Goal: Navigation & Orientation: Find specific page/section

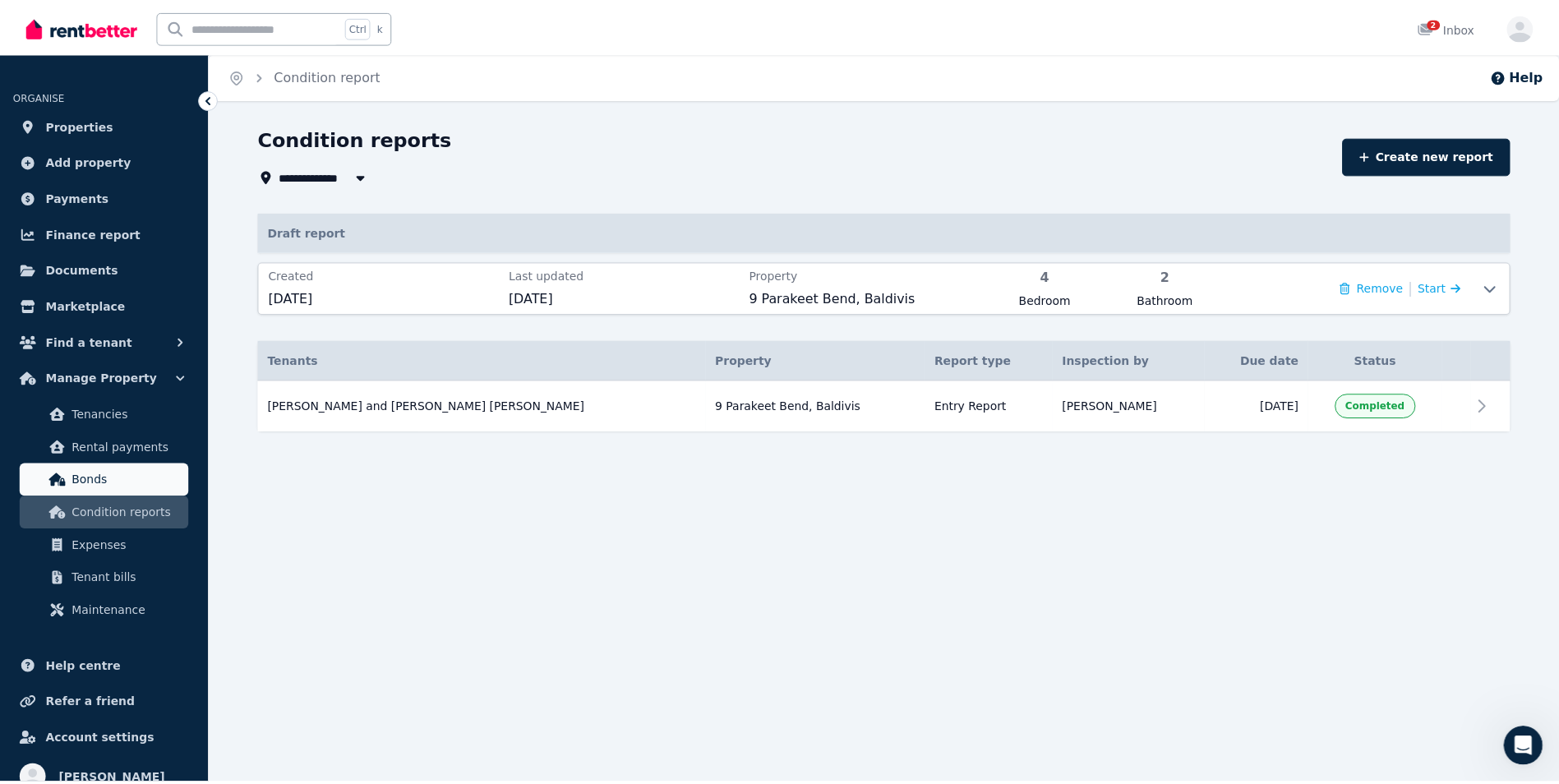
scroll to position [352, 0]
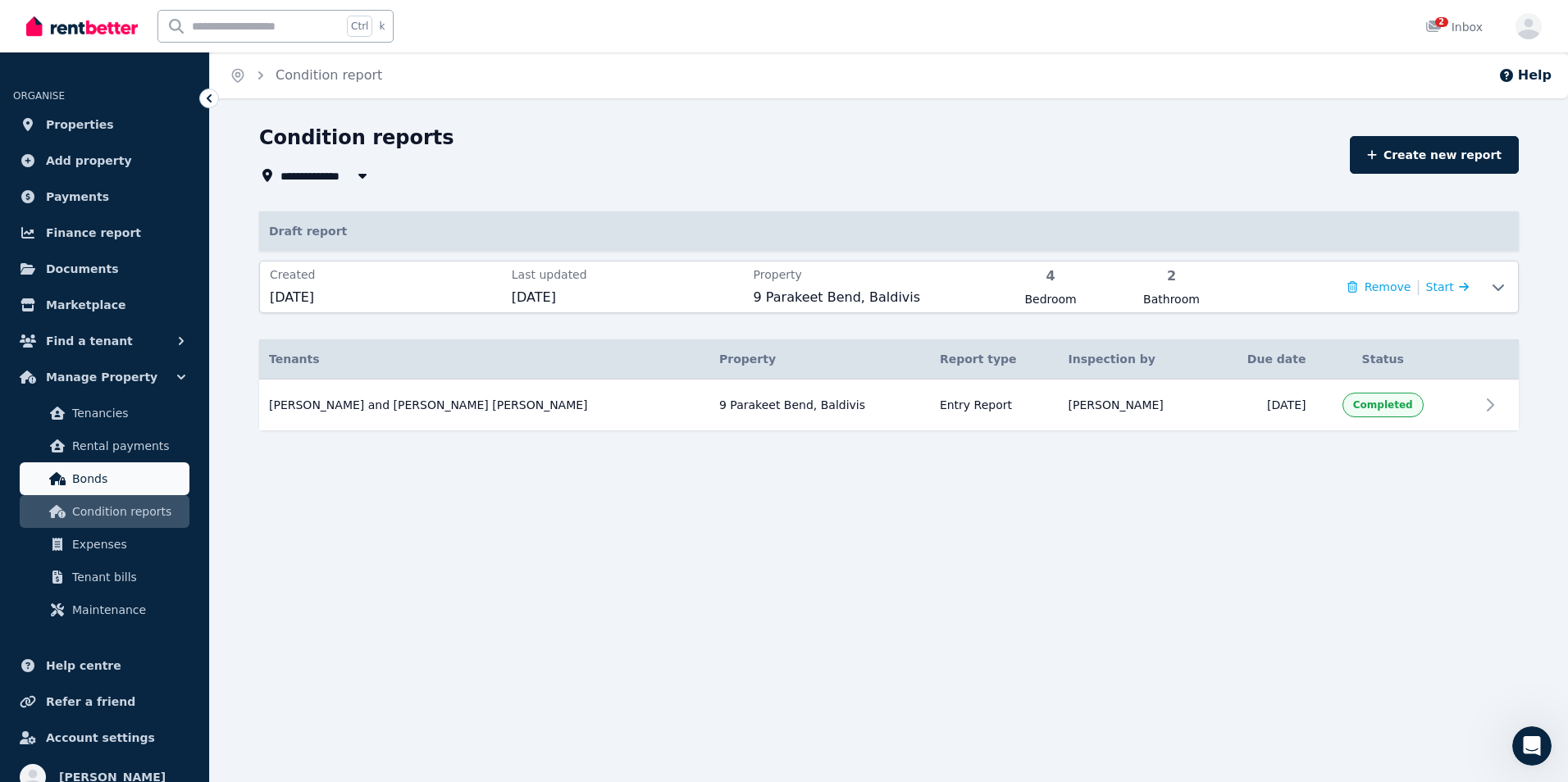
click at [129, 481] on span "Bonds" at bounding box center [127, 479] width 111 height 20
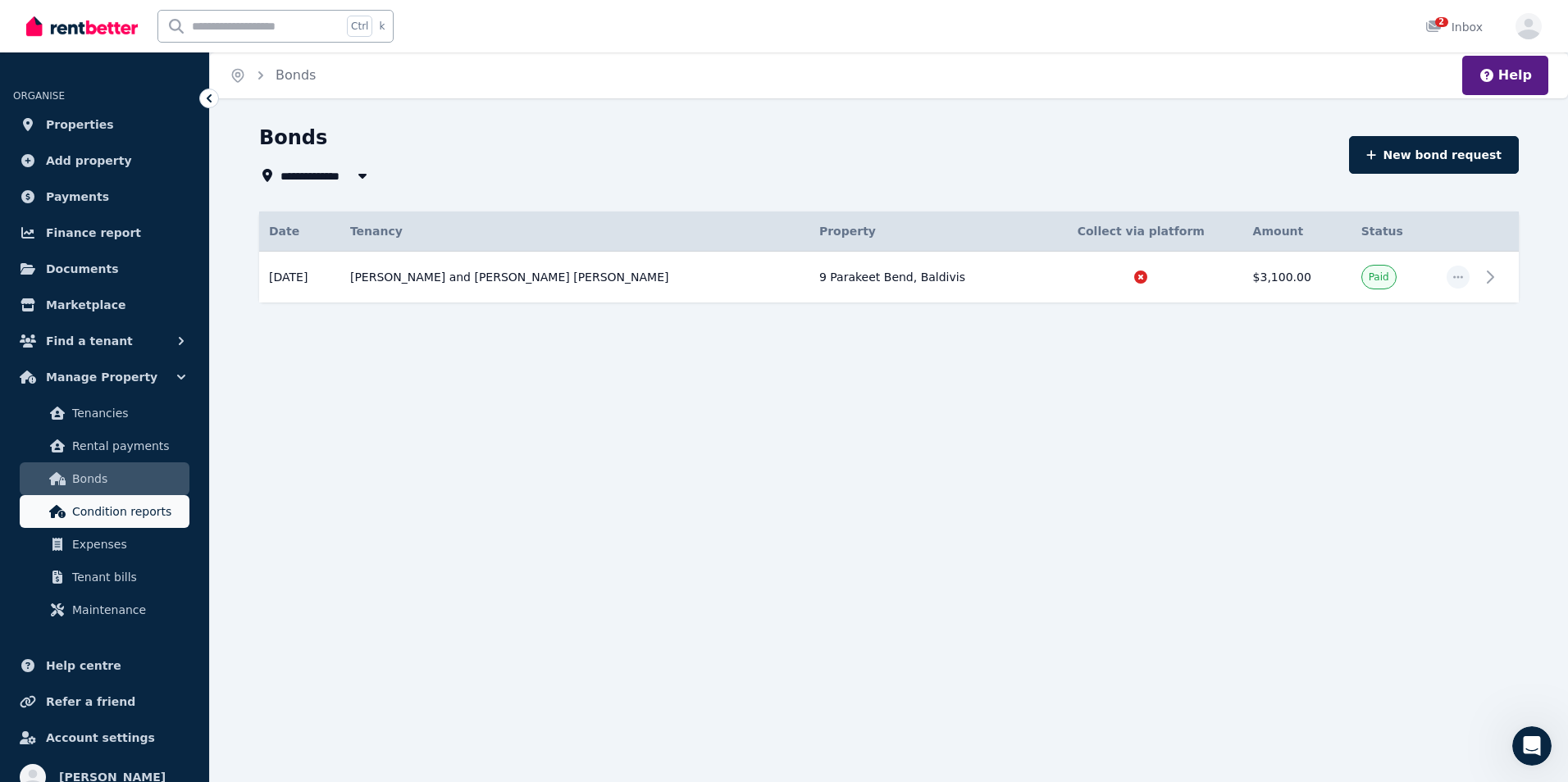
click at [105, 517] on span "Condition reports" at bounding box center [127, 512] width 111 height 20
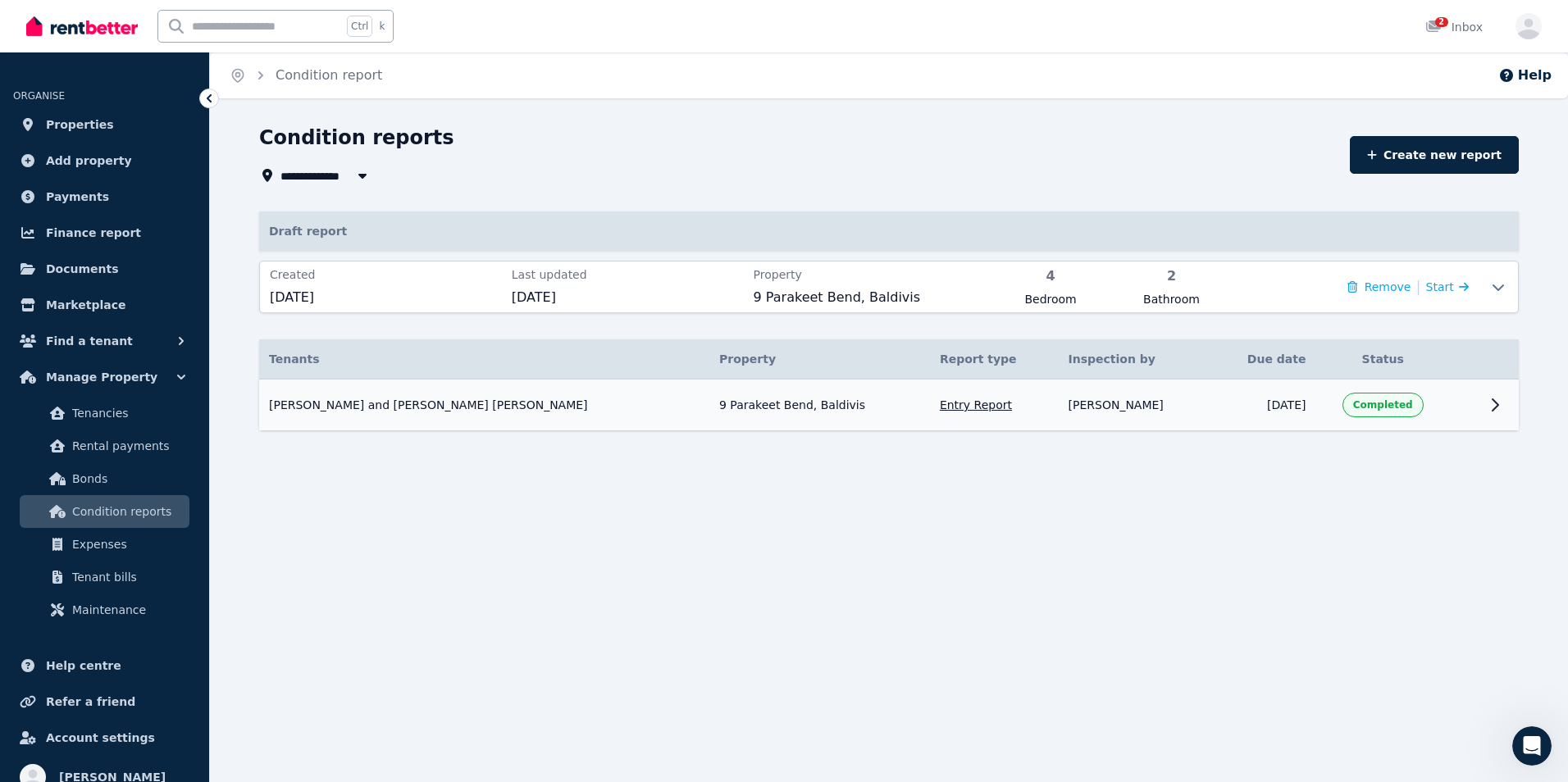
click at [1362, 400] on span "Completed" at bounding box center [1382, 405] width 60 height 13
click at [1493, 401] on icon at bounding box center [1495, 405] width 6 height 12
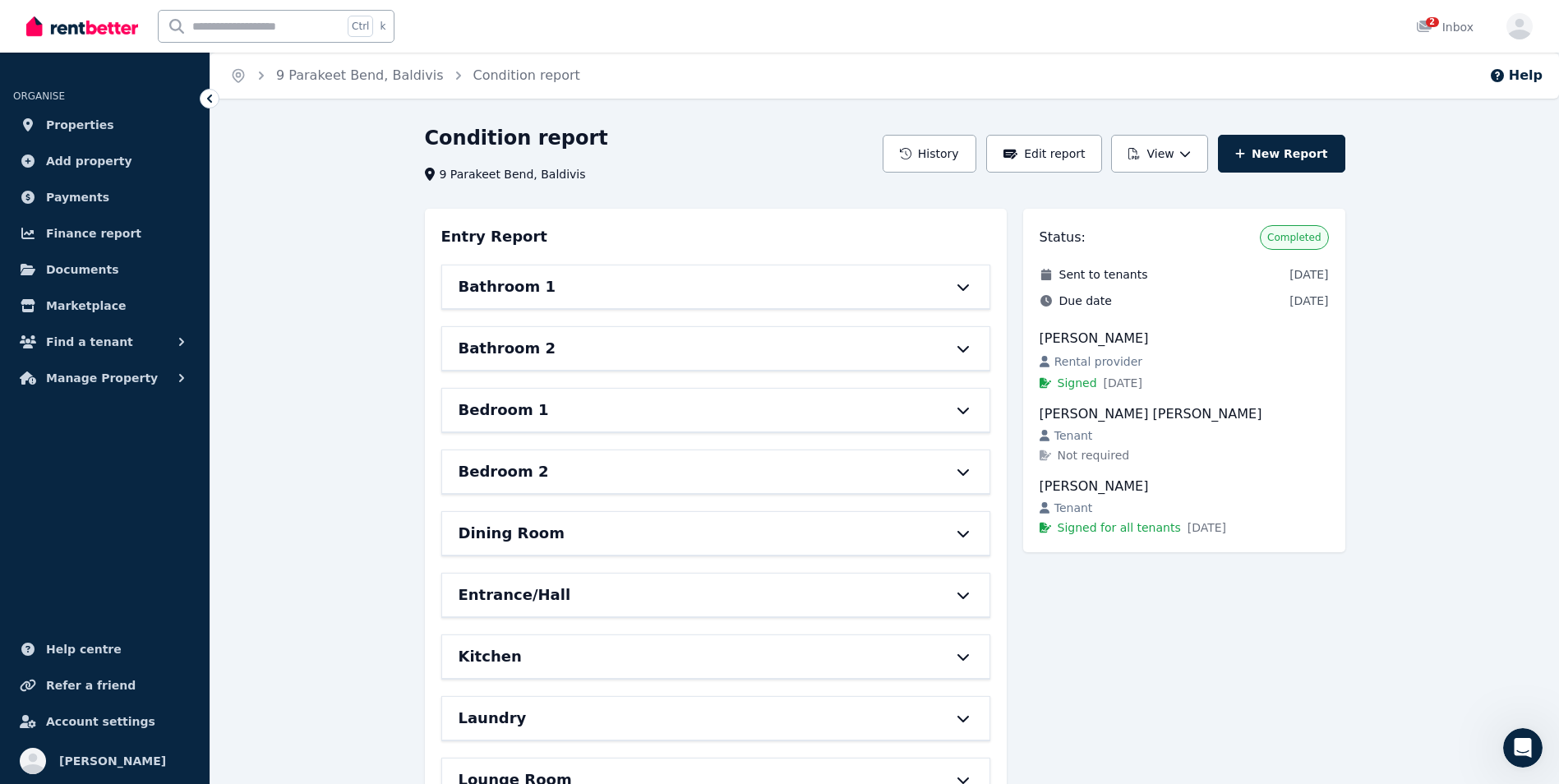
click at [878, 294] on div "Bathroom 1" at bounding box center [693, 287] width 469 height 23
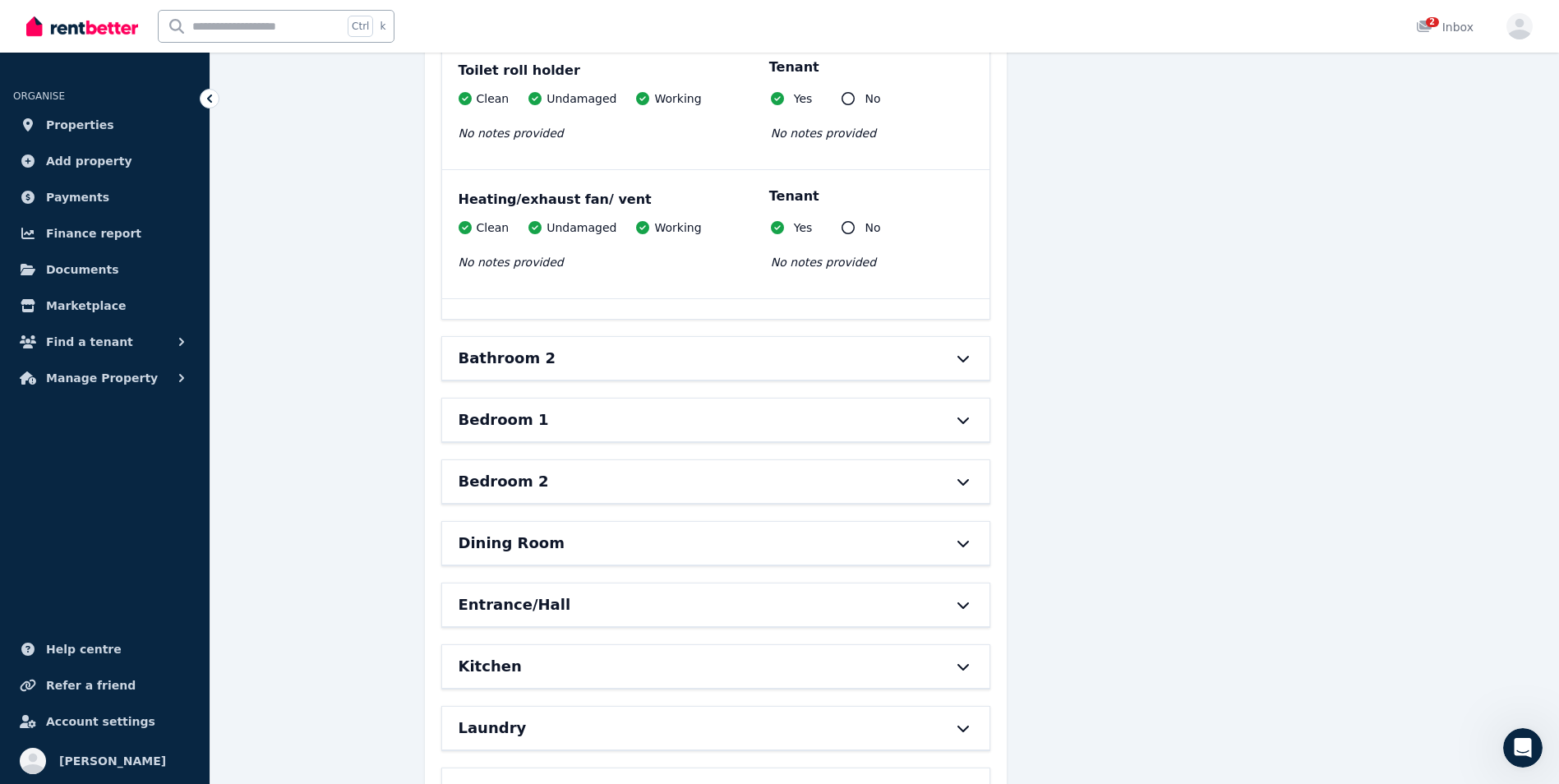
scroll to position [2367, 0]
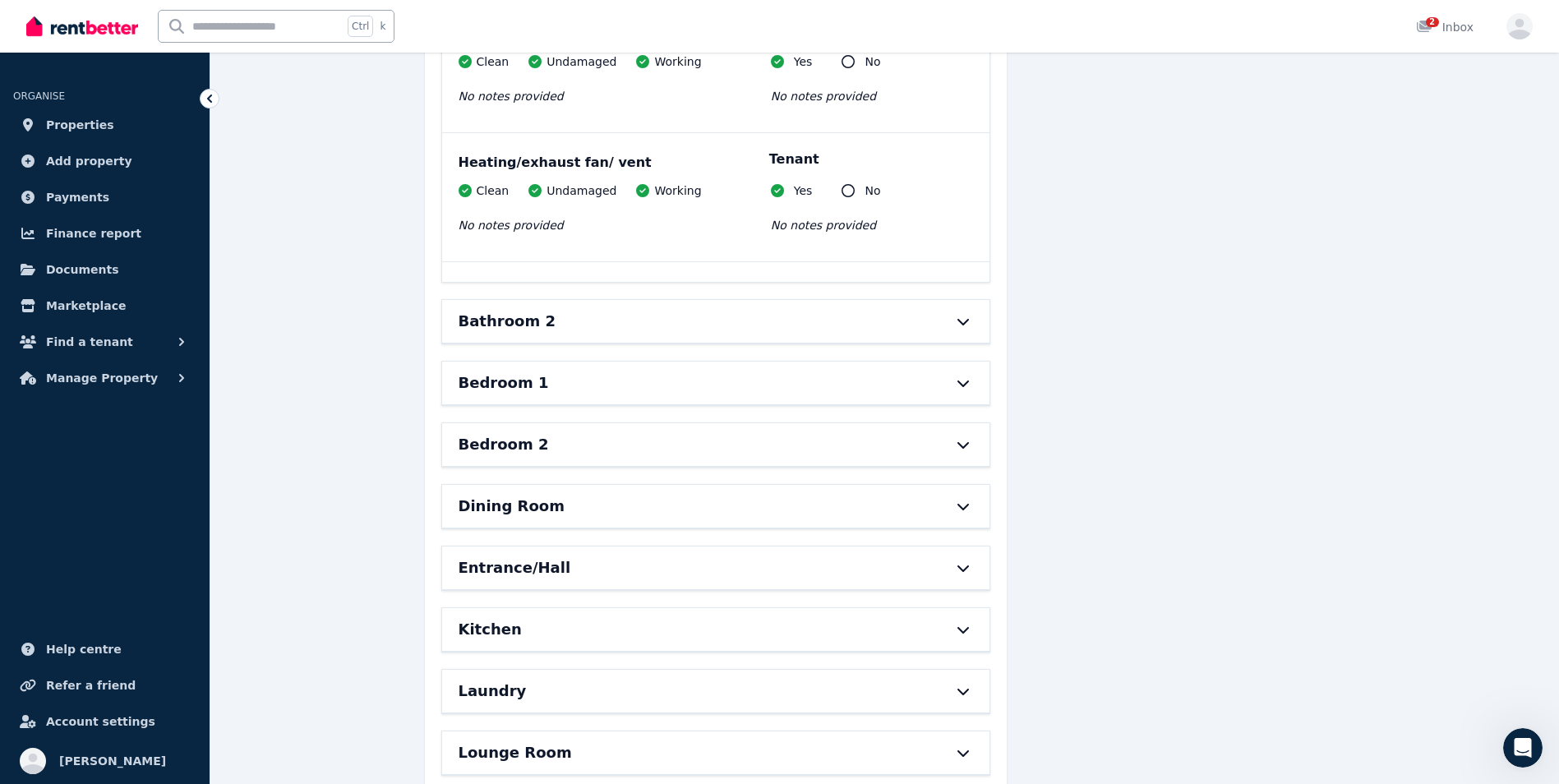
click at [862, 320] on div "Bathroom 2" at bounding box center [693, 321] width 469 height 23
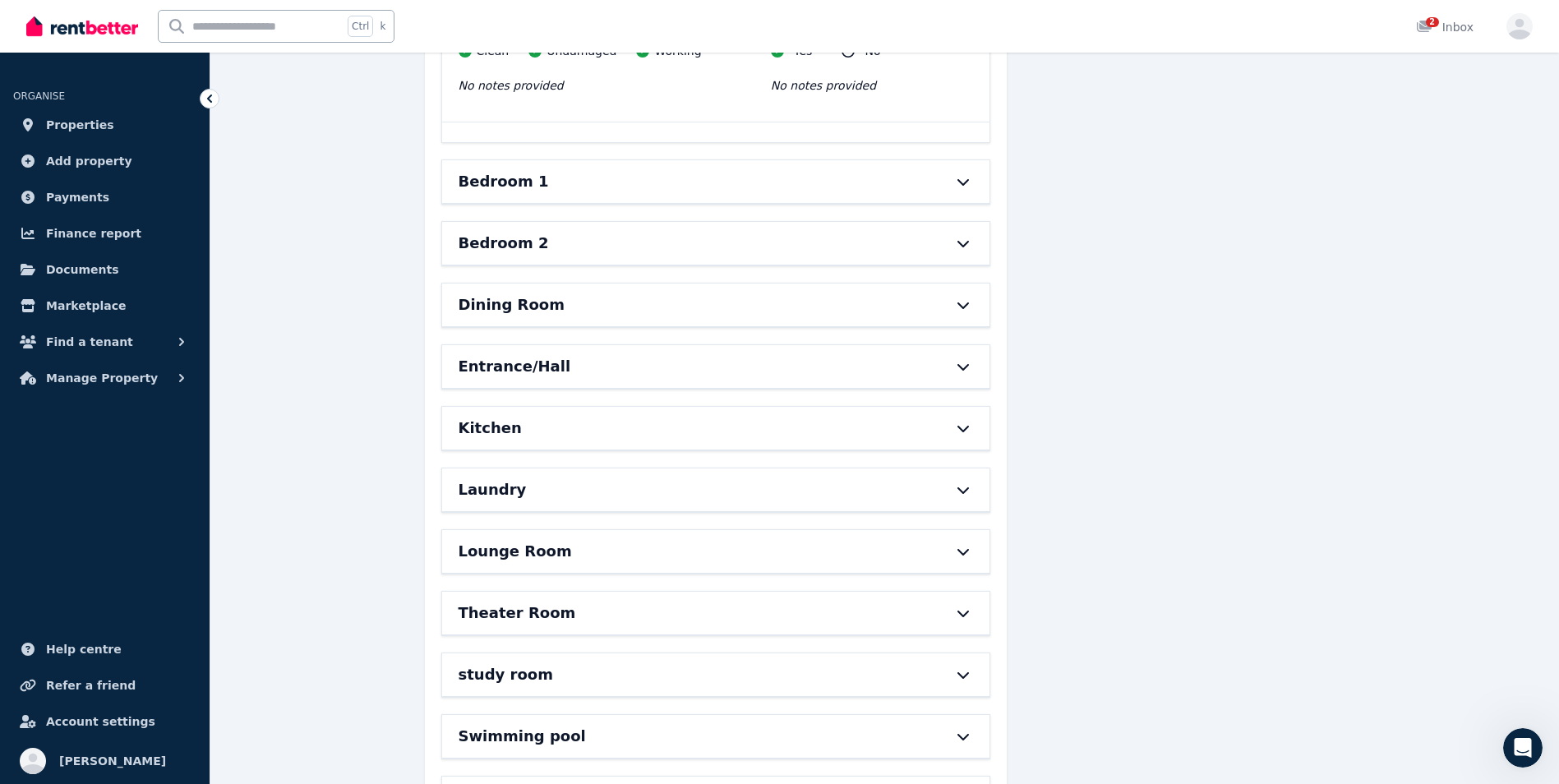
scroll to position [4930, 0]
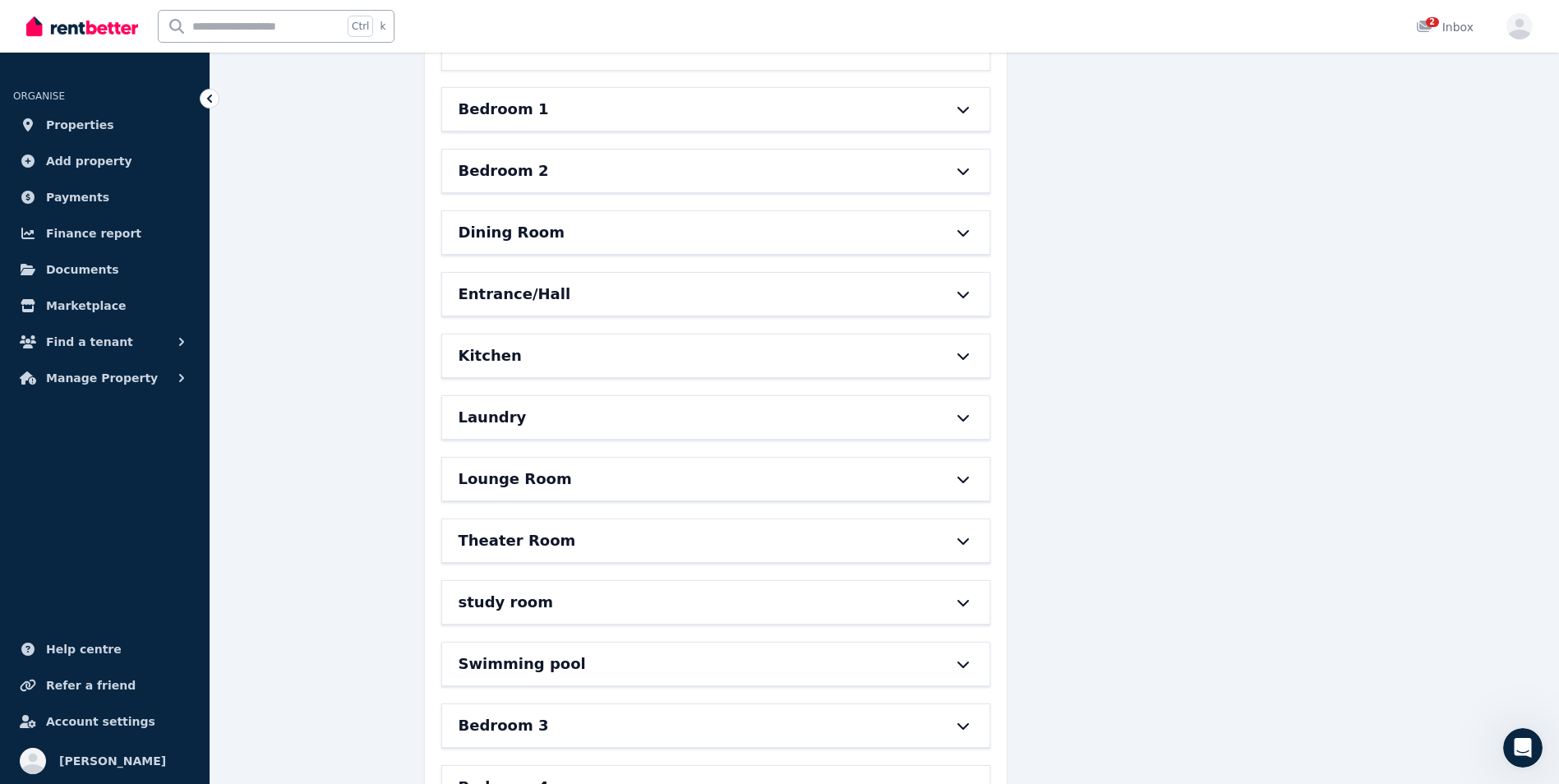
click at [933, 117] on div "Bedroom 1" at bounding box center [716, 110] width 548 height 43
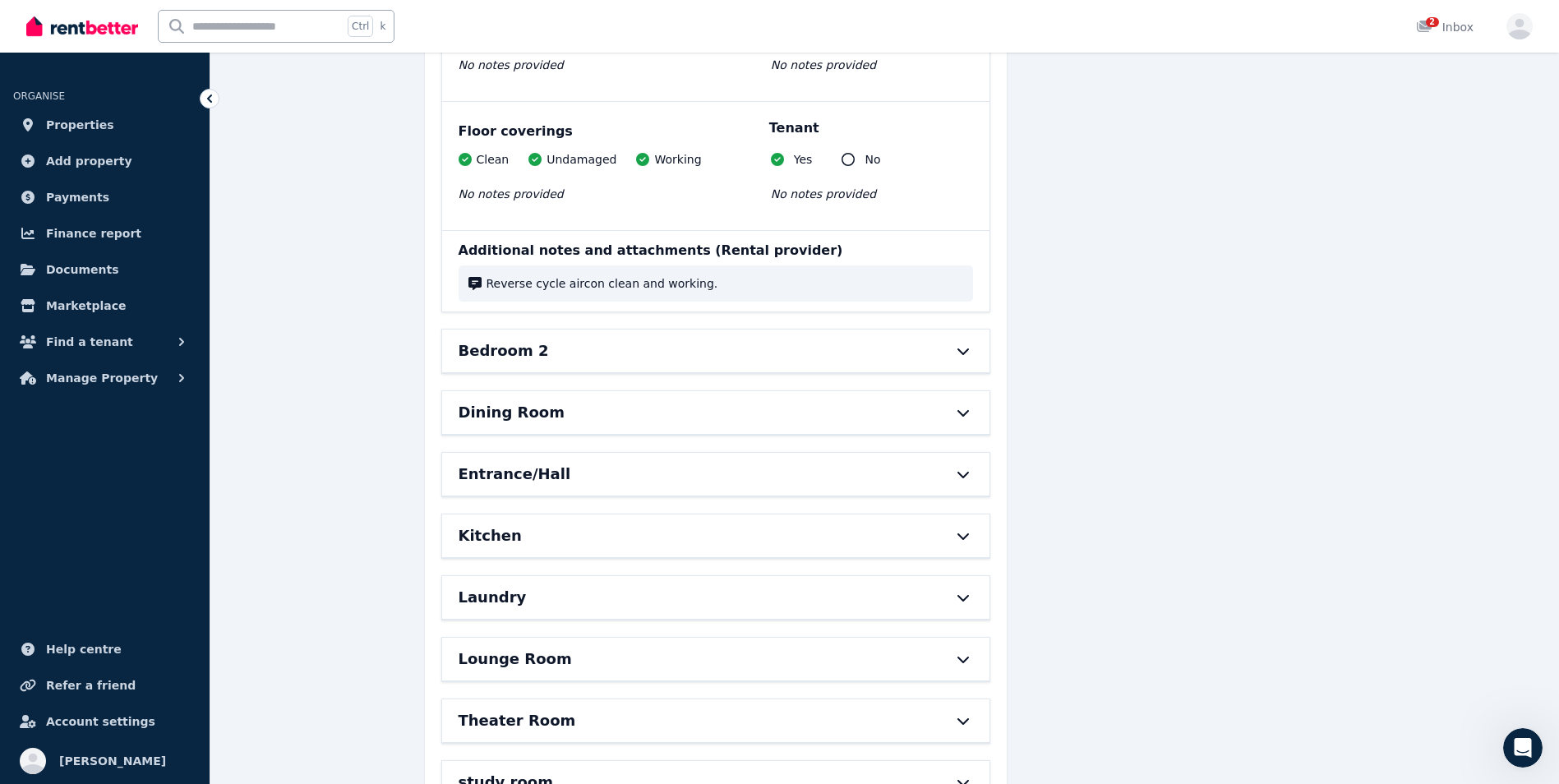
scroll to position [5851, 0]
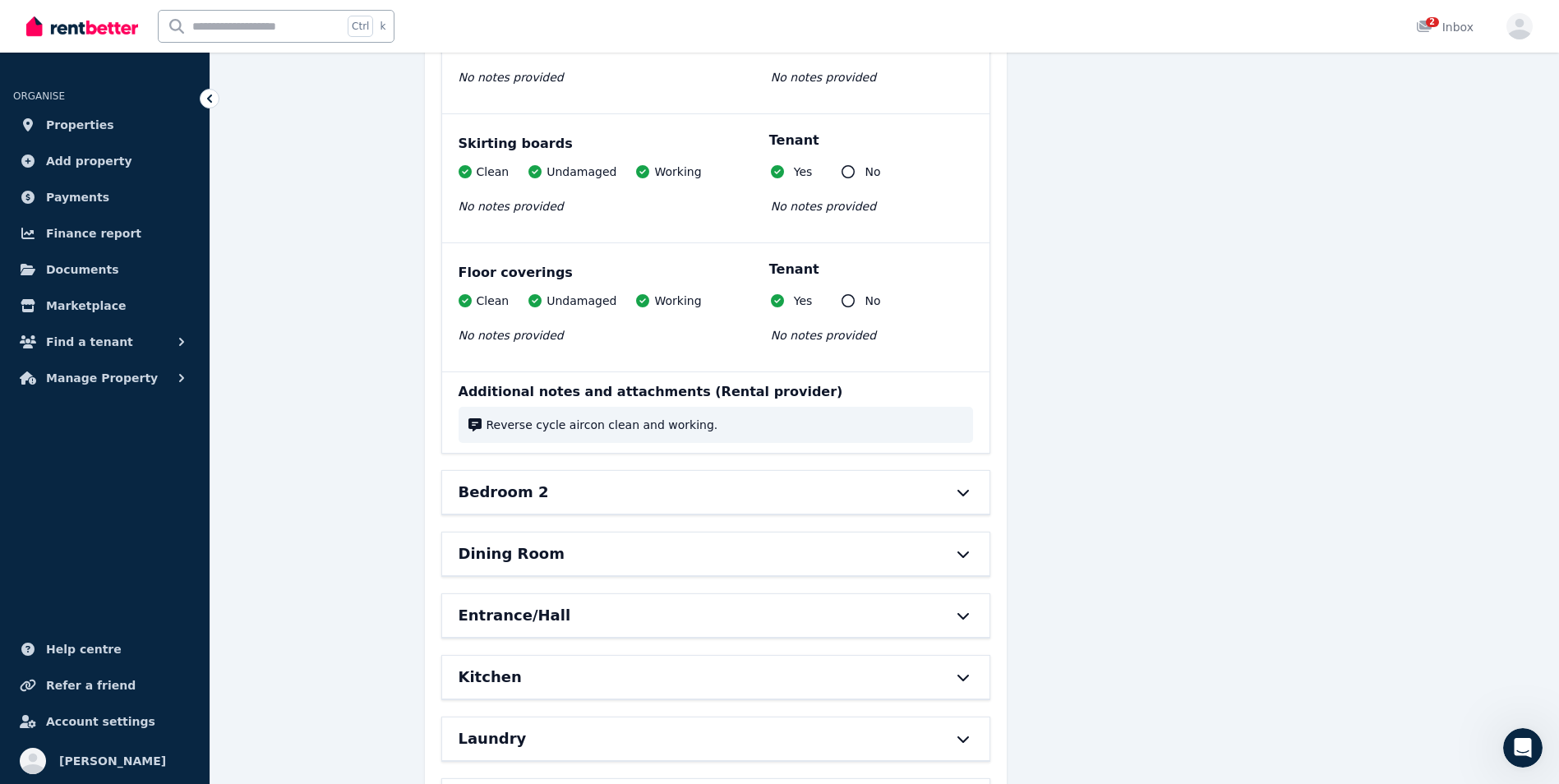
click at [845, 498] on div "Bedroom 2" at bounding box center [693, 492] width 469 height 23
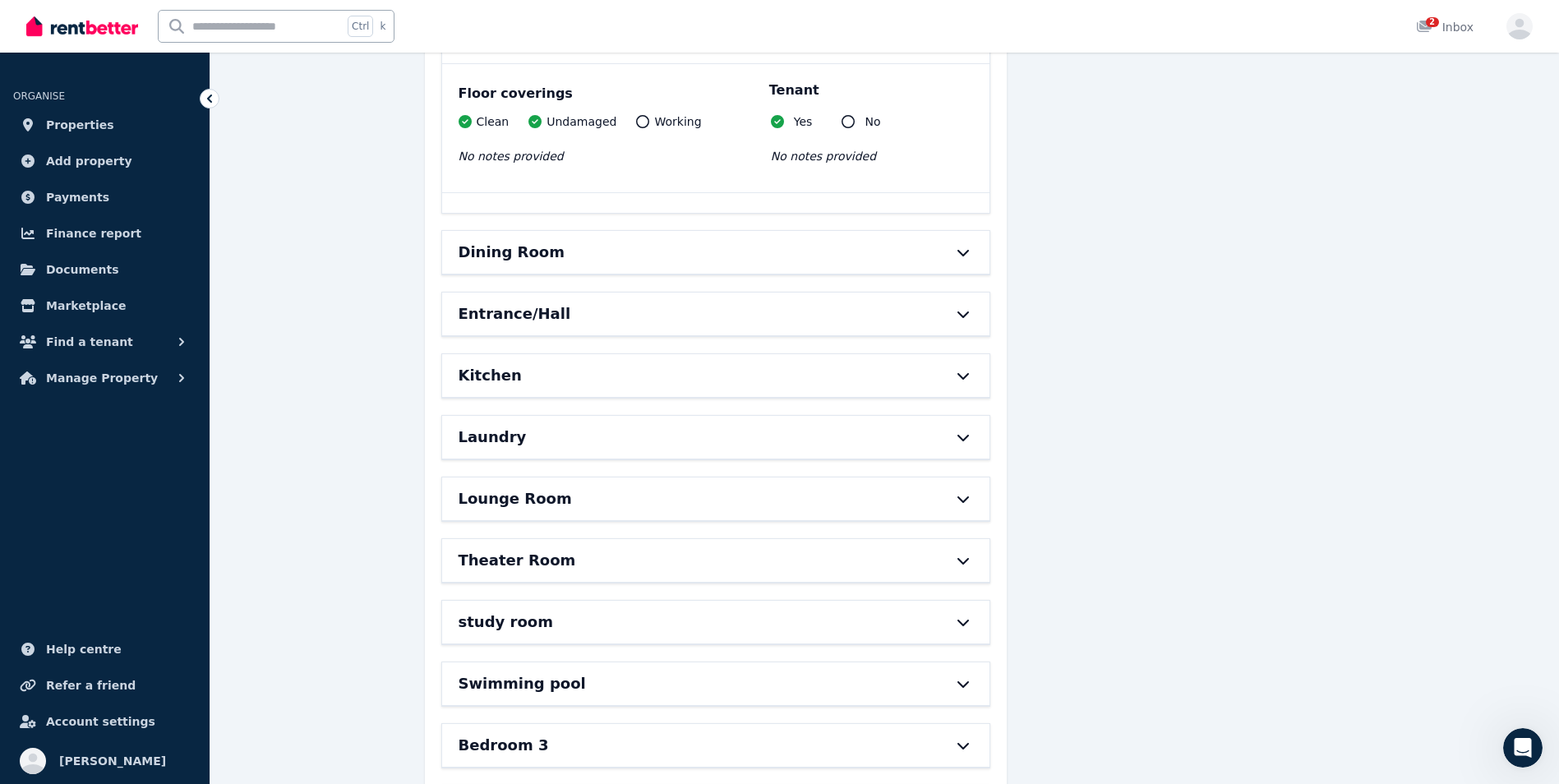
scroll to position [7527, 0]
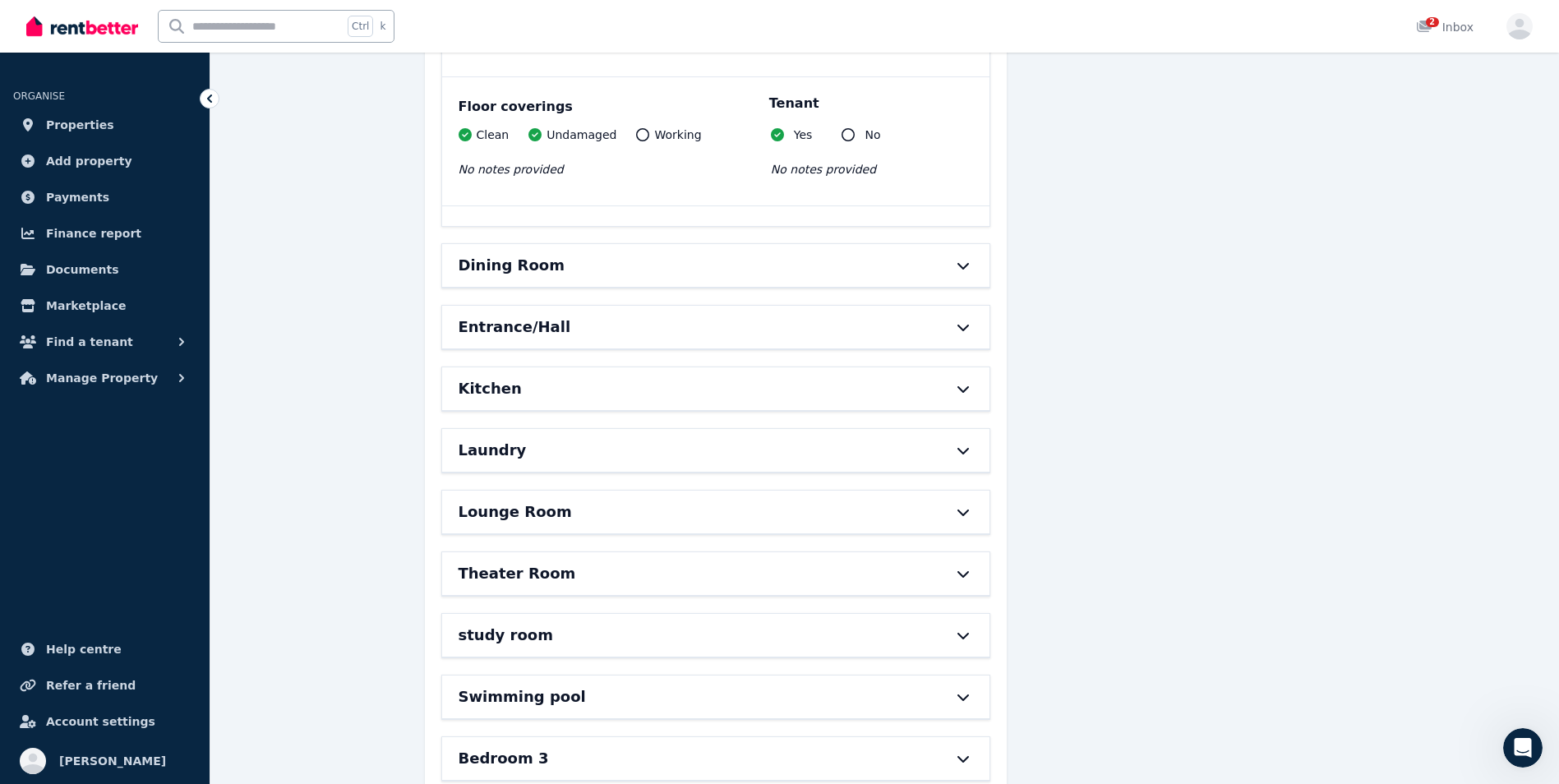
click at [774, 273] on div "Dining Room" at bounding box center [693, 265] width 469 height 23
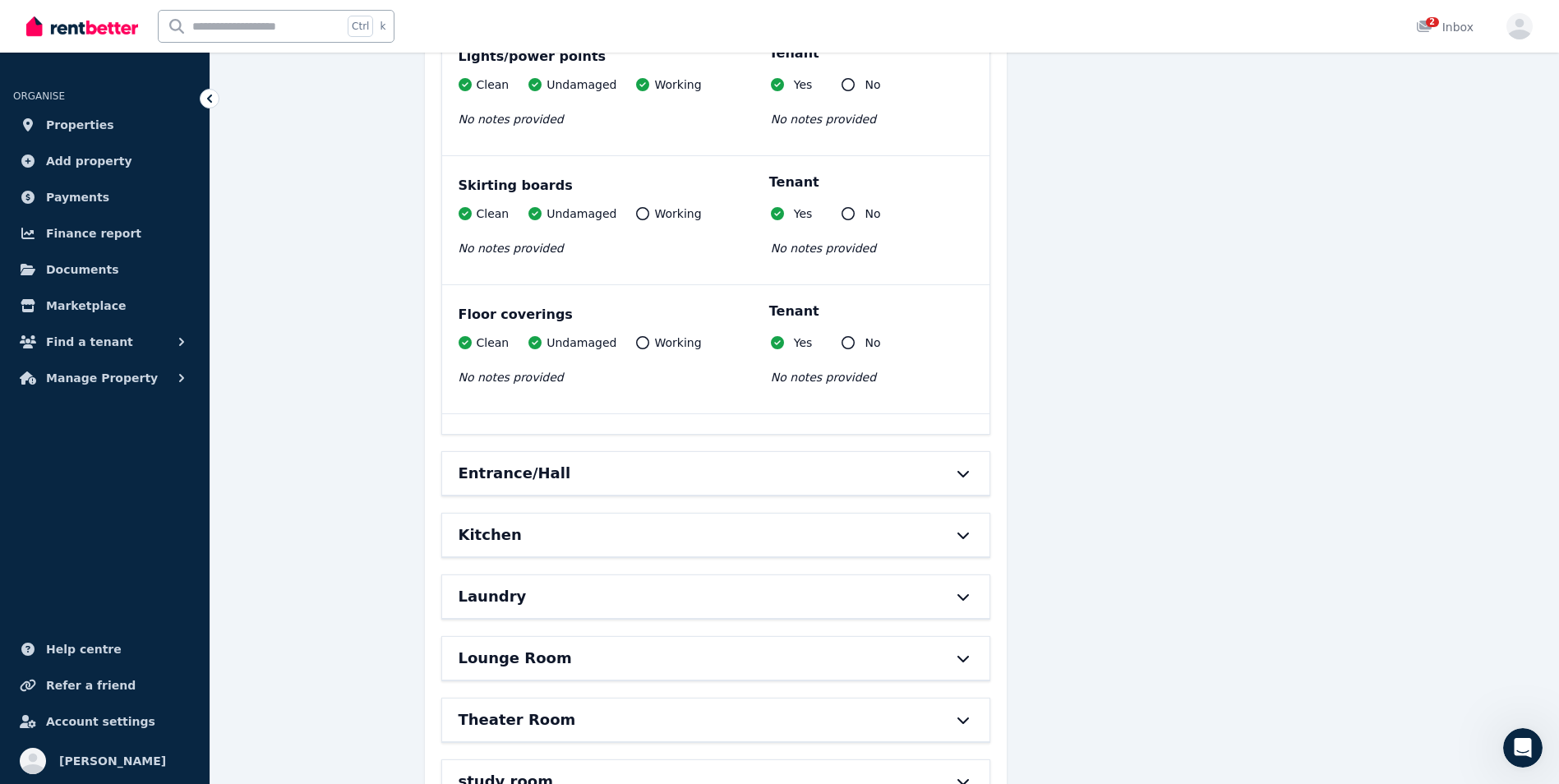
scroll to position [8678, 0]
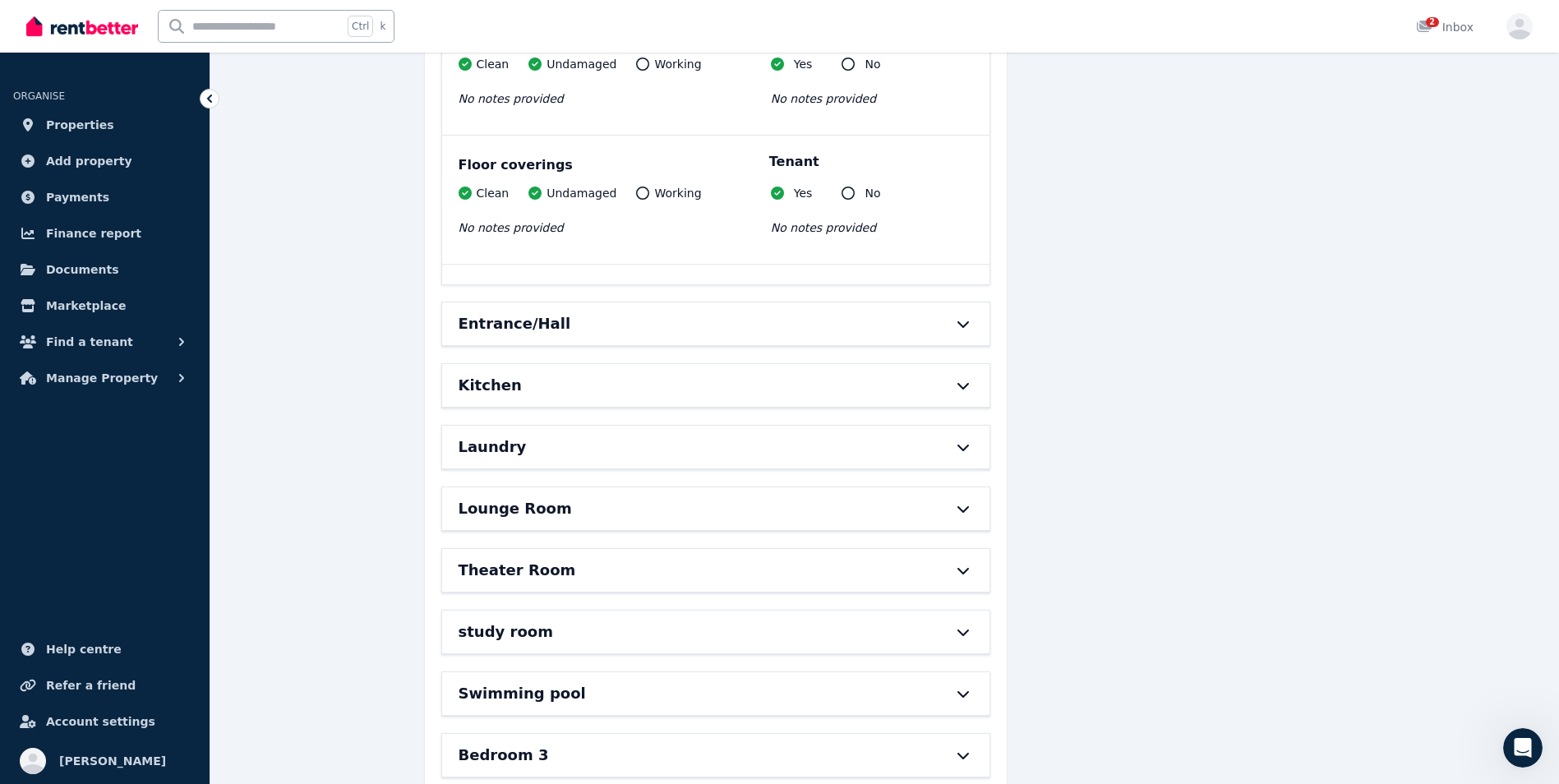
click at [764, 314] on div "Entrance/Hall" at bounding box center [693, 324] width 469 height 23
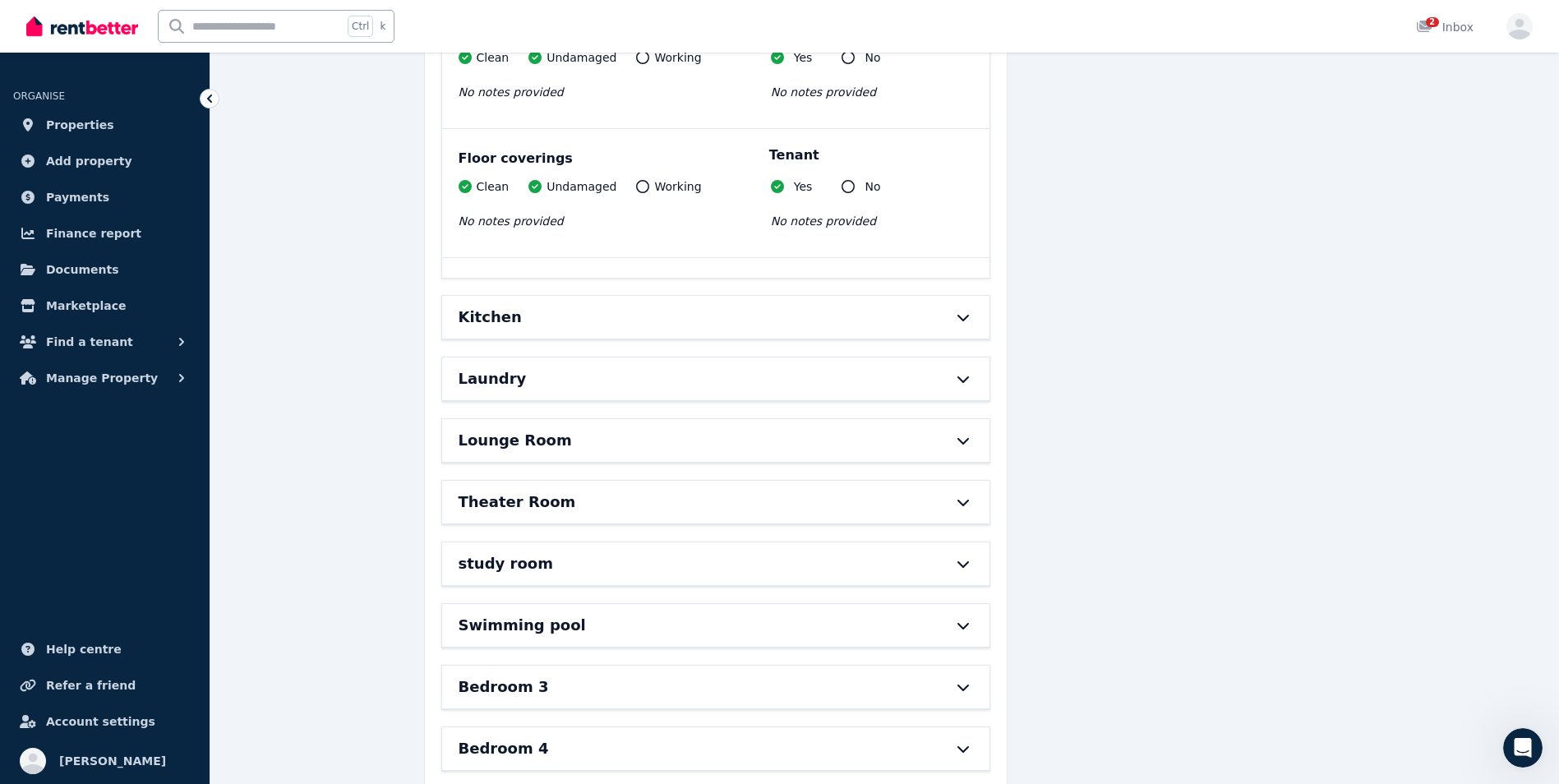
scroll to position [9993, 0]
click at [764, 314] on div "Kitchen" at bounding box center [716, 316] width 548 height 43
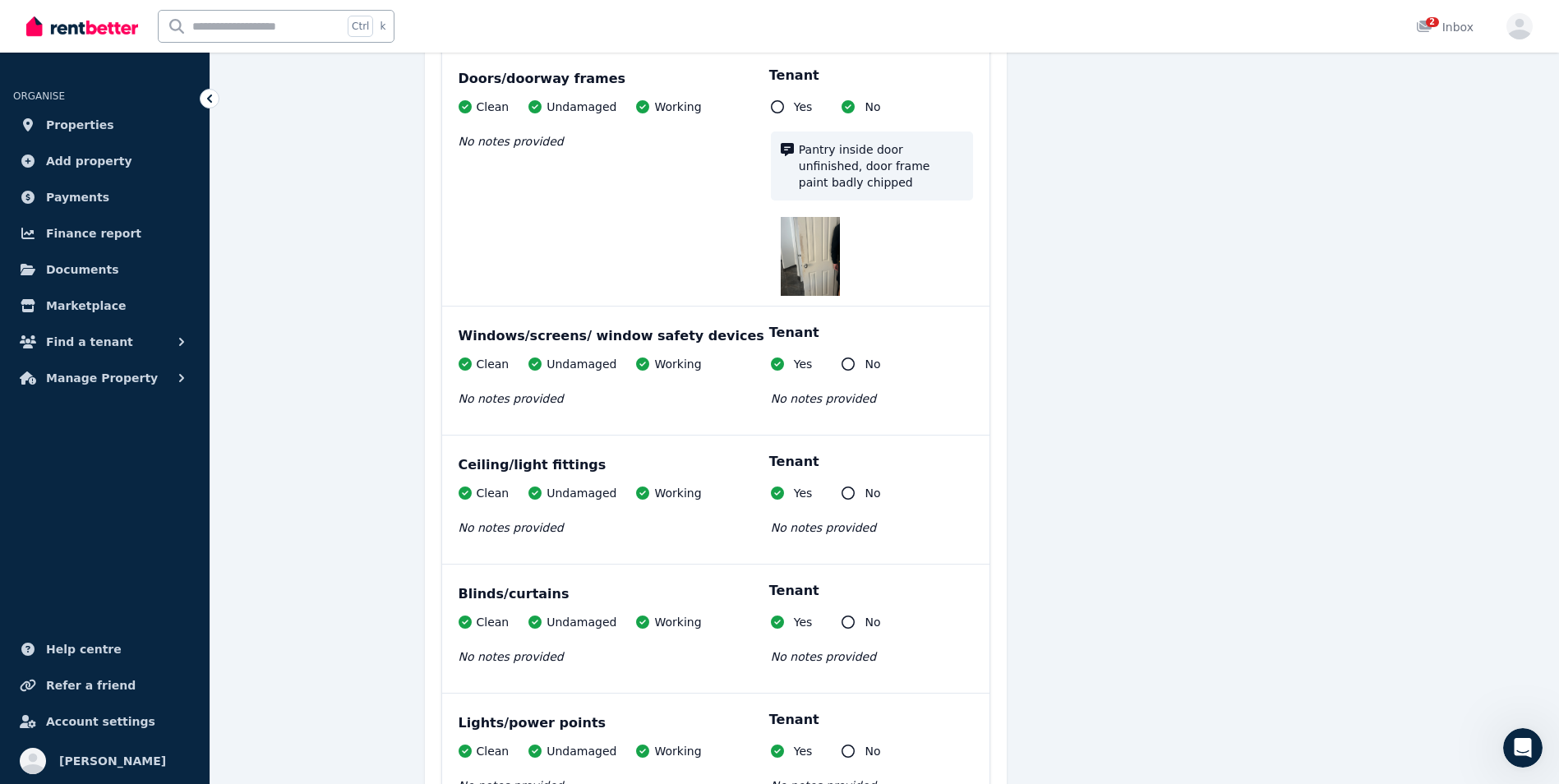
scroll to position [10420, 0]
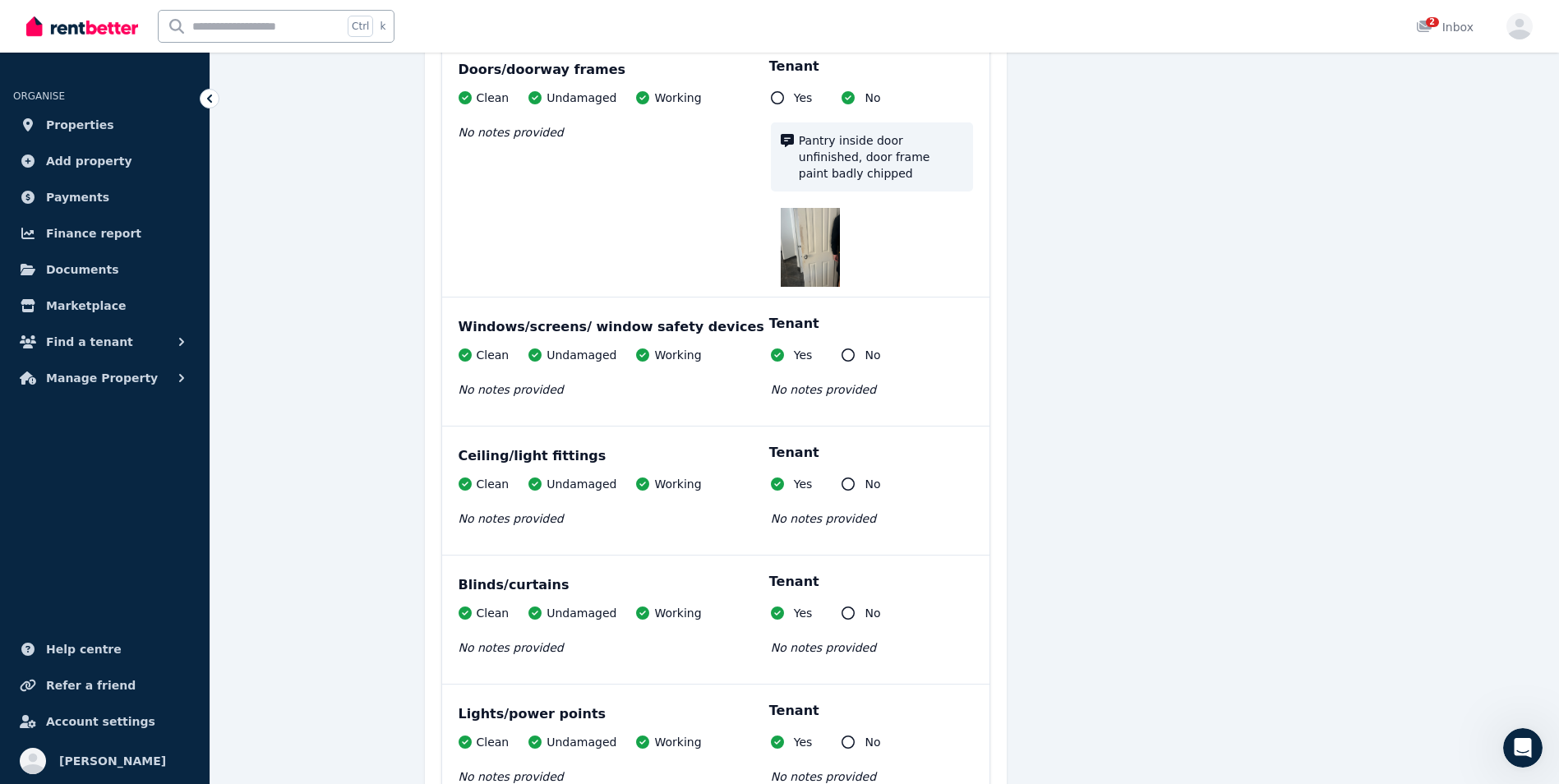
click at [822, 208] on img at bounding box center [810, 247] width 59 height 79
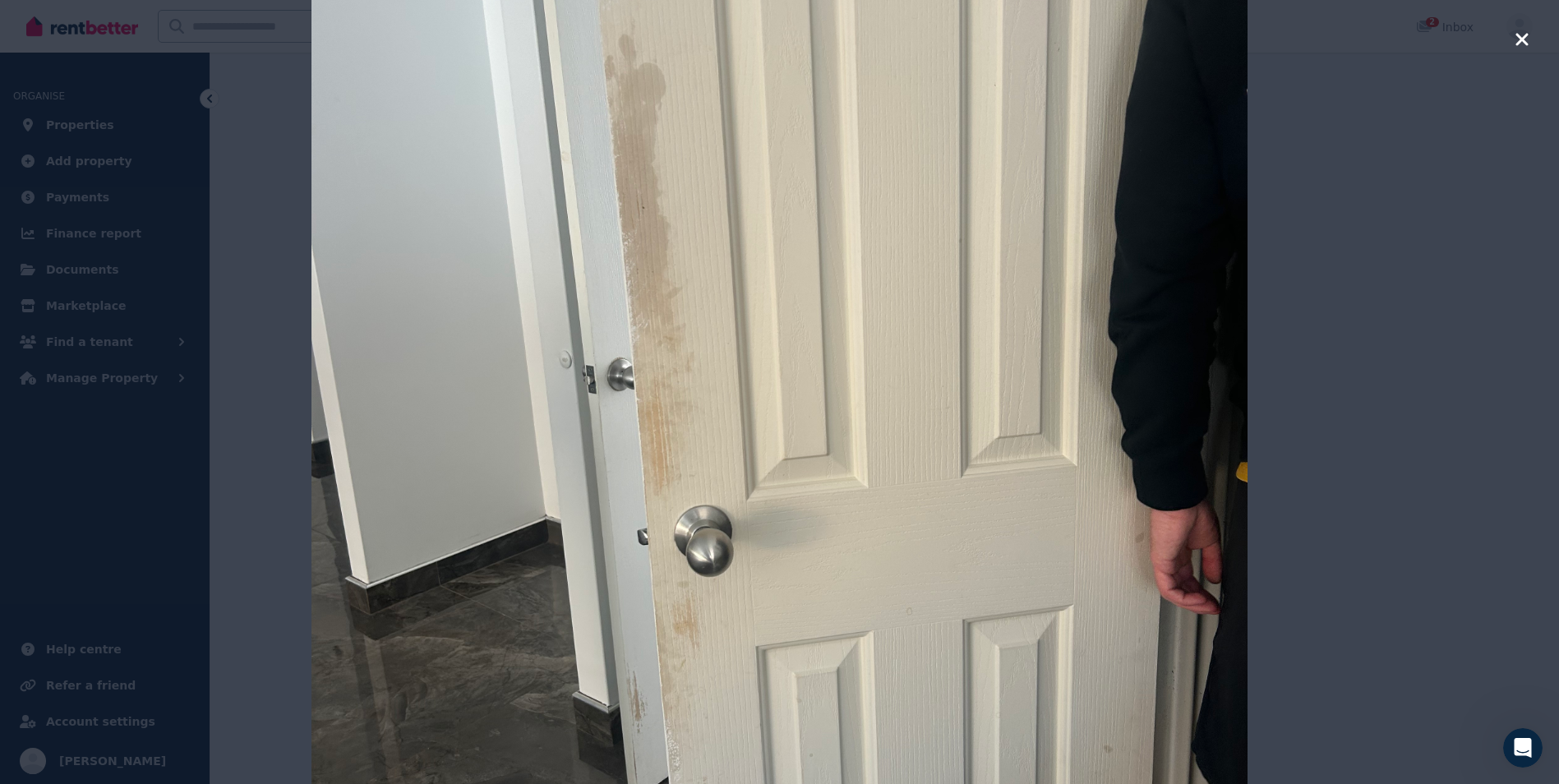
click at [1519, 45] on icon "button" at bounding box center [1522, 40] width 15 height 20
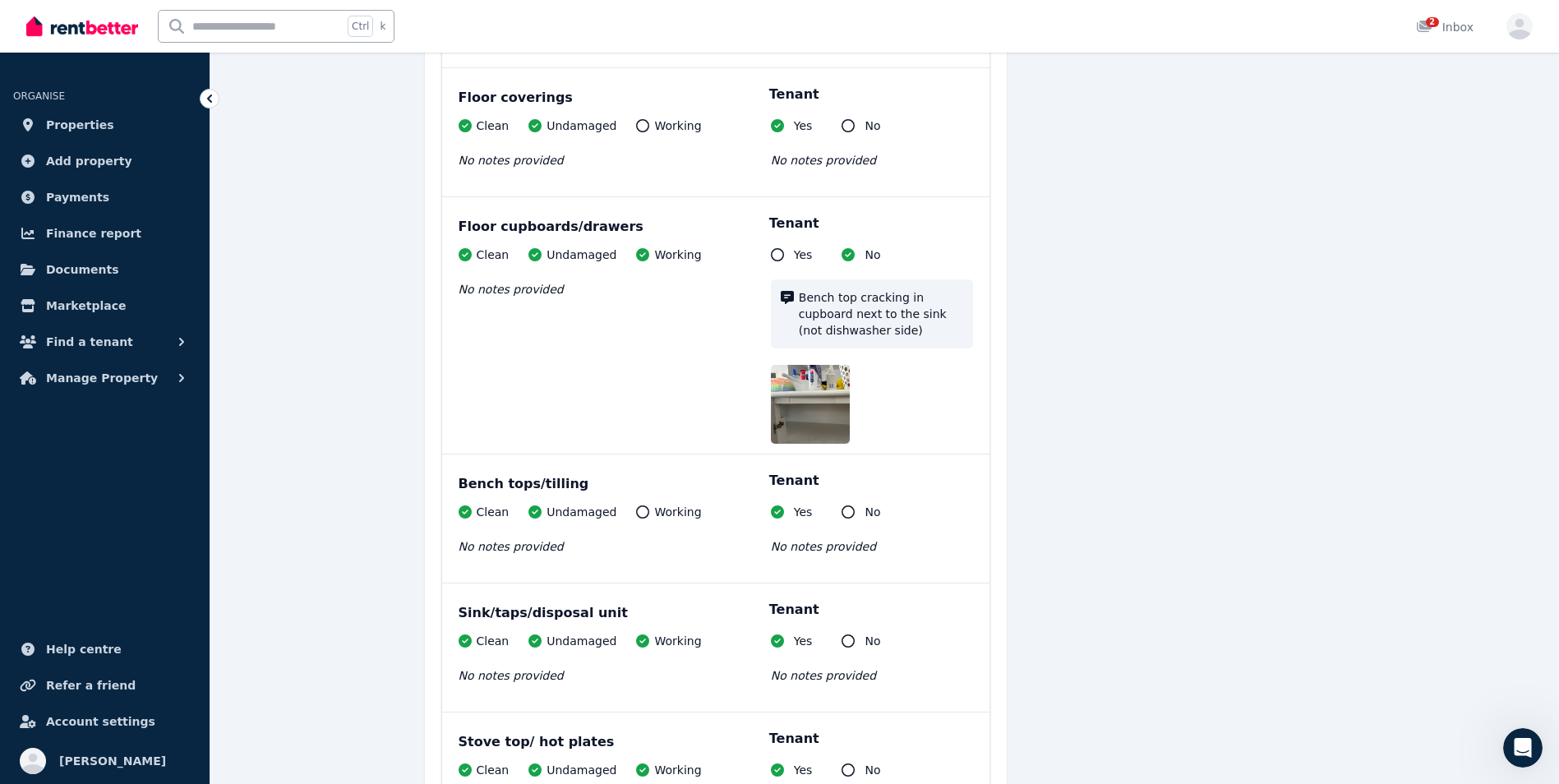
scroll to position [11308, 0]
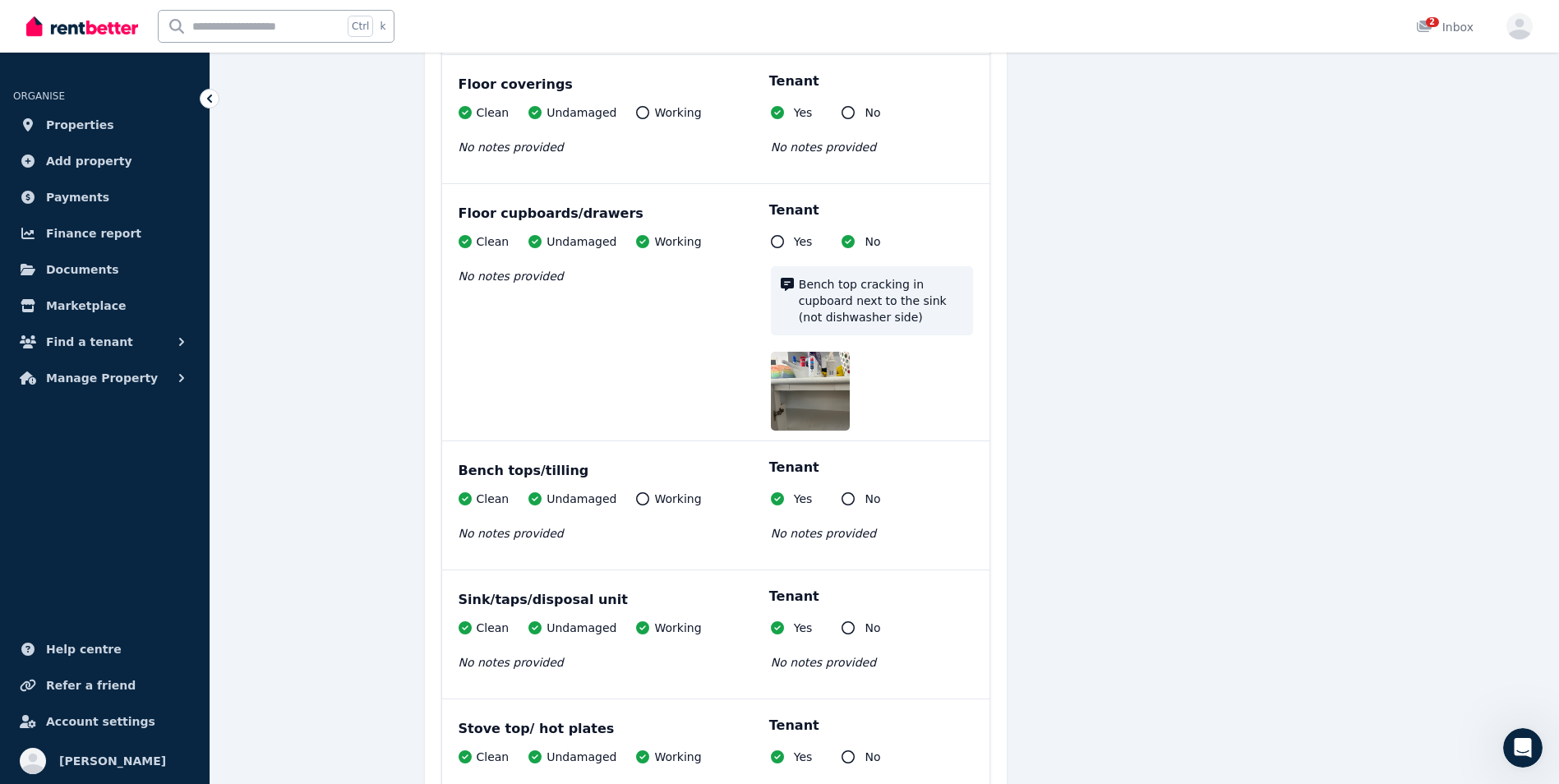
click at [806, 352] on img at bounding box center [824, 391] width 105 height 79
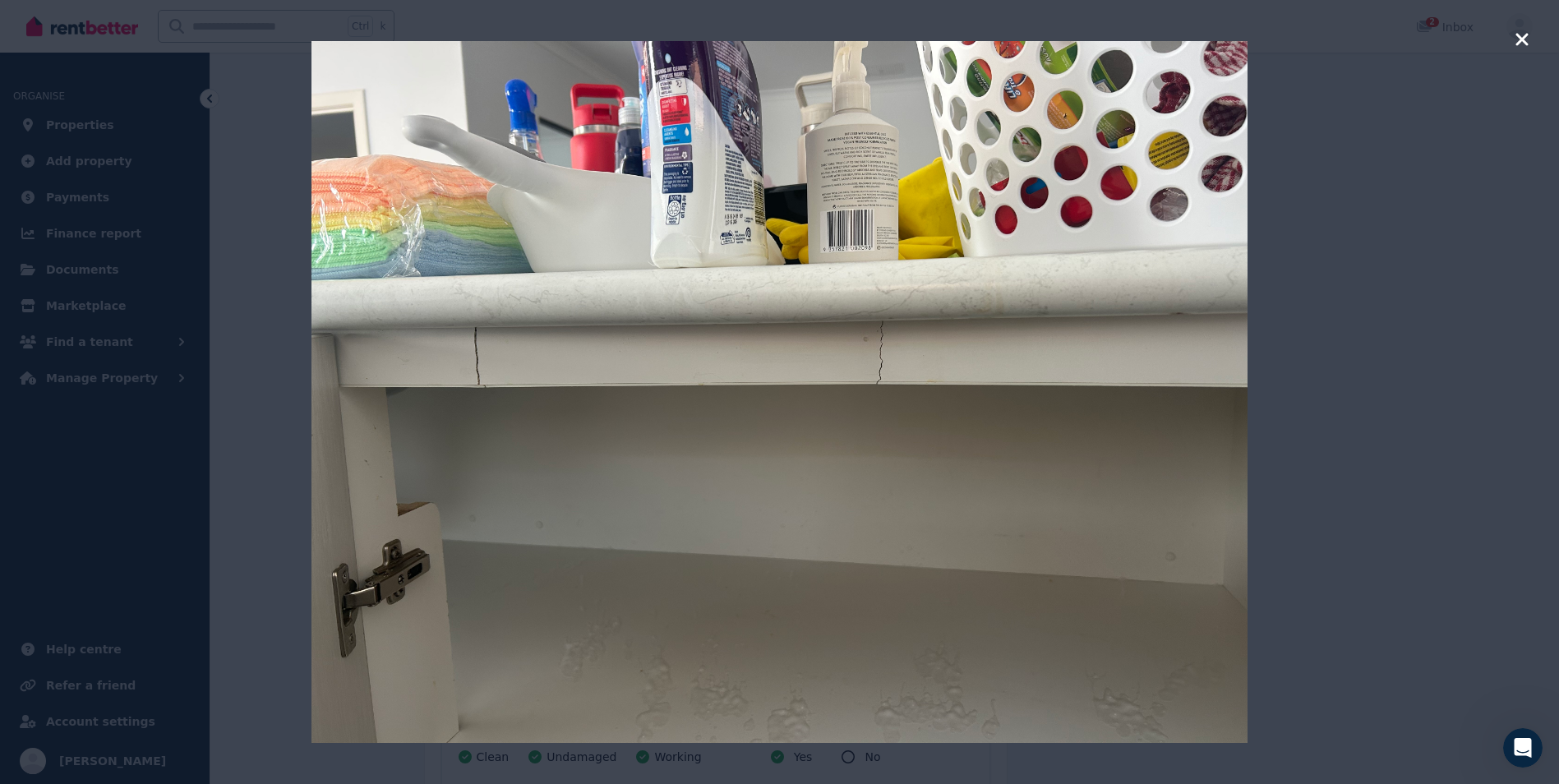
click at [1521, 41] on icon "button" at bounding box center [1521, 39] width 12 height 12
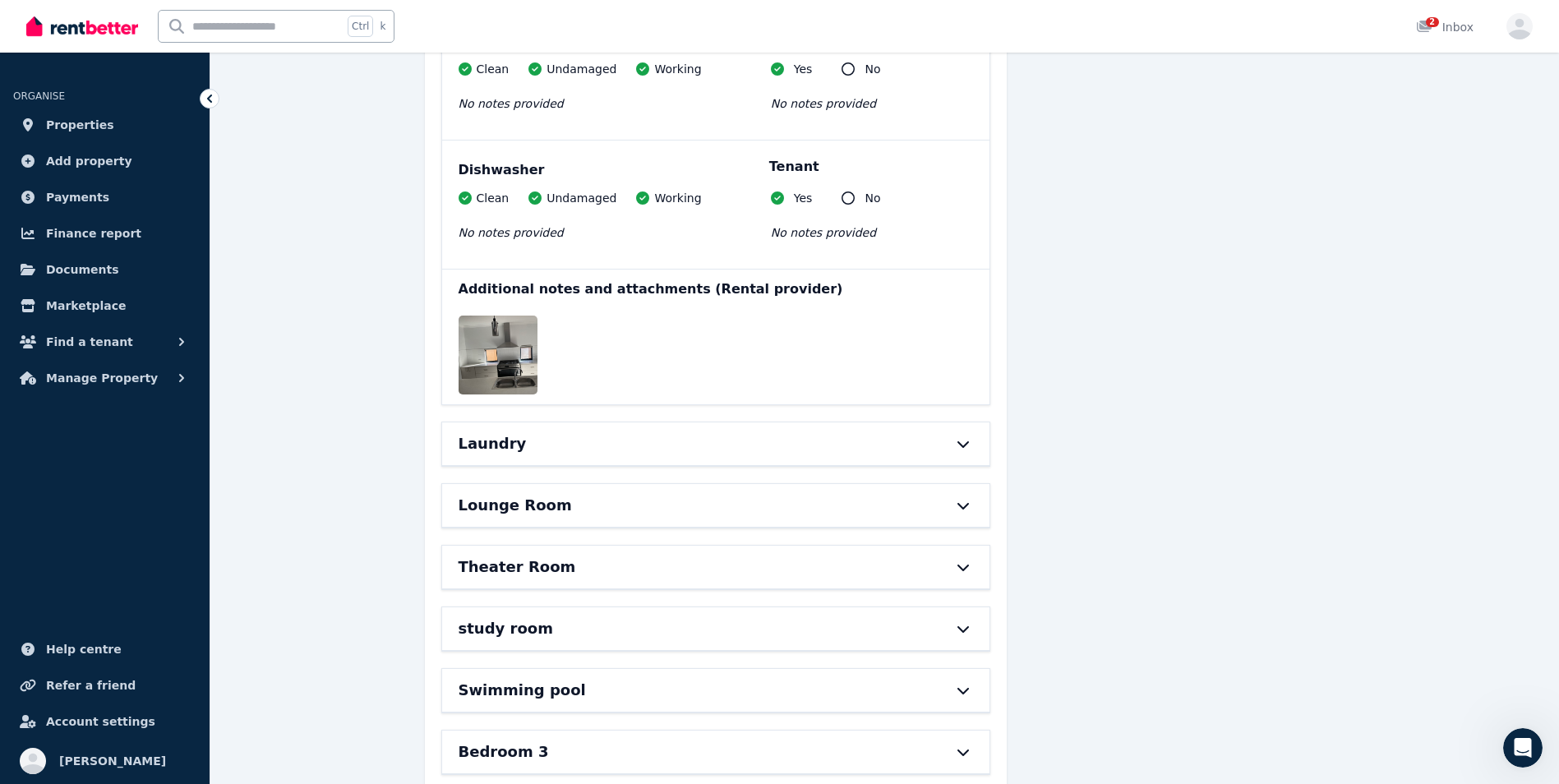
scroll to position [12261, 0]
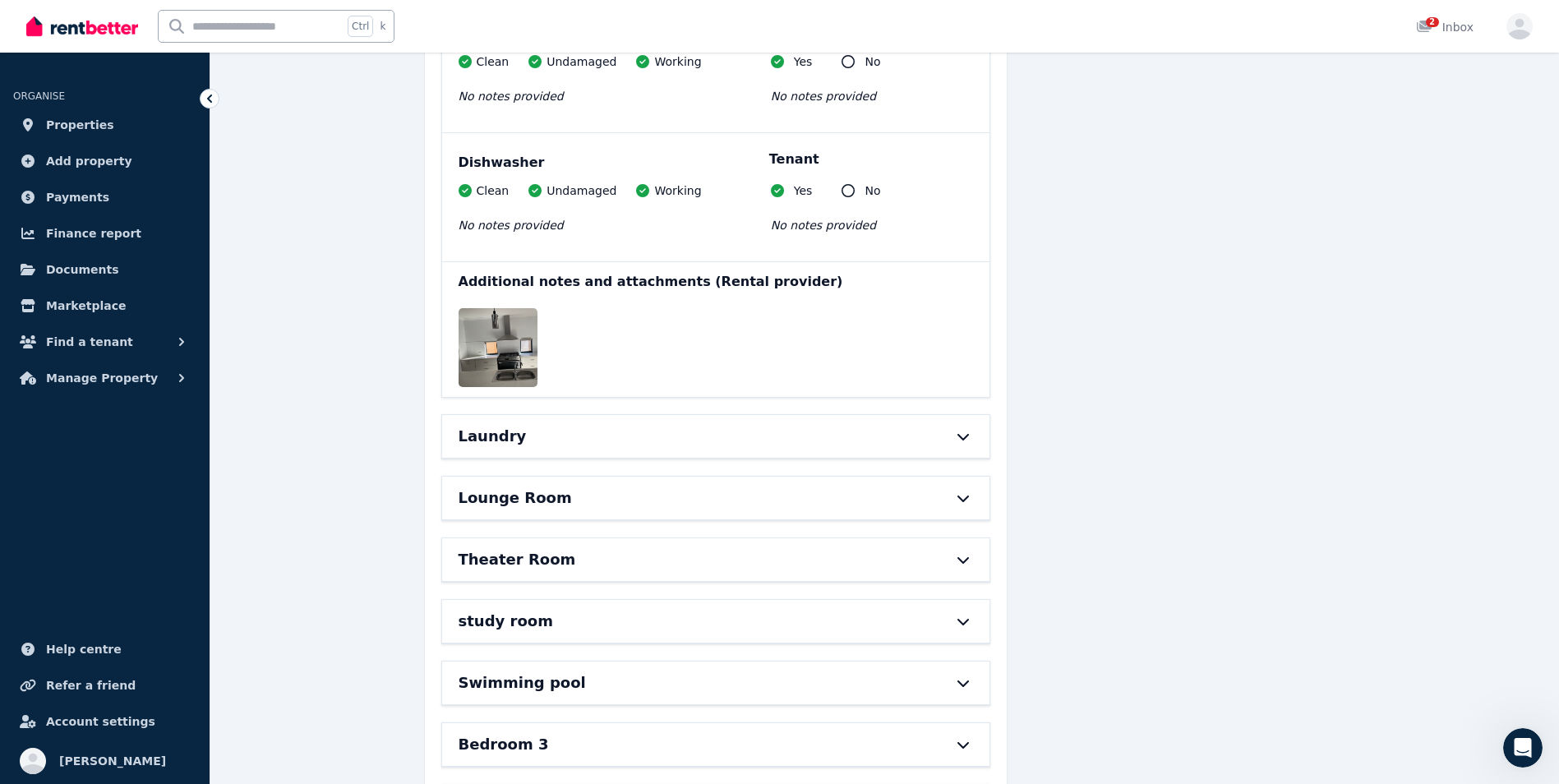
click at [960, 415] on div "Laundry" at bounding box center [716, 436] width 548 height 43
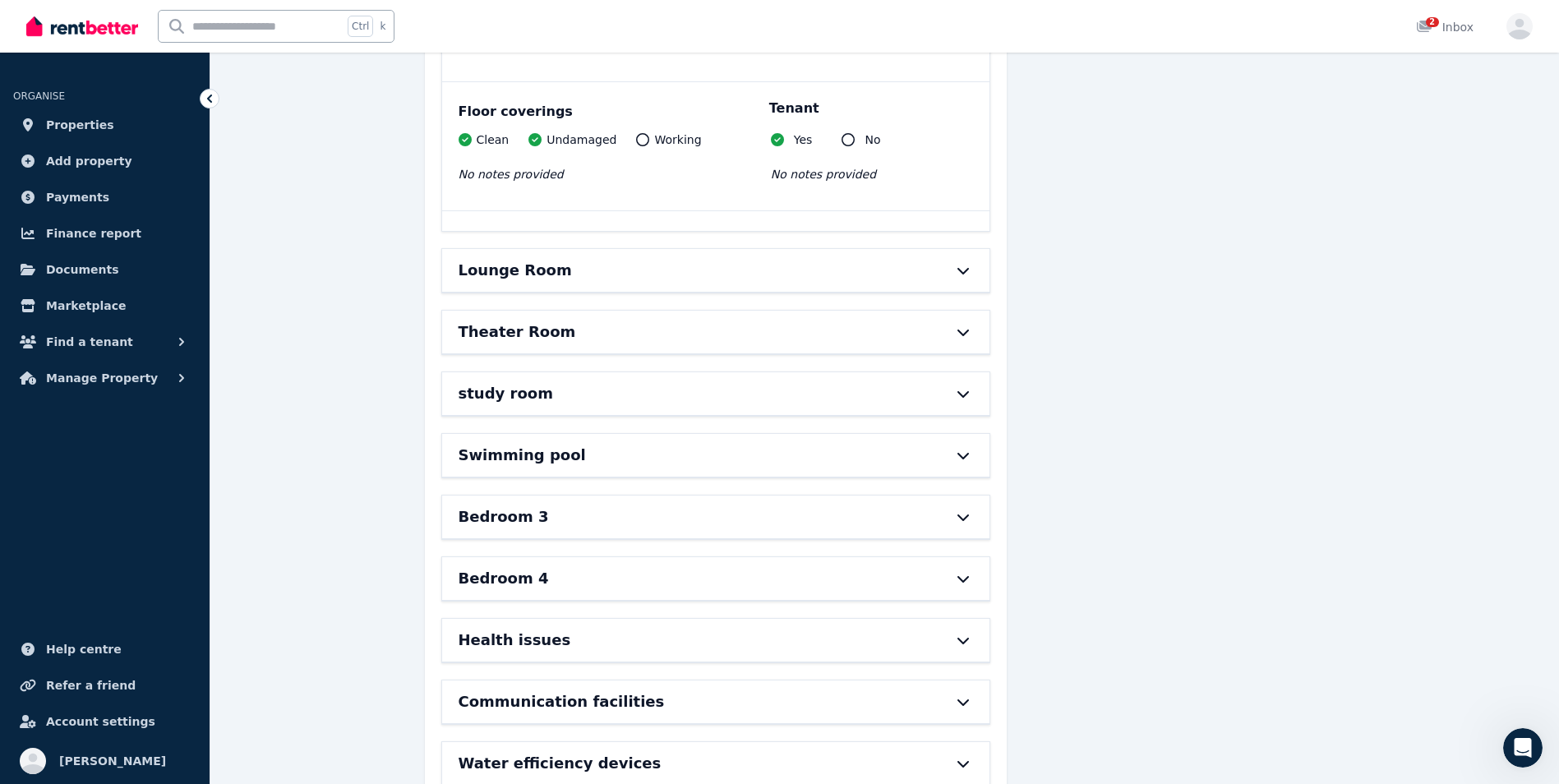
scroll to position [13839, 0]
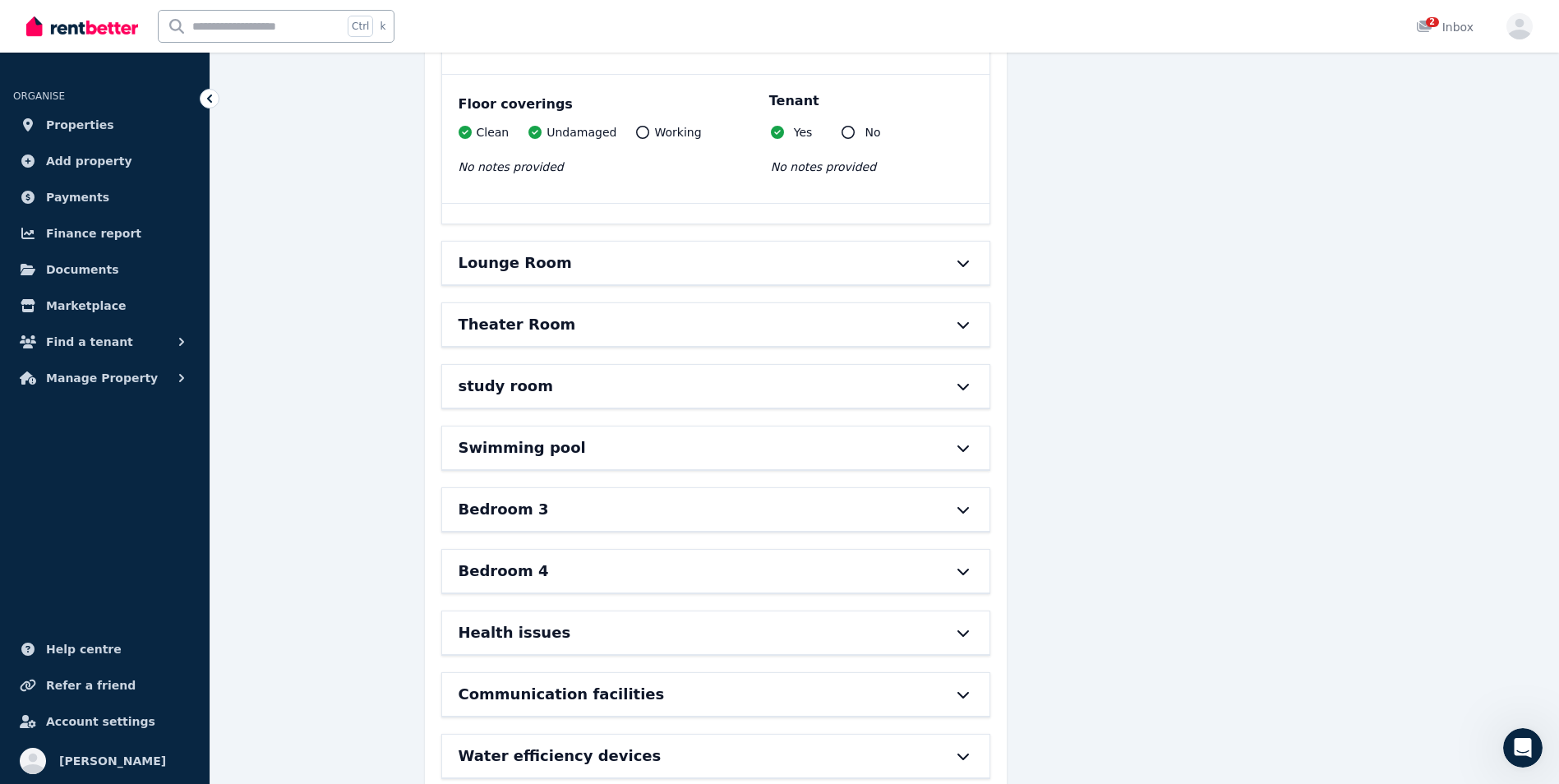
click at [908, 251] on div "Lounge Room" at bounding box center [693, 263] width 469 height 23
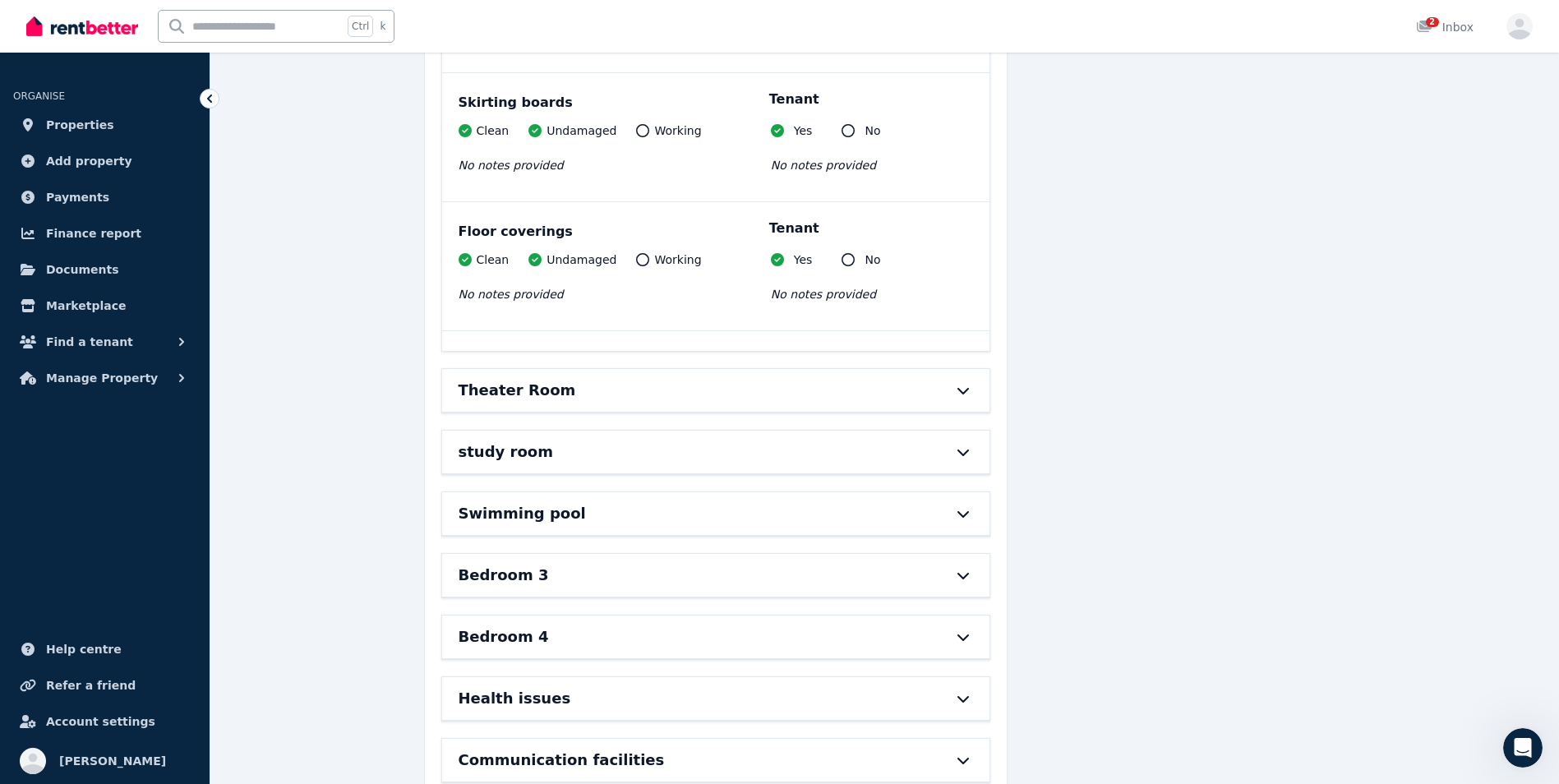
scroll to position [14923, 0]
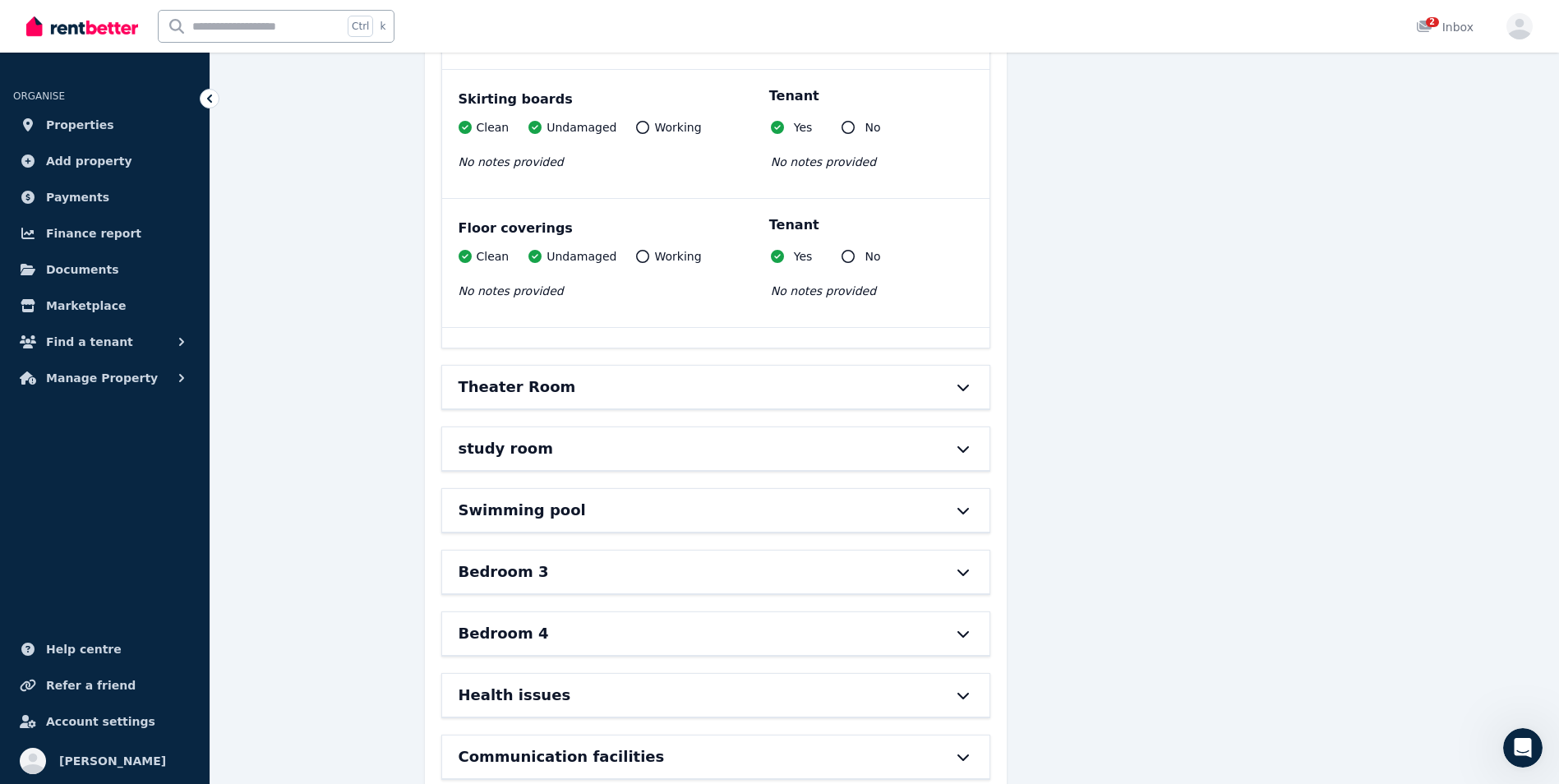
click at [886, 376] on div "Theater Room" at bounding box center [693, 387] width 469 height 23
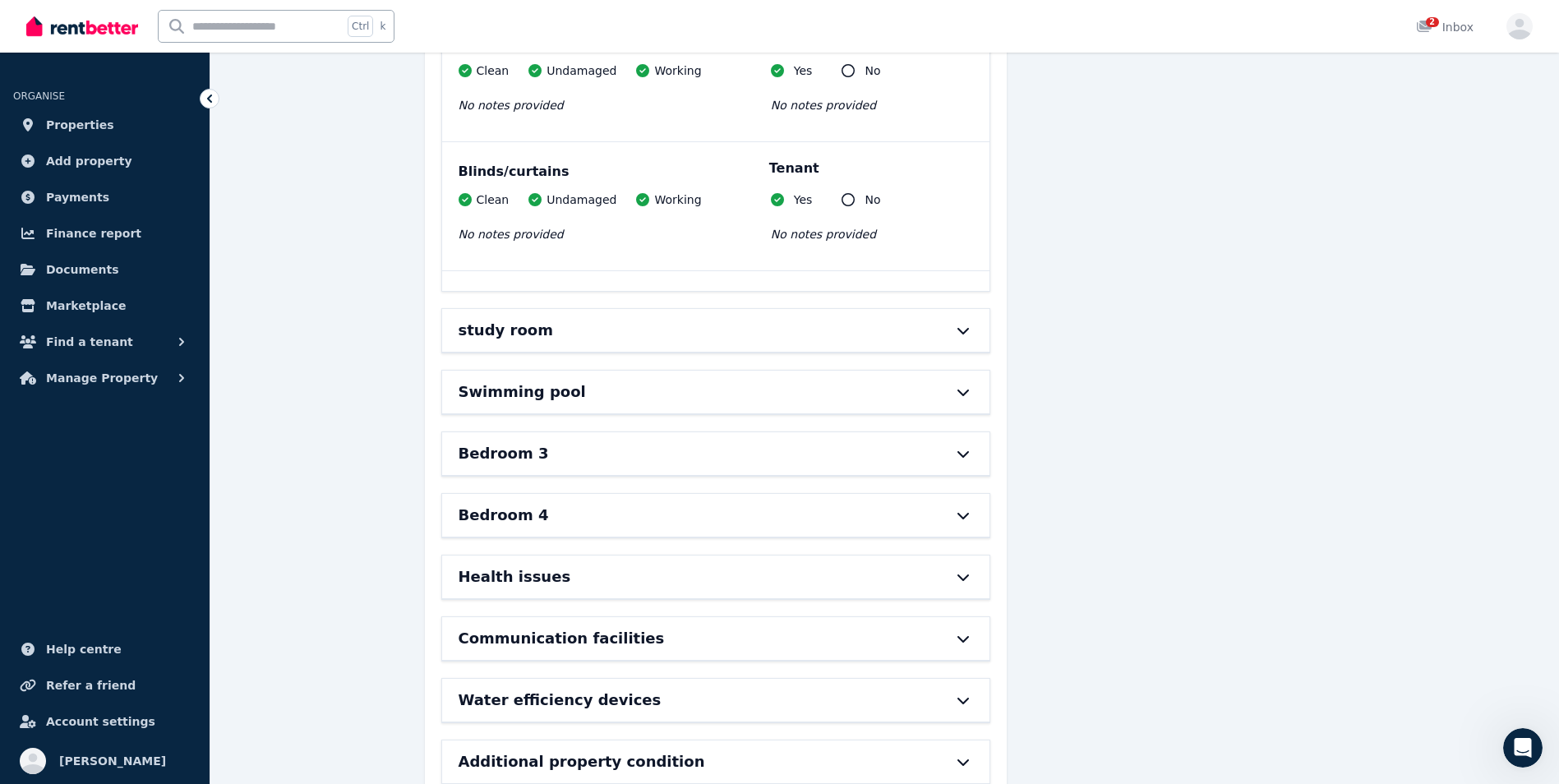
scroll to position [15816, 0]
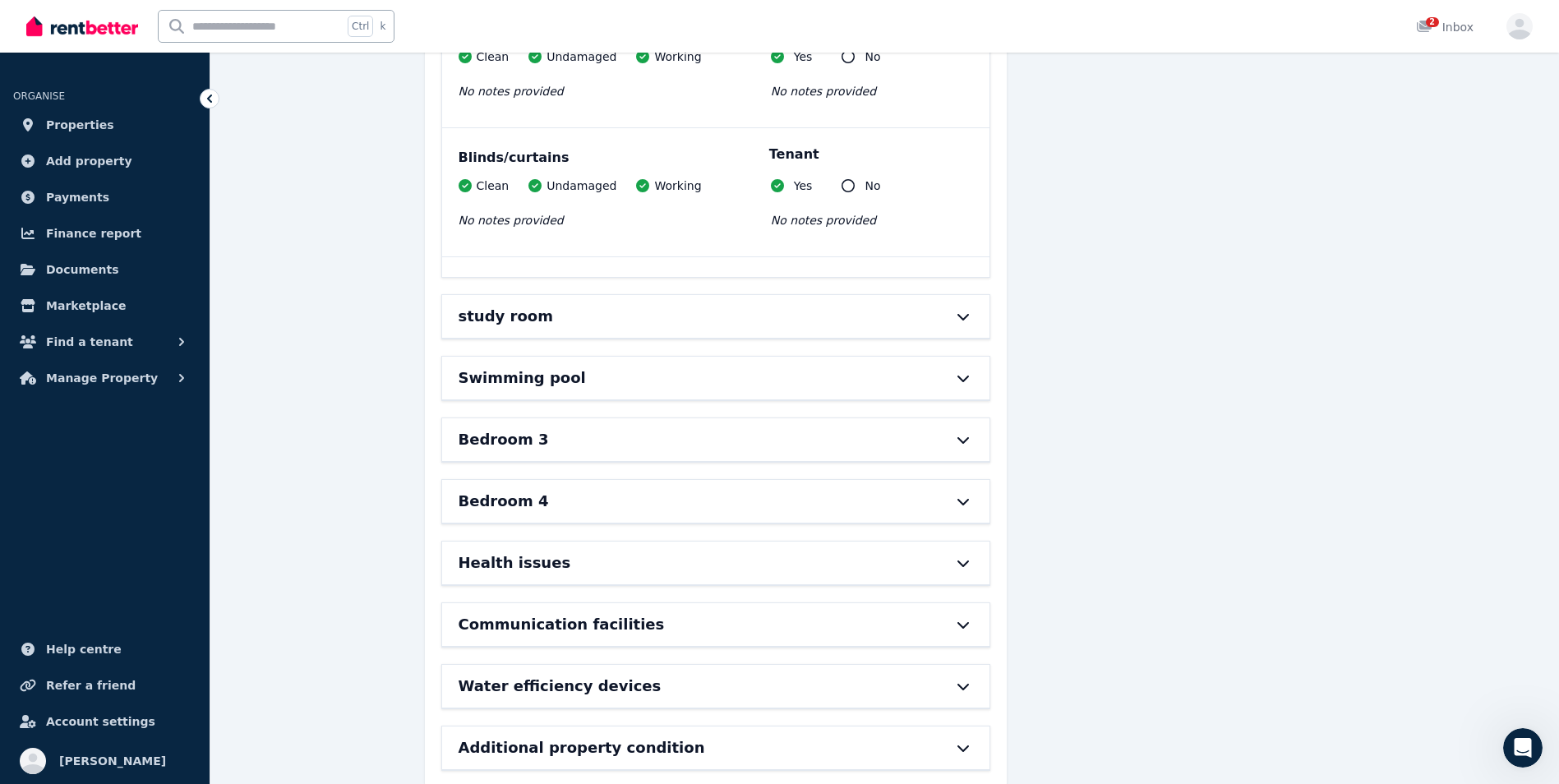
click at [889, 305] on div "study room" at bounding box center [693, 316] width 469 height 23
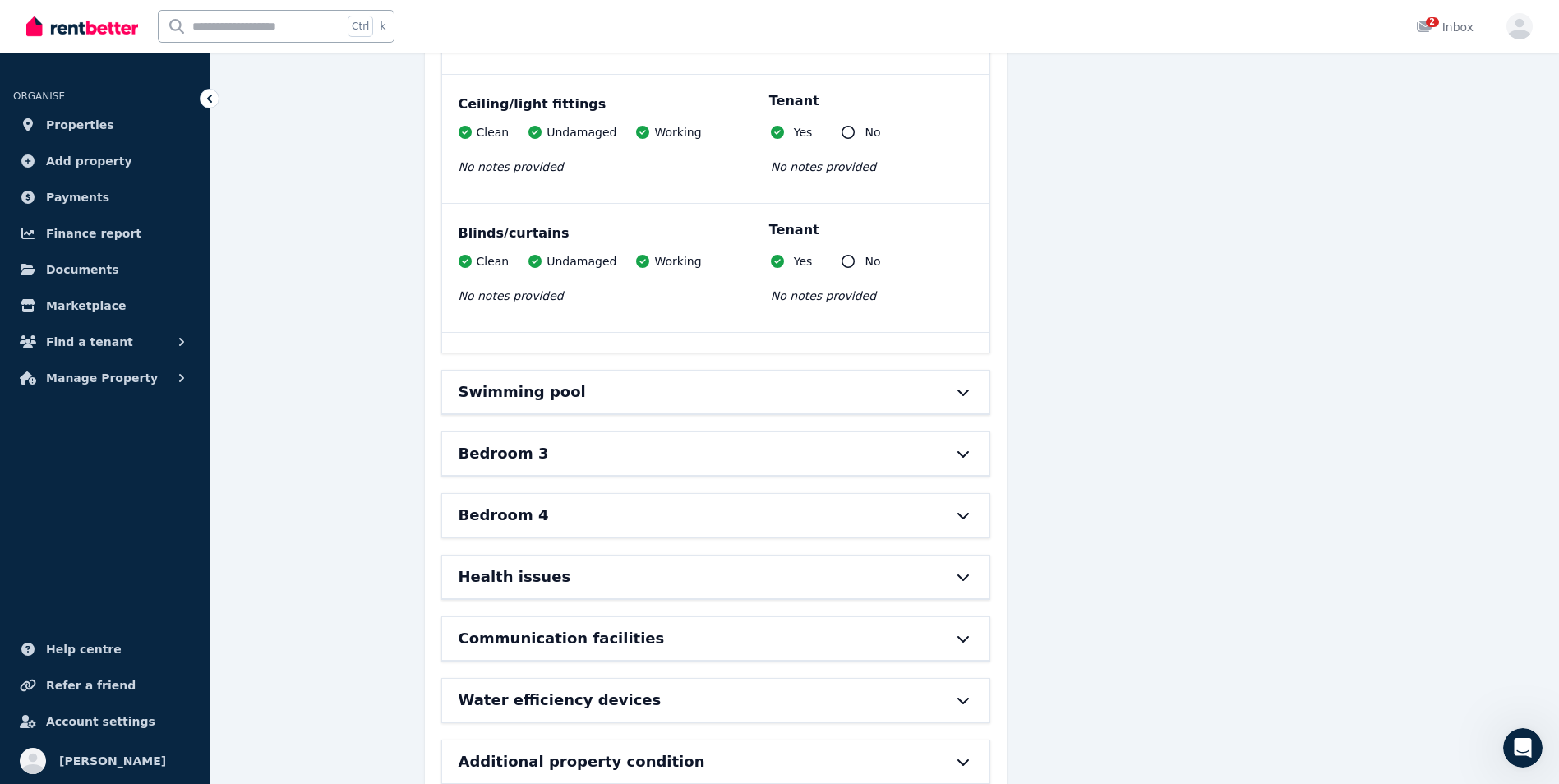
scroll to position [16480, 0]
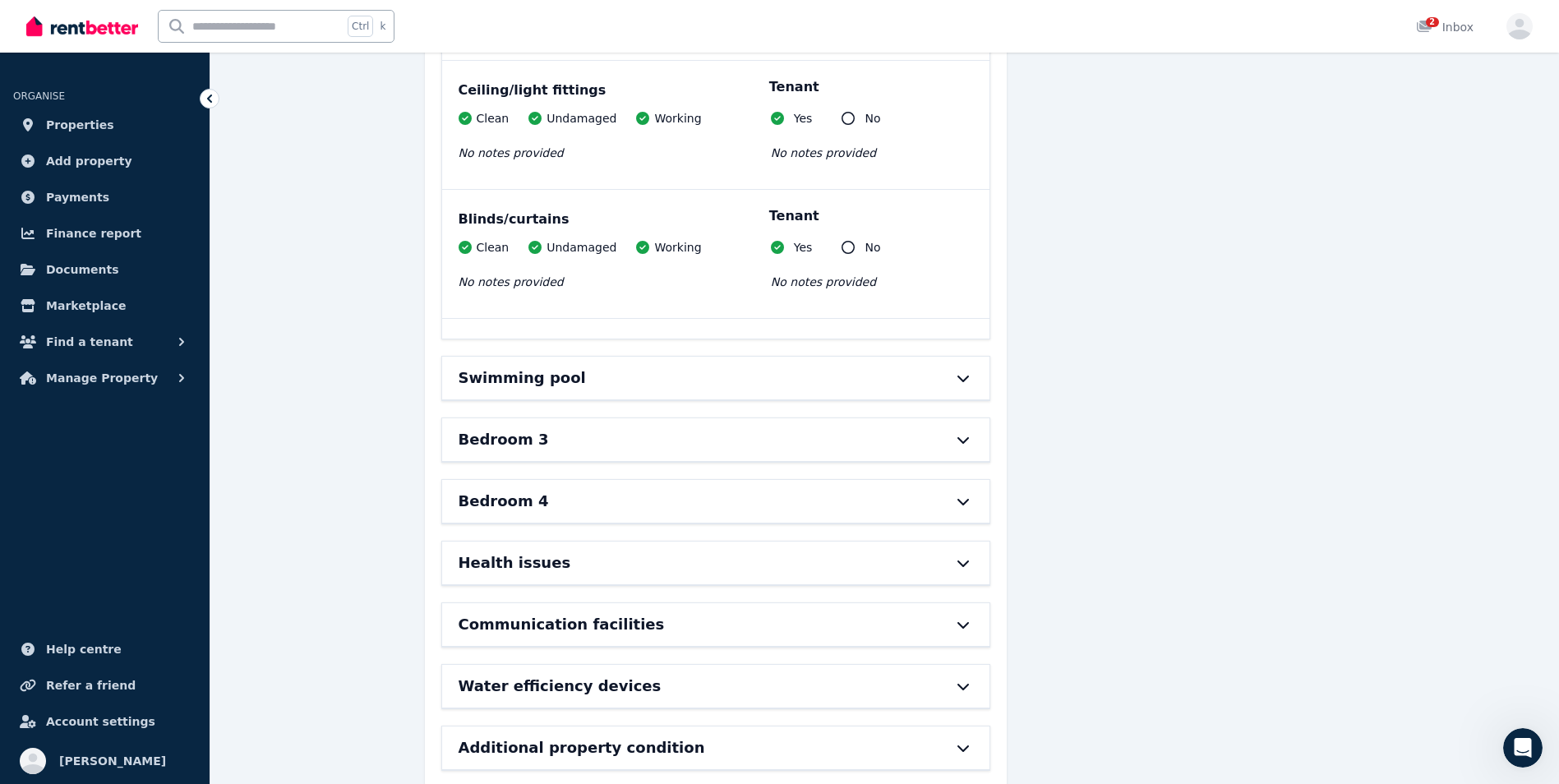
click at [868, 357] on div "Swimming pool" at bounding box center [716, 378] width 548 height 43
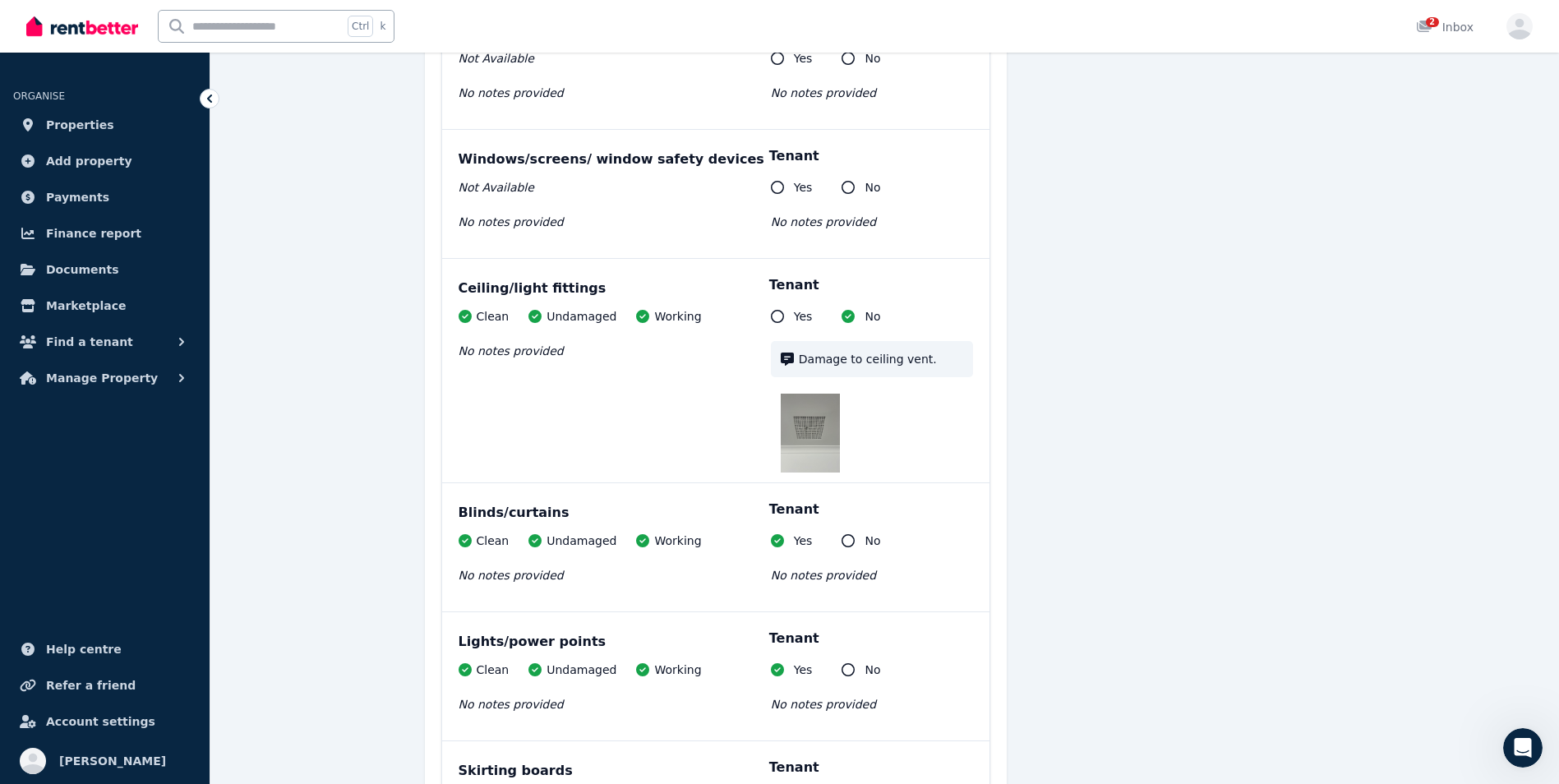
scroll to position [14212, 0]
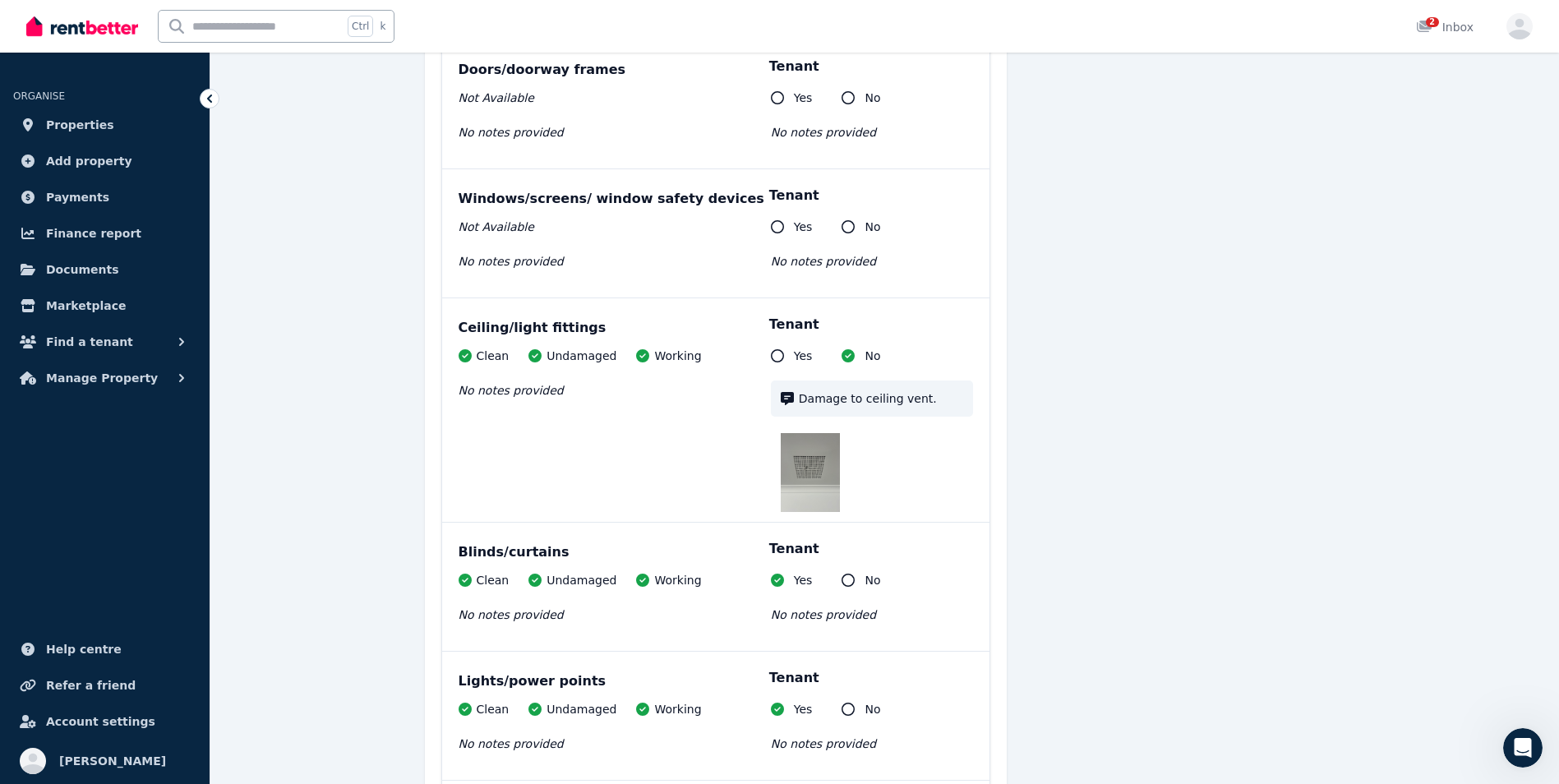
click at [810, 454] on img at bounding box center [810, 473] width 59 height 79
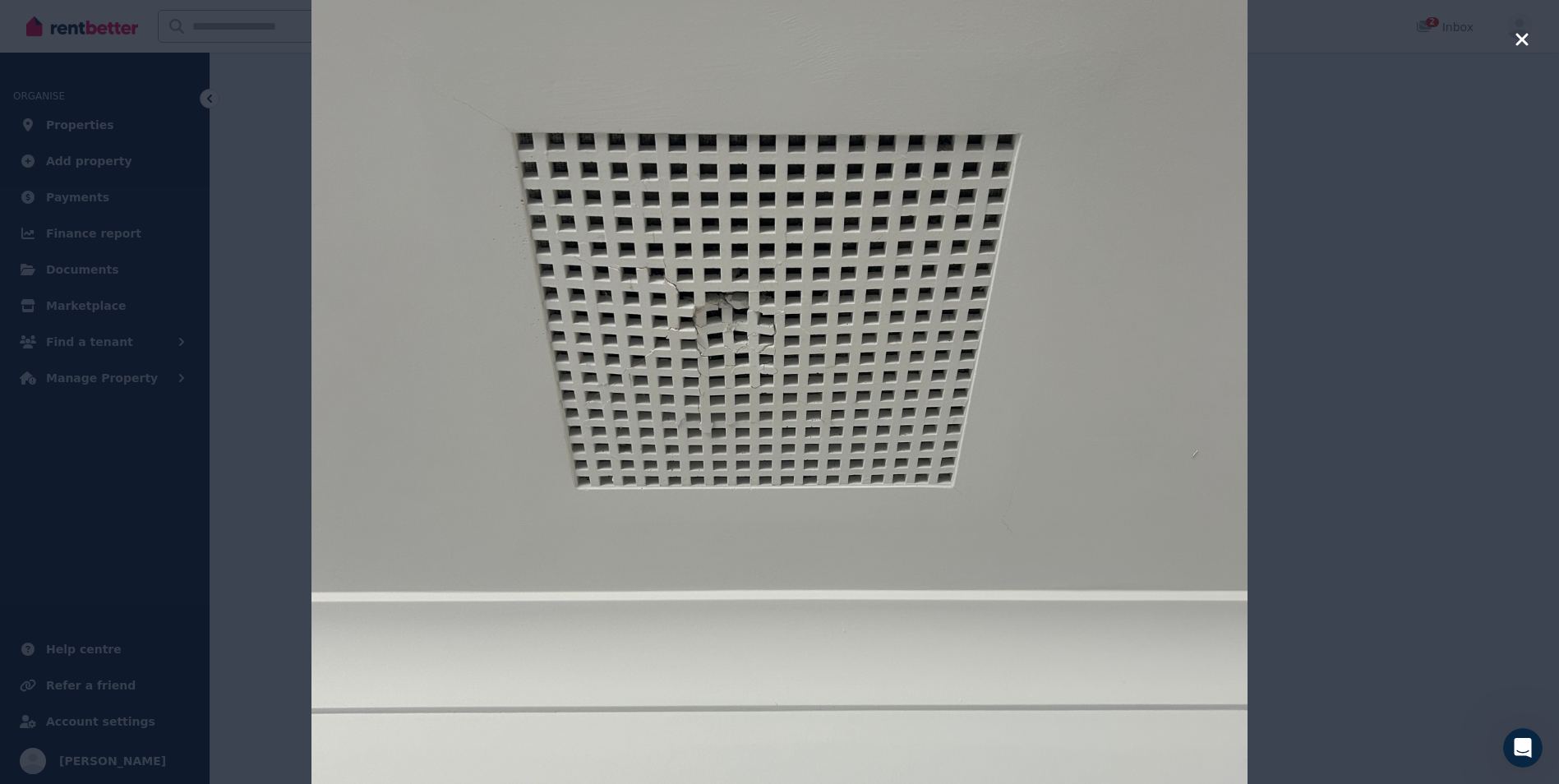
click at [1503, 81] on div at bounding box center [779, 392] width 1559 height 784
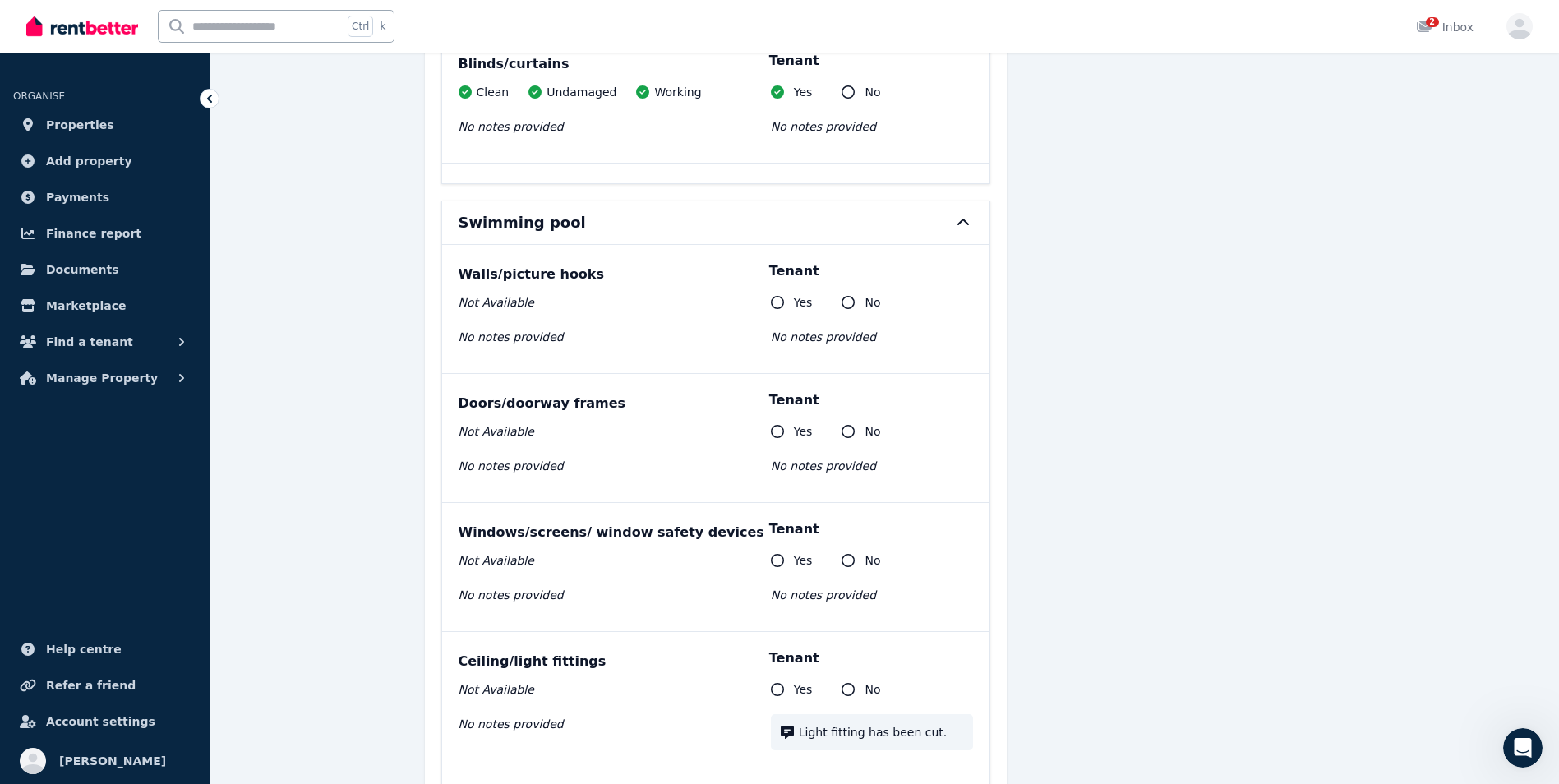
scroll to position [16645, 0]
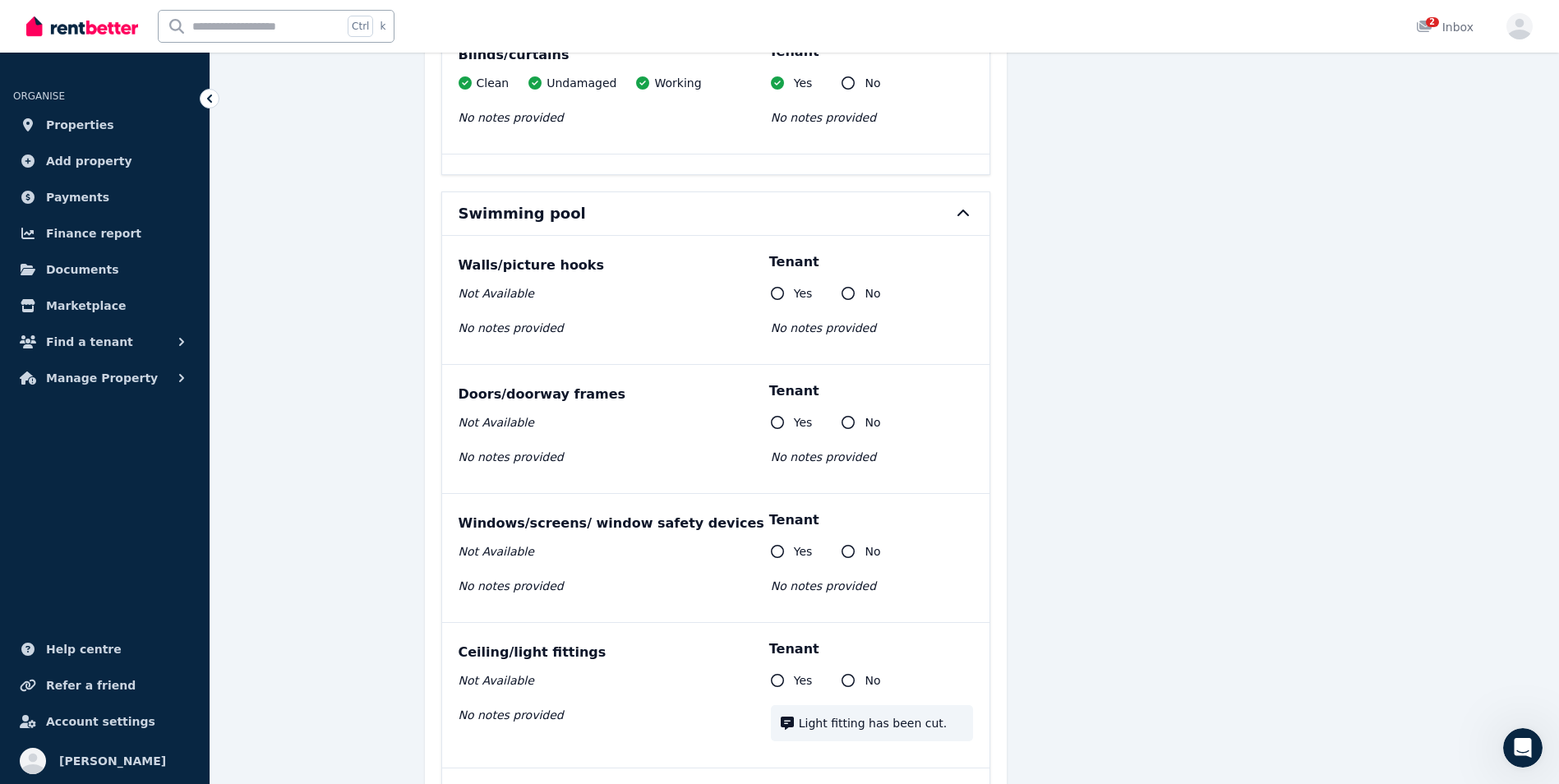
click at [934, 192] on div "Swimming pool" at bounding box center [716, 213] width 548 height 43
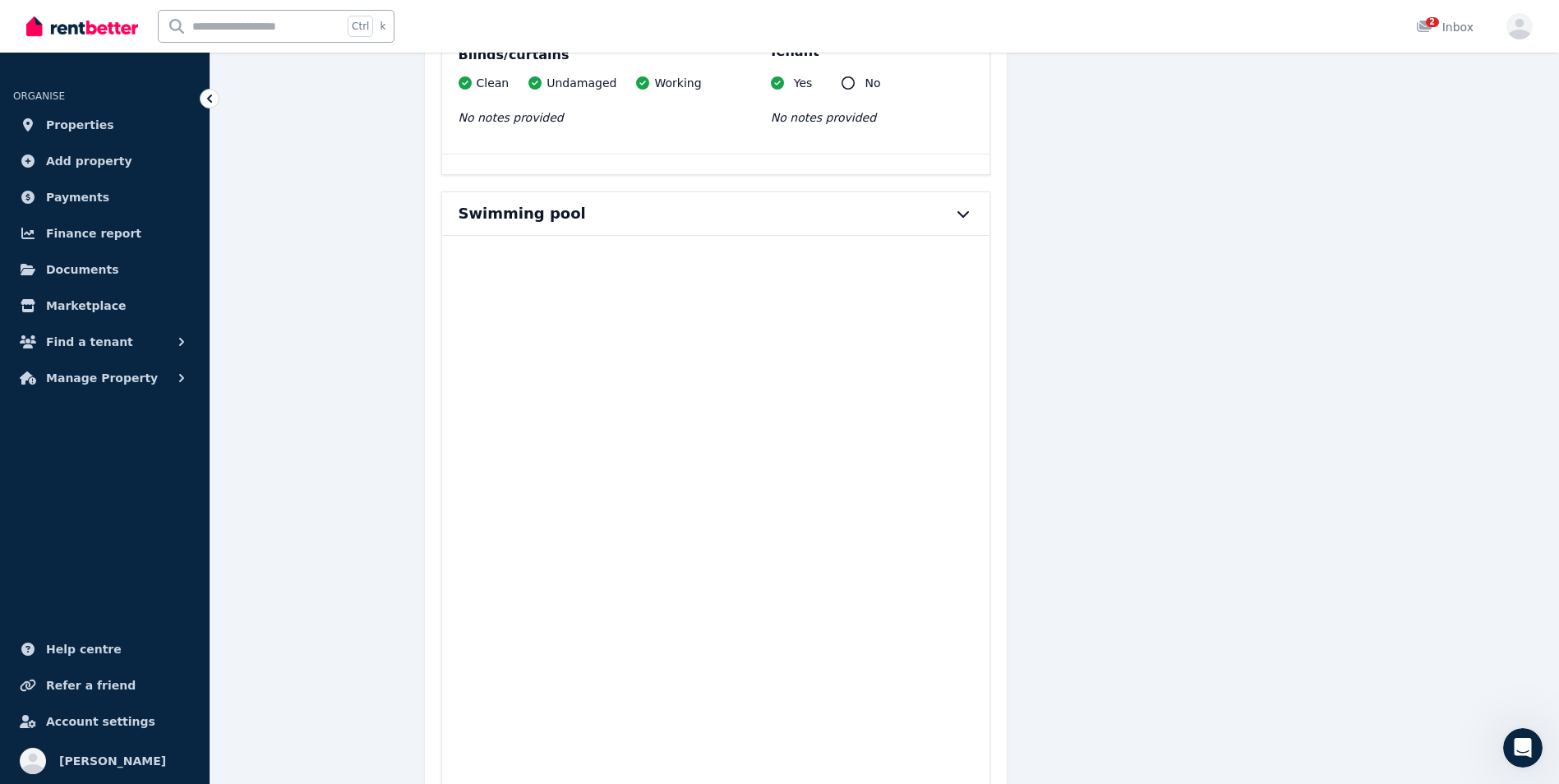
scroll to position [16480, 0]
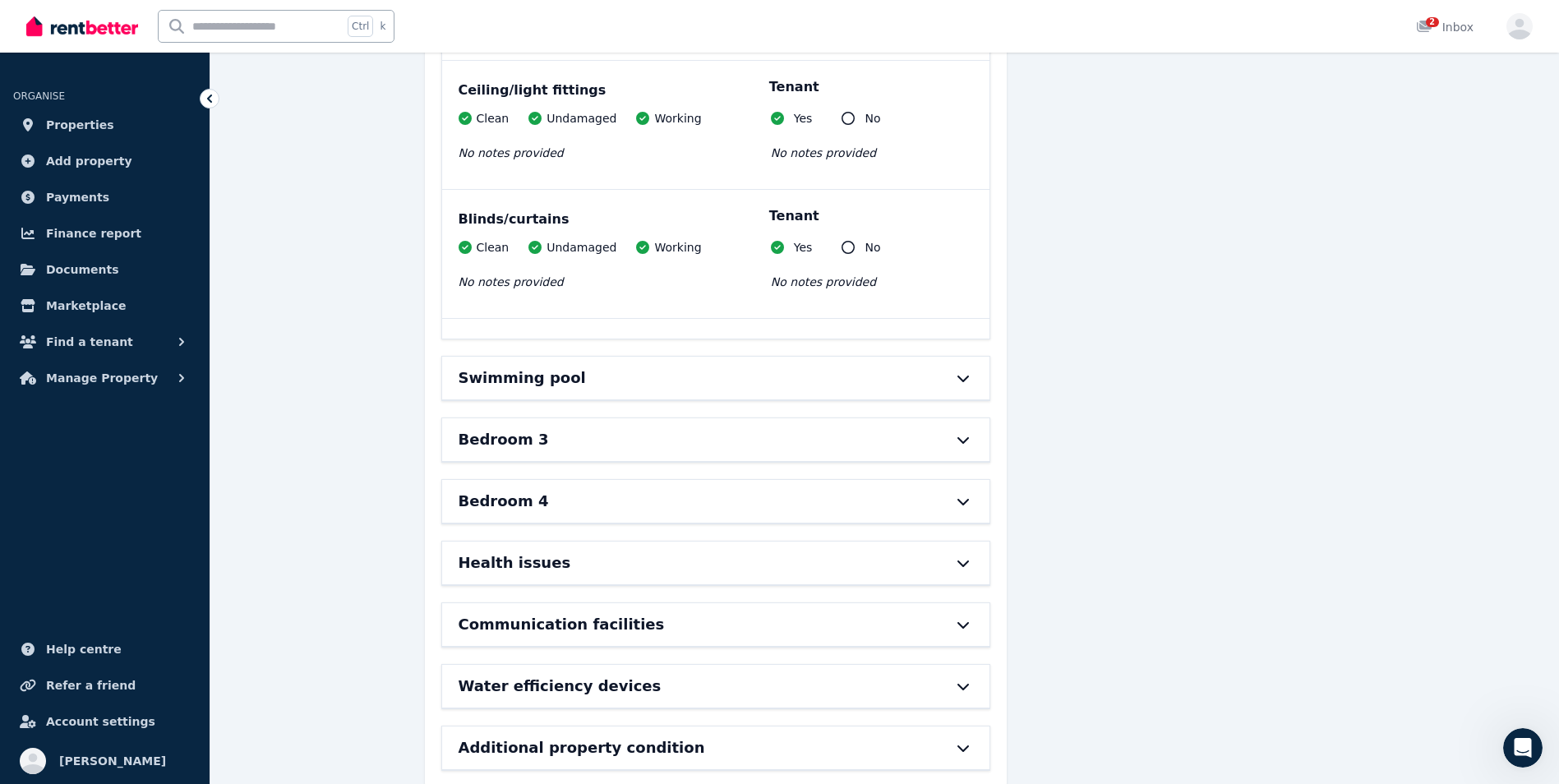
click at [847, 366] on div "Swimming pool" at bounding box center [693, 378] width 469 height 23
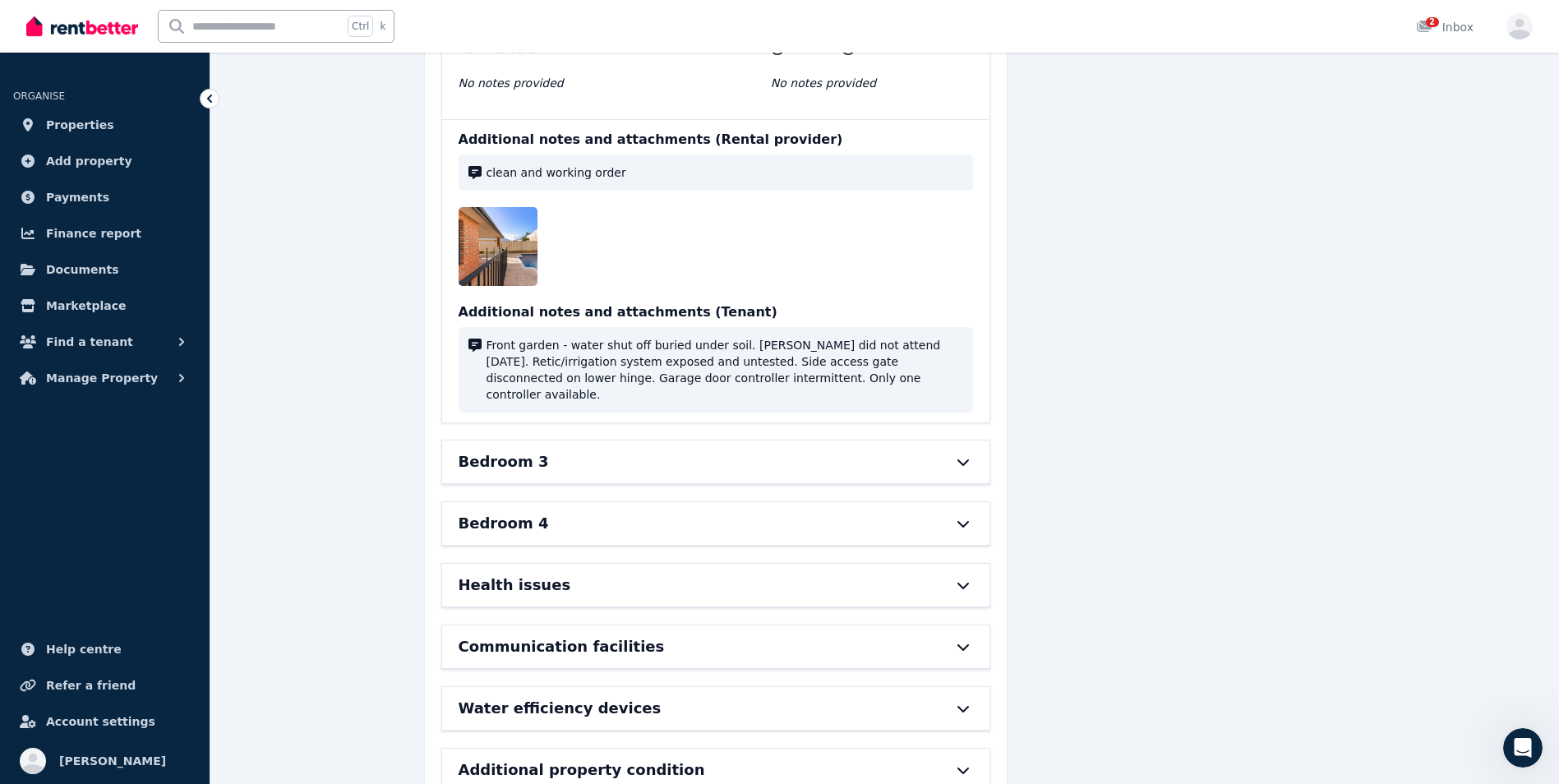
scroll to position [17428, 0]
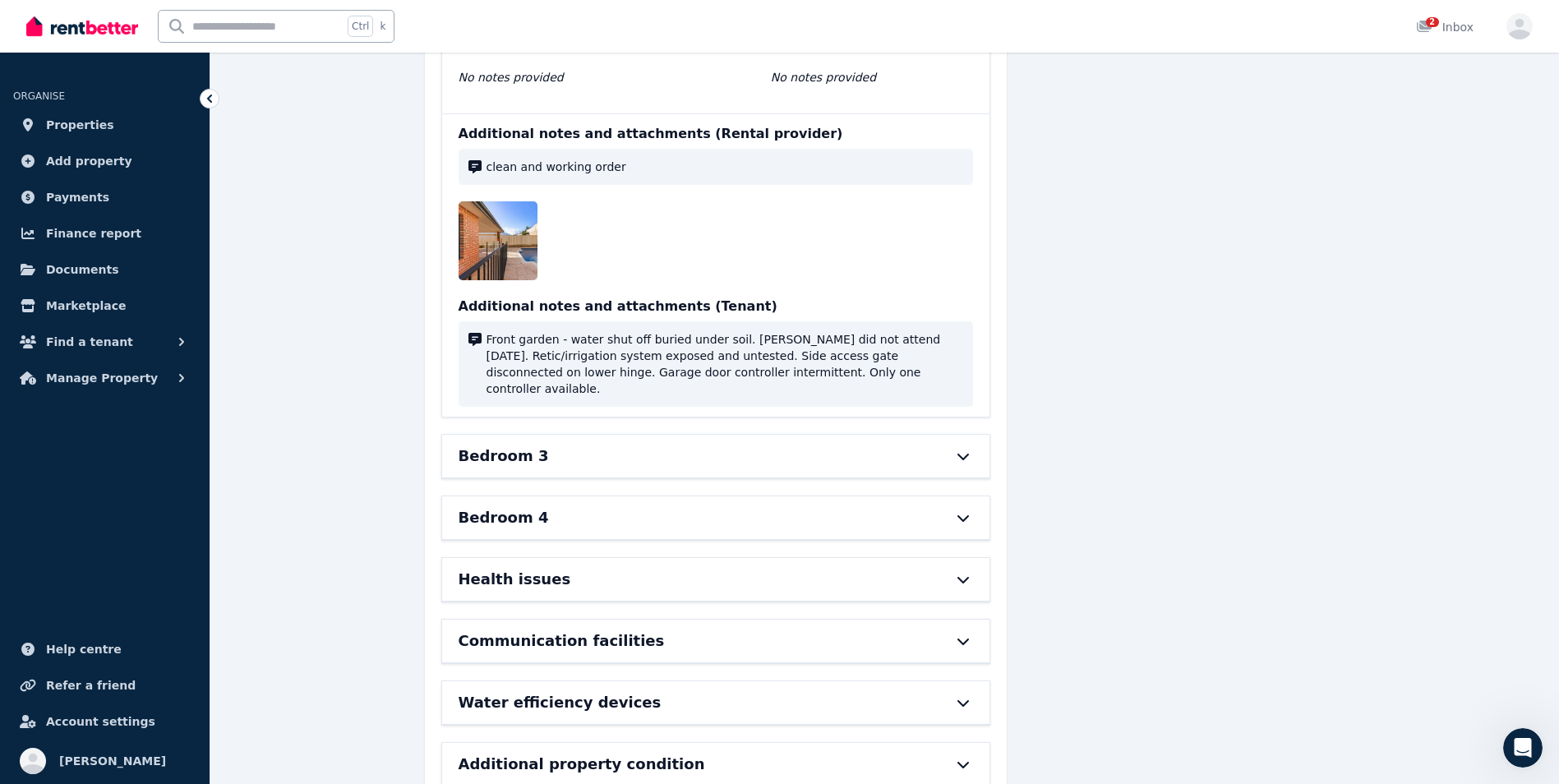
click at [840, 445] on div "Bedroom 3" at bounding box center [693, 456] width 469 height 23
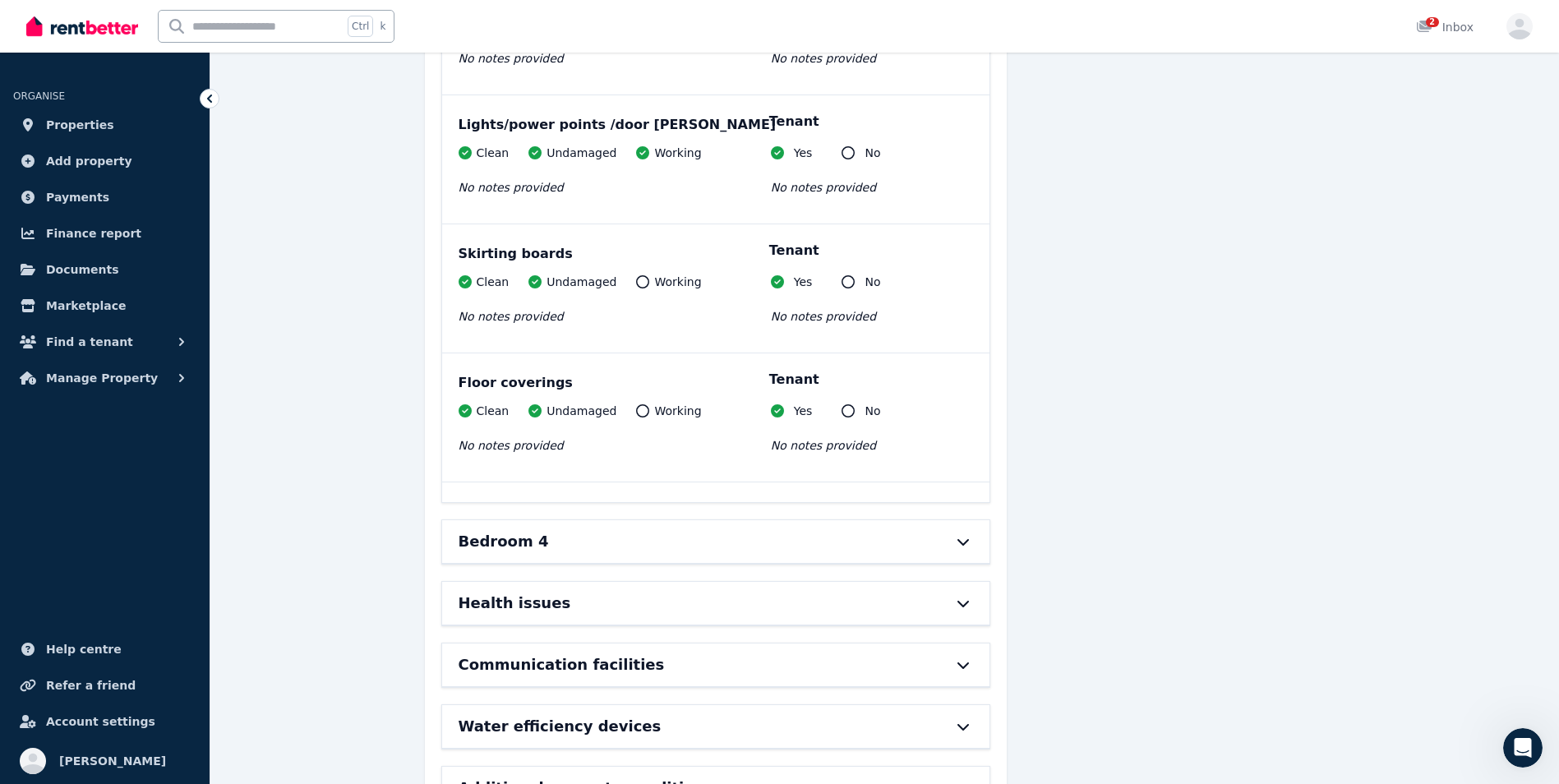
scroll to position [18737, 0]
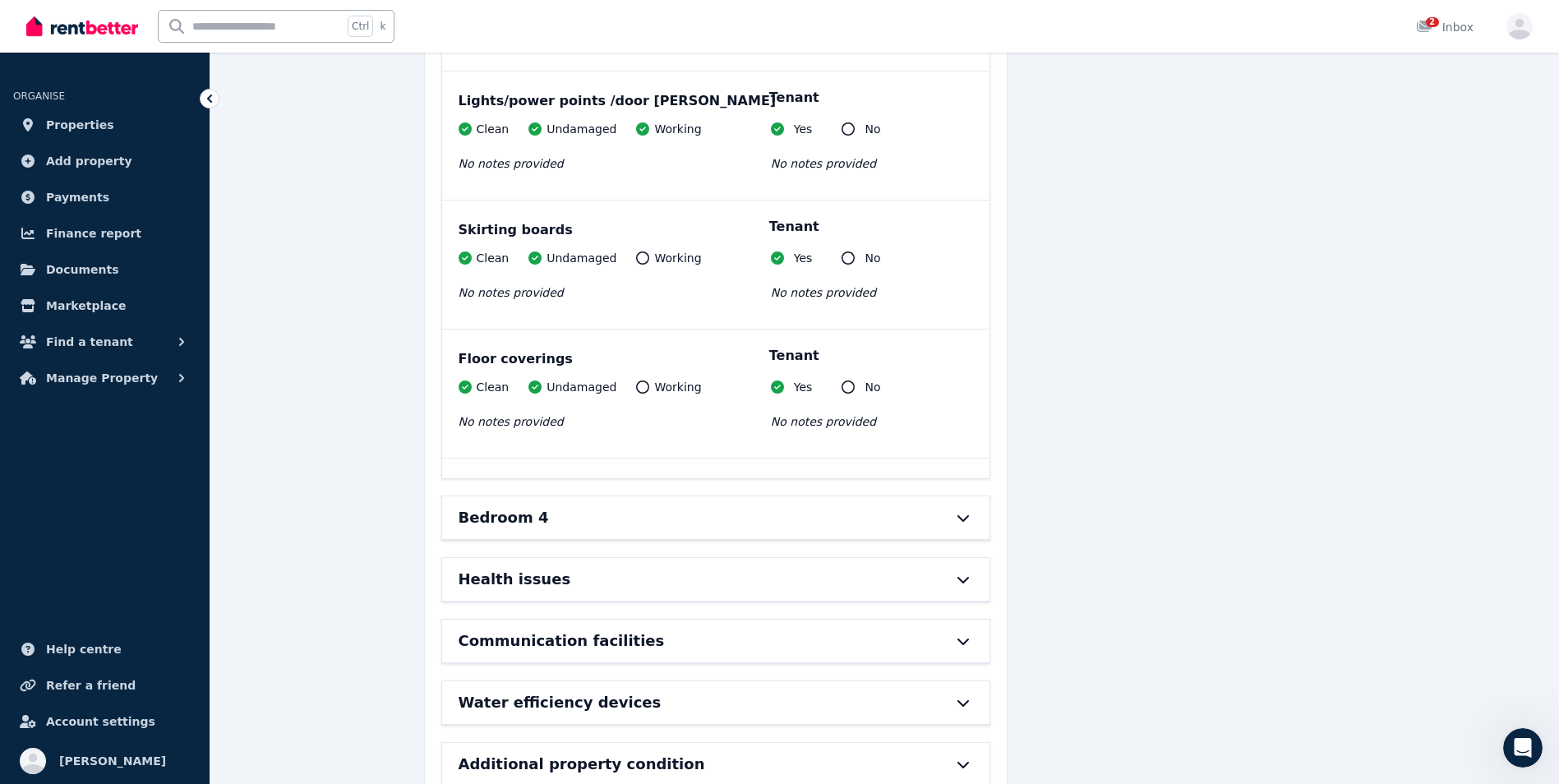
click at [828, 506] on div "Bedroom 4" at bounding box center [693, 518] width 469 height 23
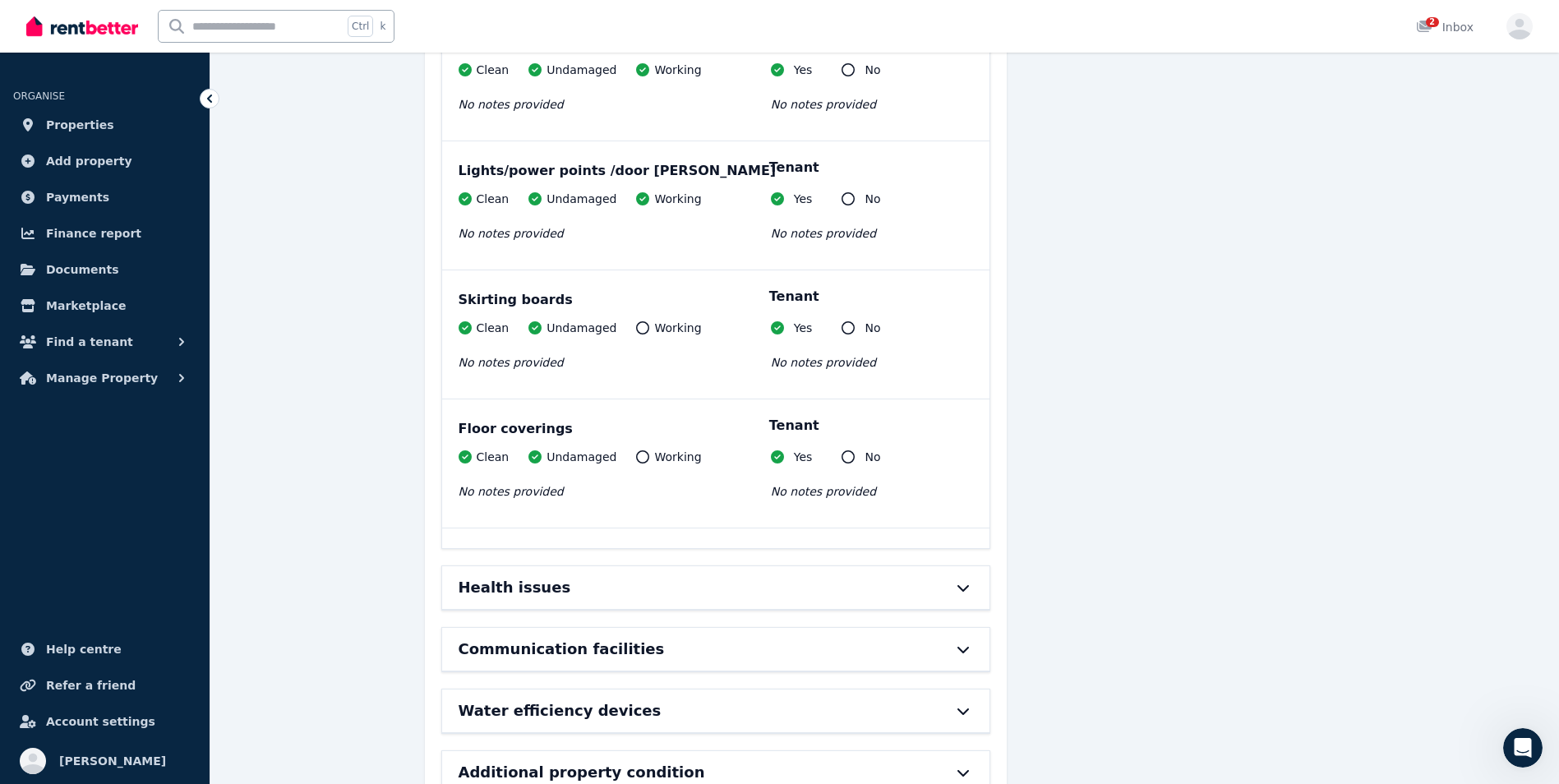
scroll to position [19918, 0]
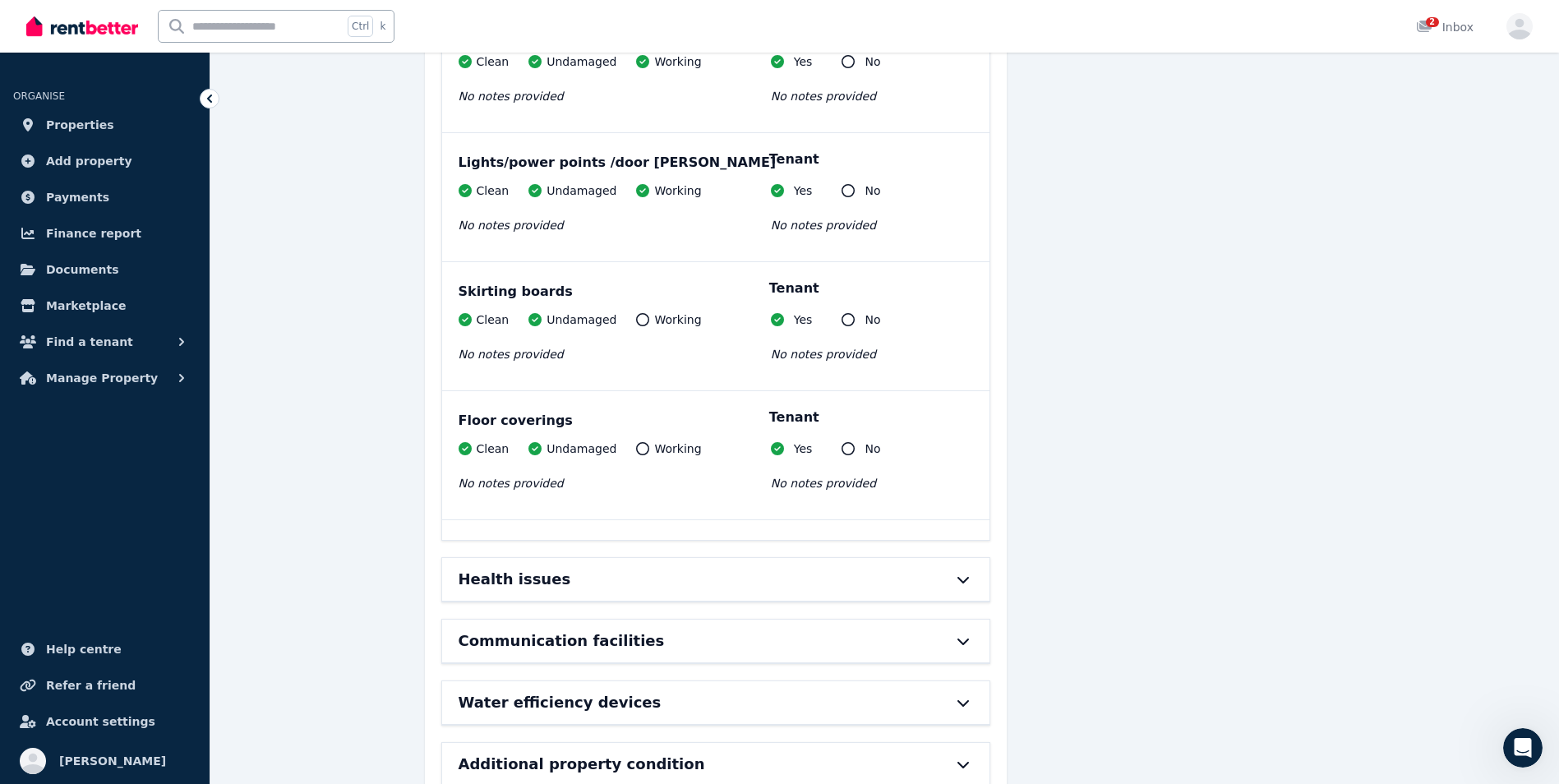
click at [834, 568] on div "Health issues" at bounding box center [693, 580] width 469 height 23
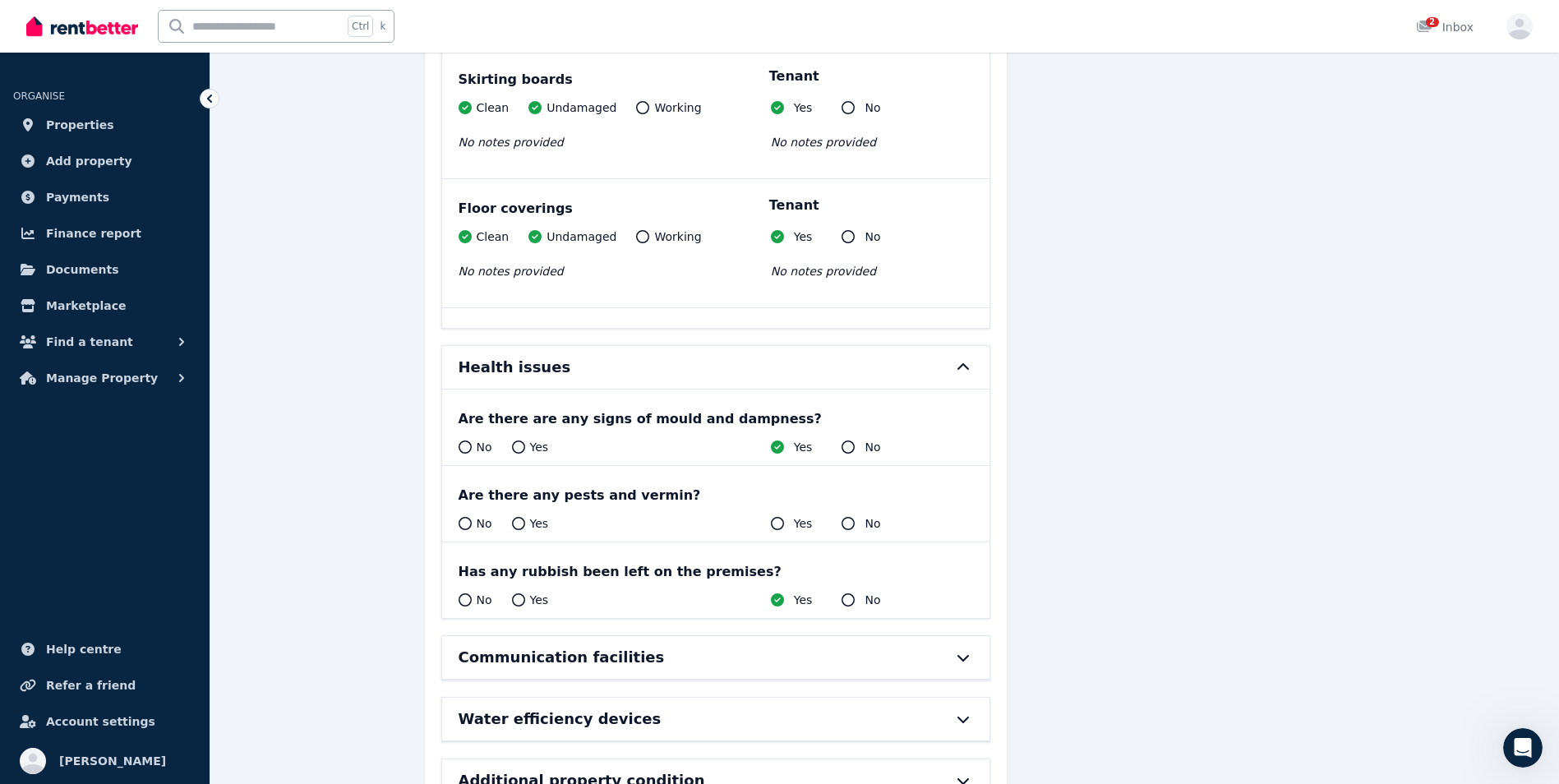
scroll to position [20147, 0]
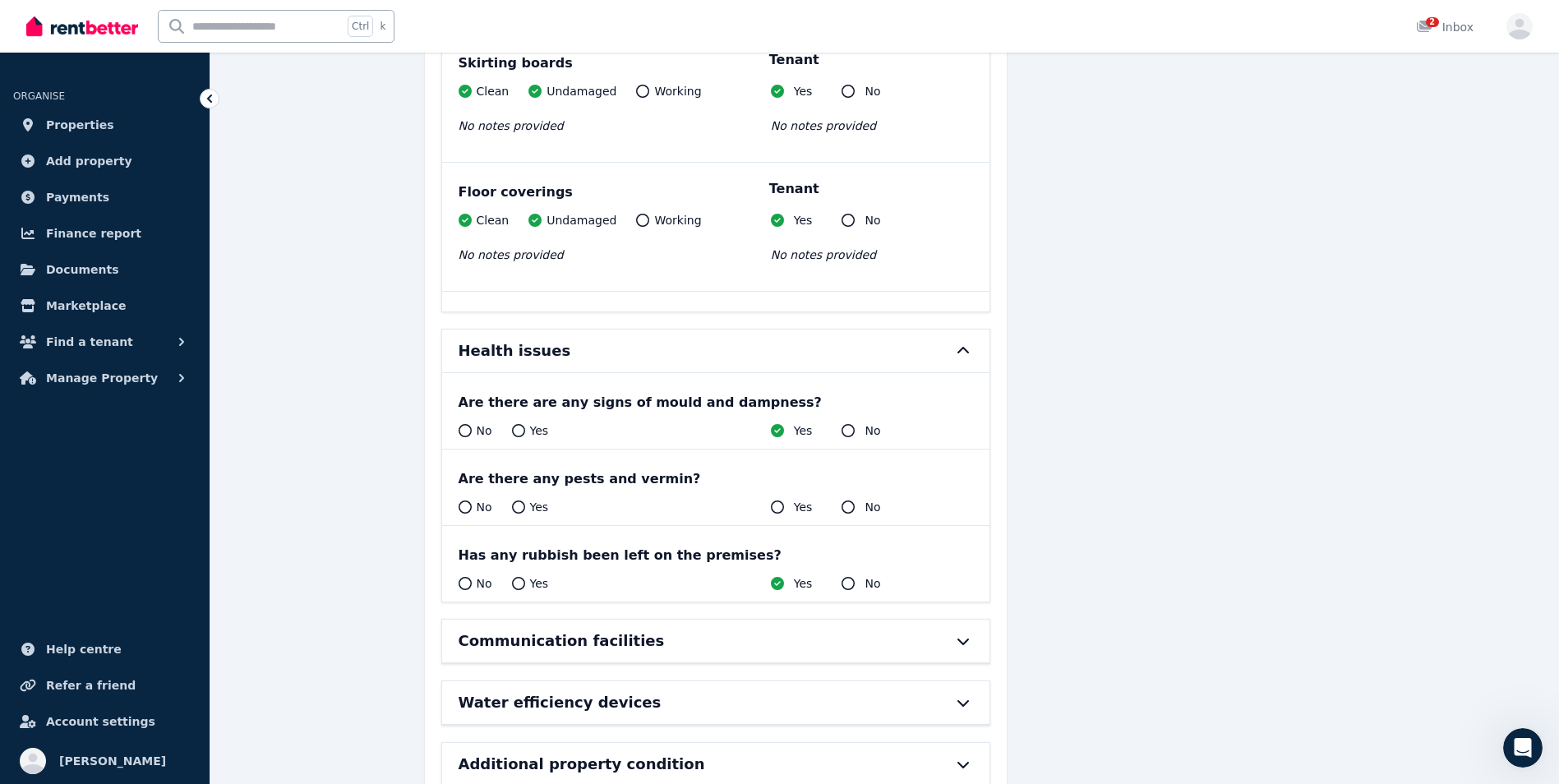
click at [950, 634] on div at bounding box center [955, 641] width 36 height 13
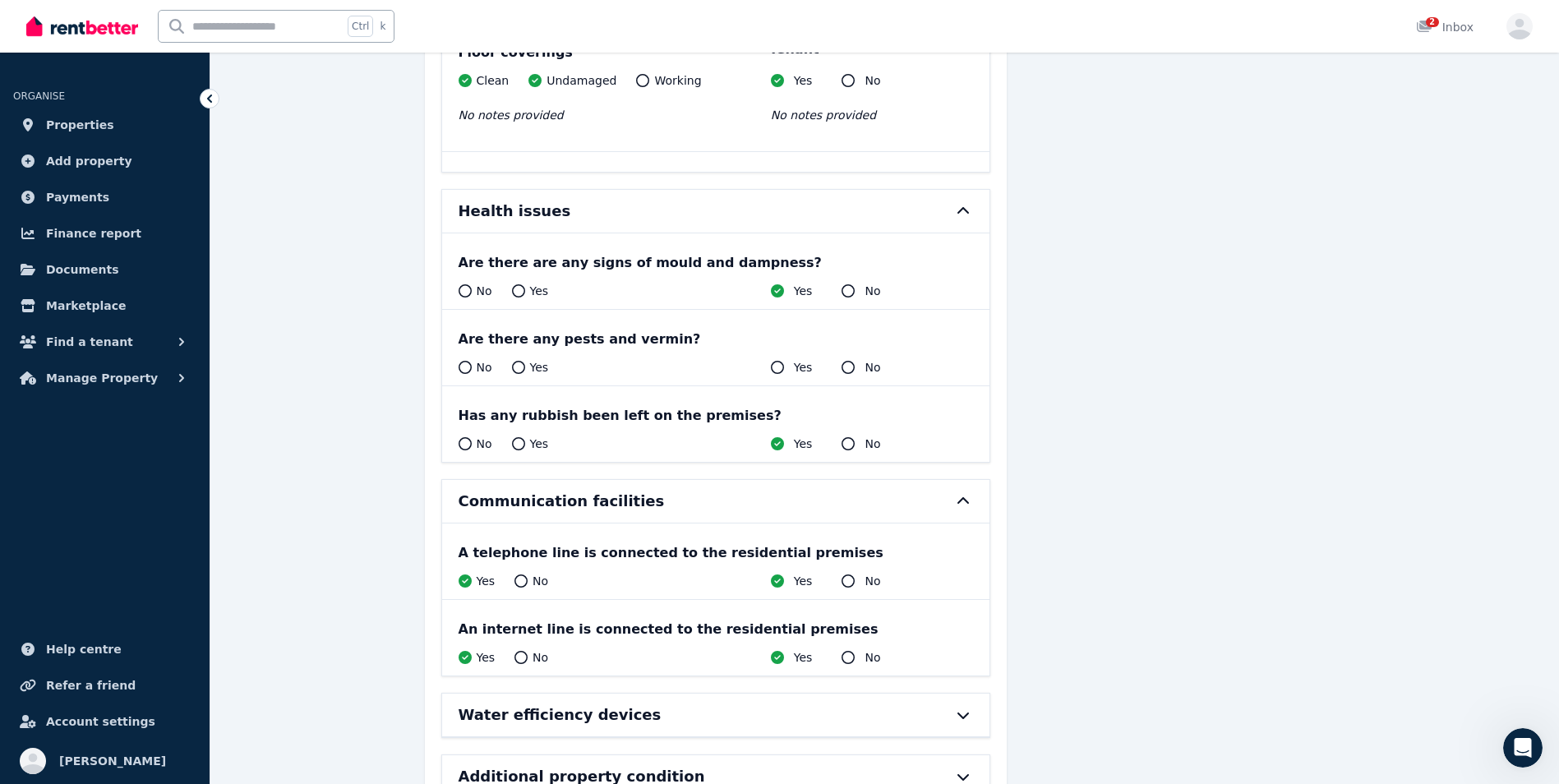
scroll to position [20298, 0]
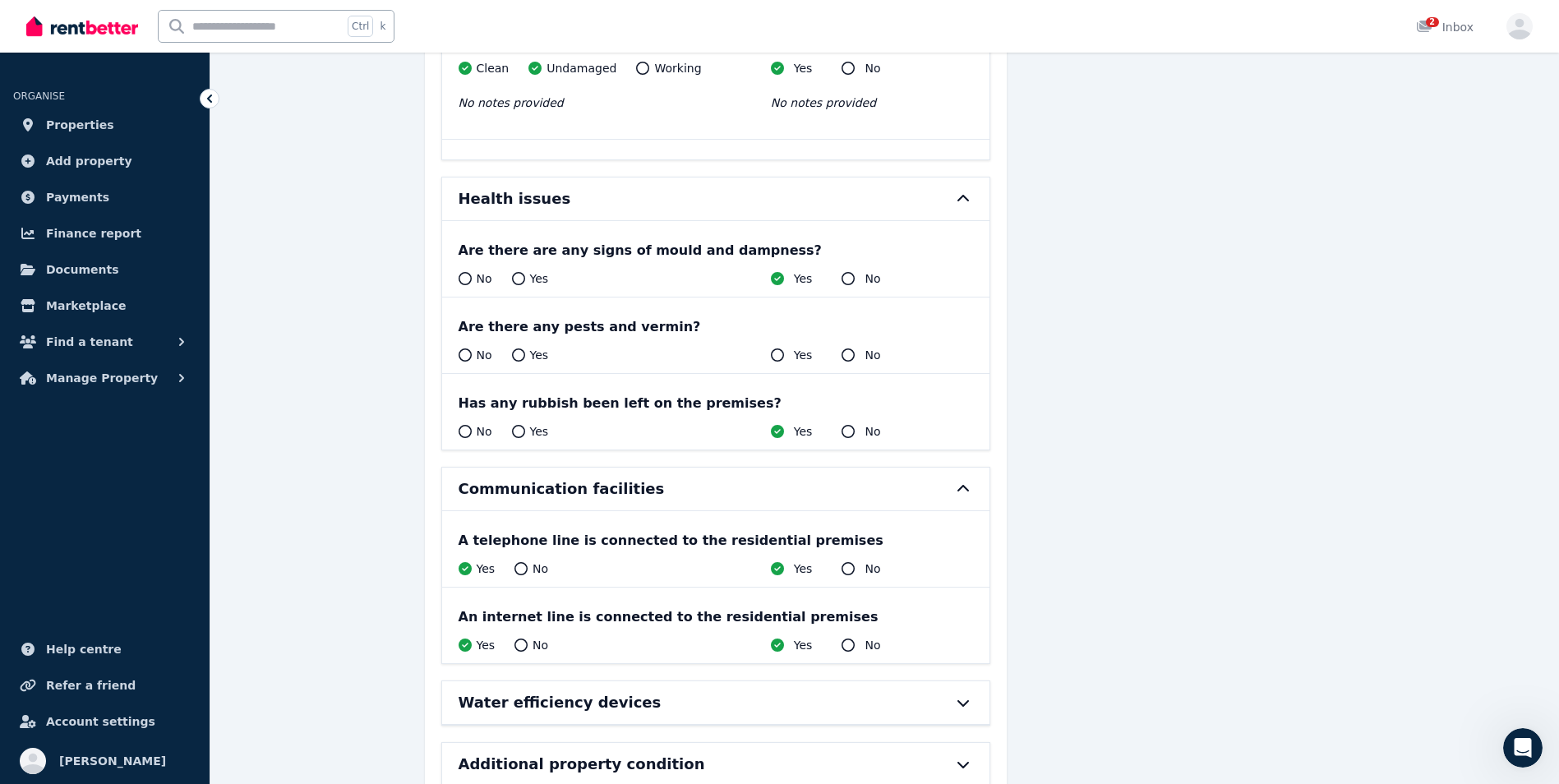
click at [952, 696] on div at bounding box center [955, 702] width 36 height 13
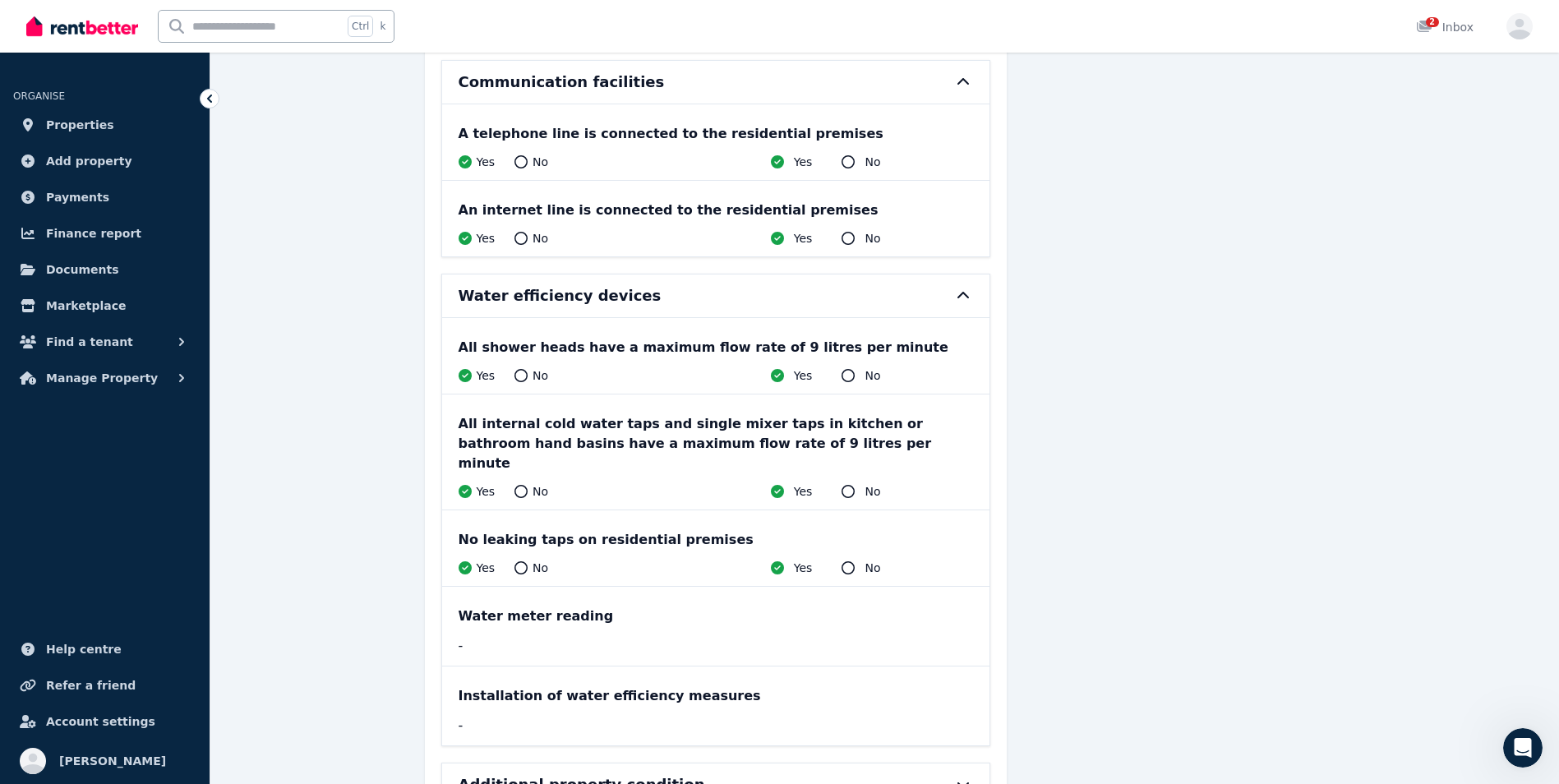
scroll to position [20706, 0]
click at [482, 586] on div "Water meter reading - Tenant" at bounding box center [716, 625] width 548 height 79
click at [871, 772] on div "Additional property condition" at bounding box center [693, 784] width 469 height 23
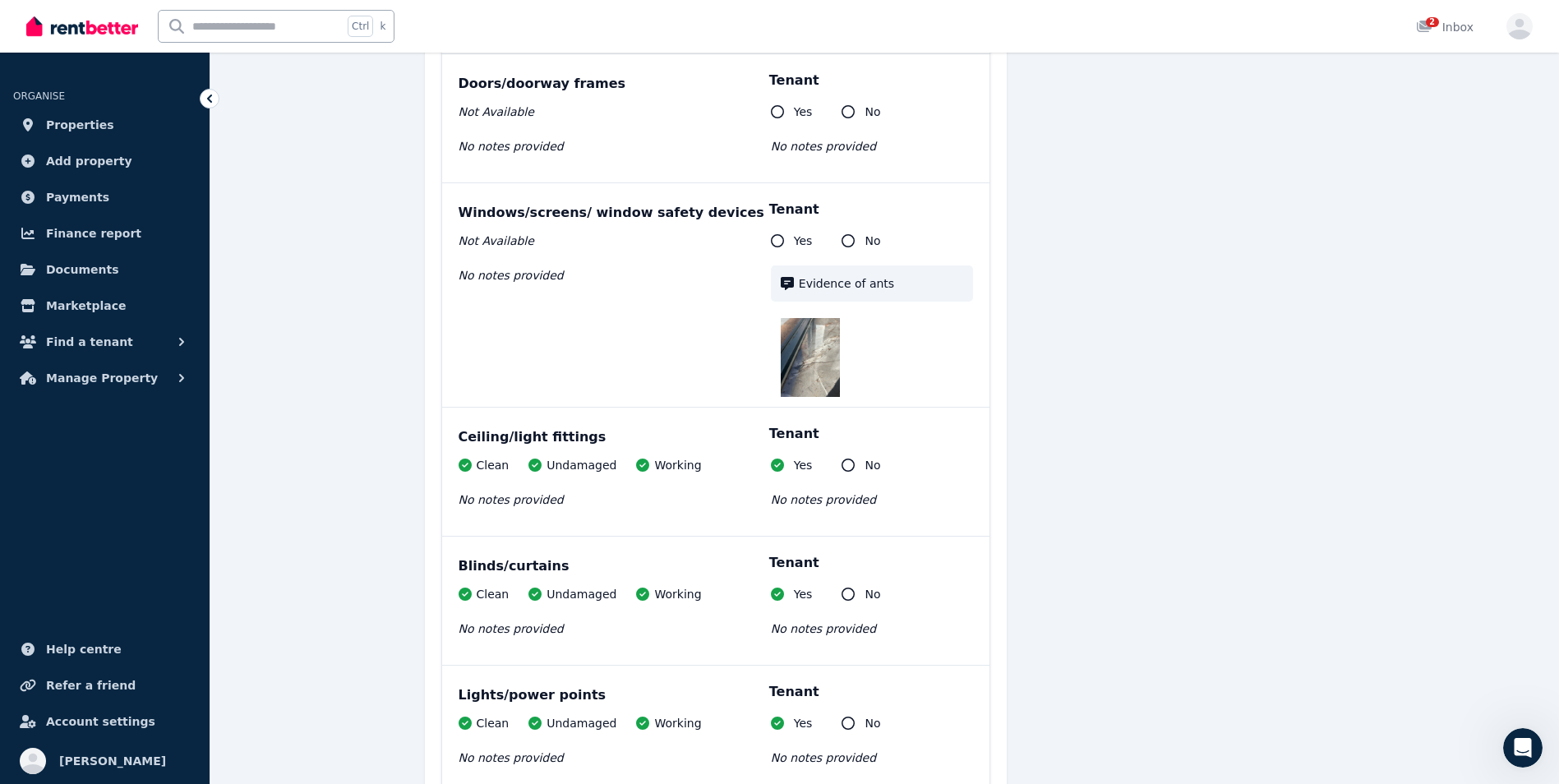
scroll to position [7763, 0]
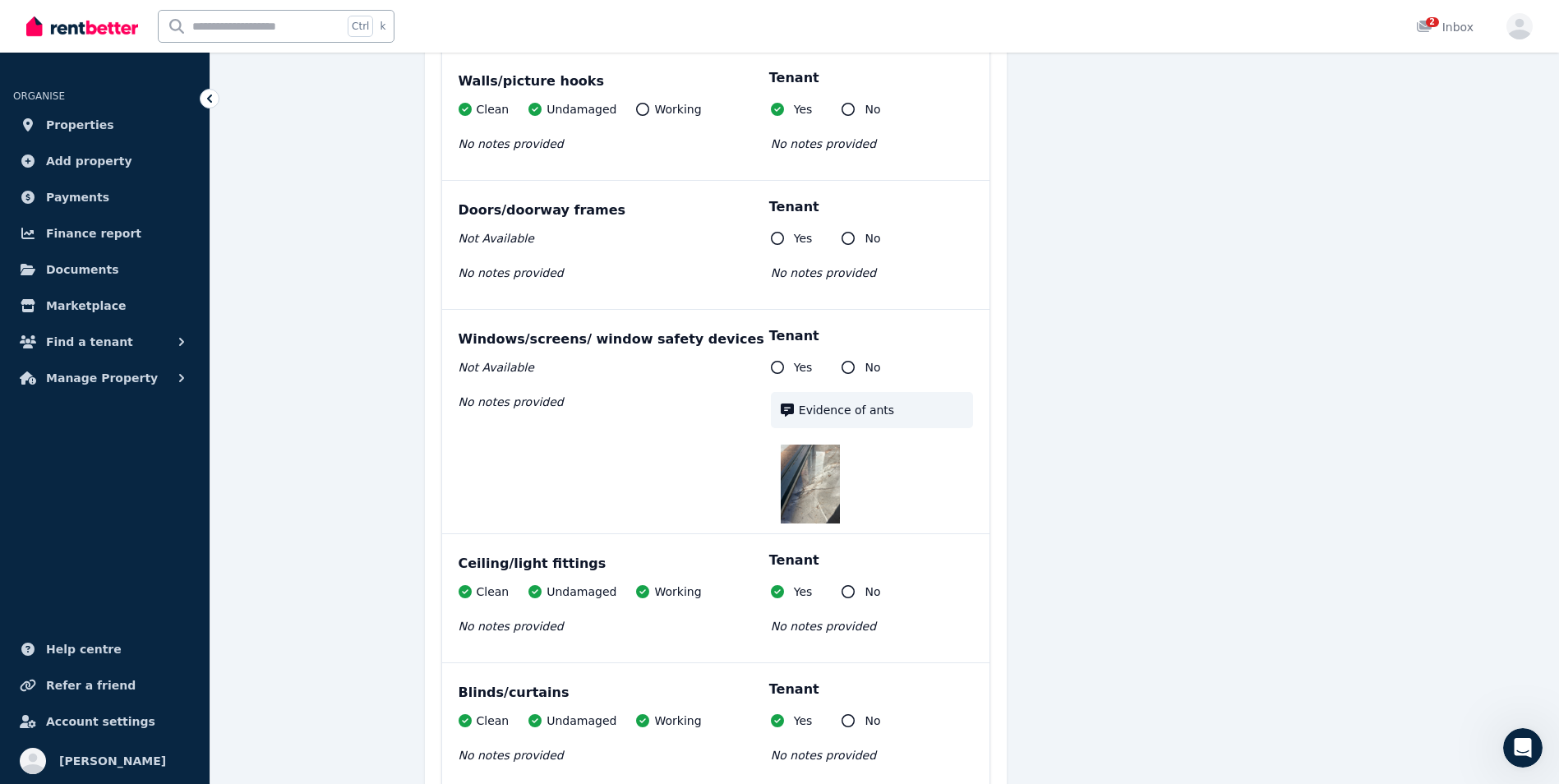
click at [820, 488] on img at bounding box center [810, 484] width 59 height 79
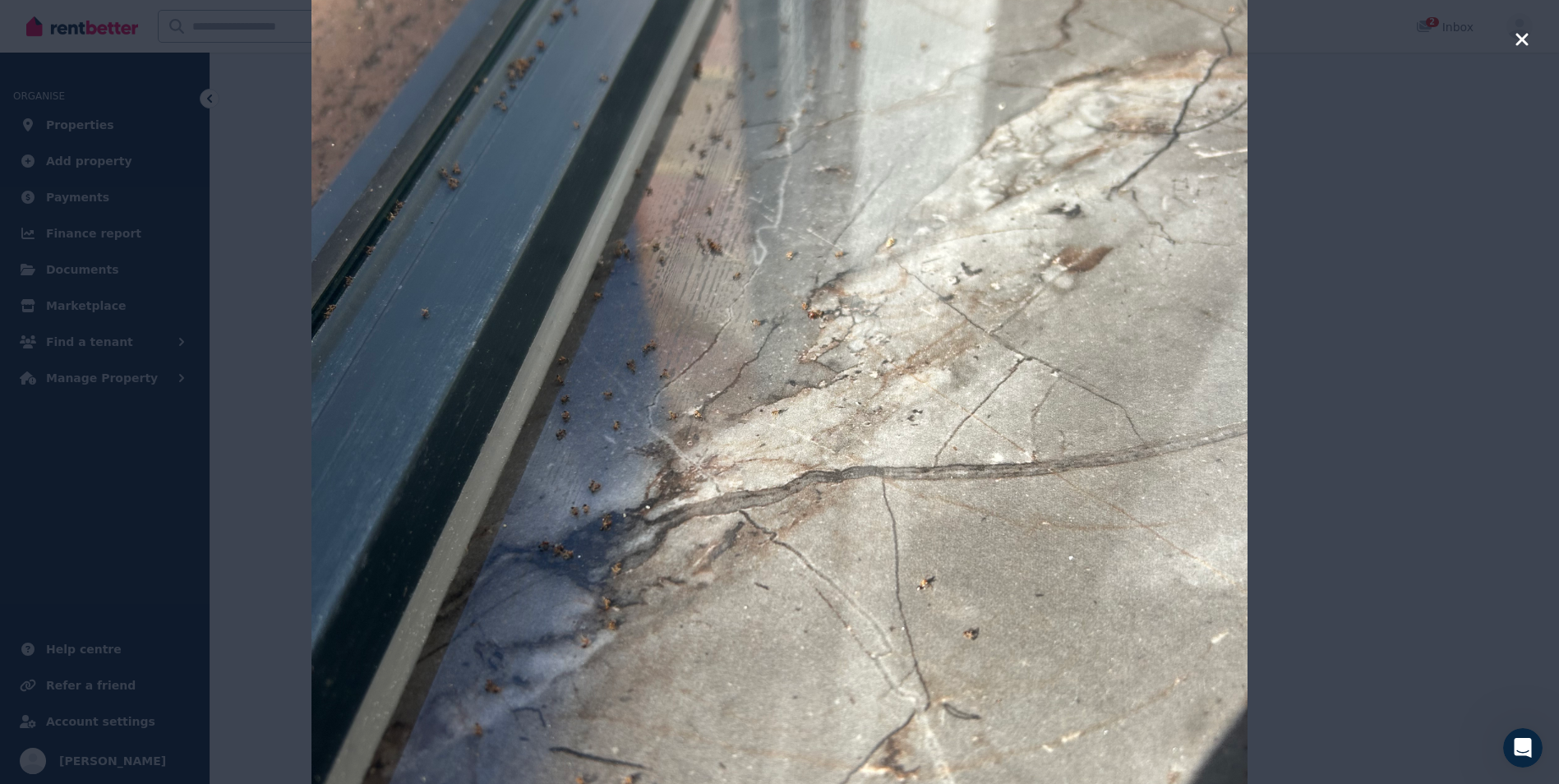
click at [820, 488] on img at bounding box center [779, 392] width 936 height 1248
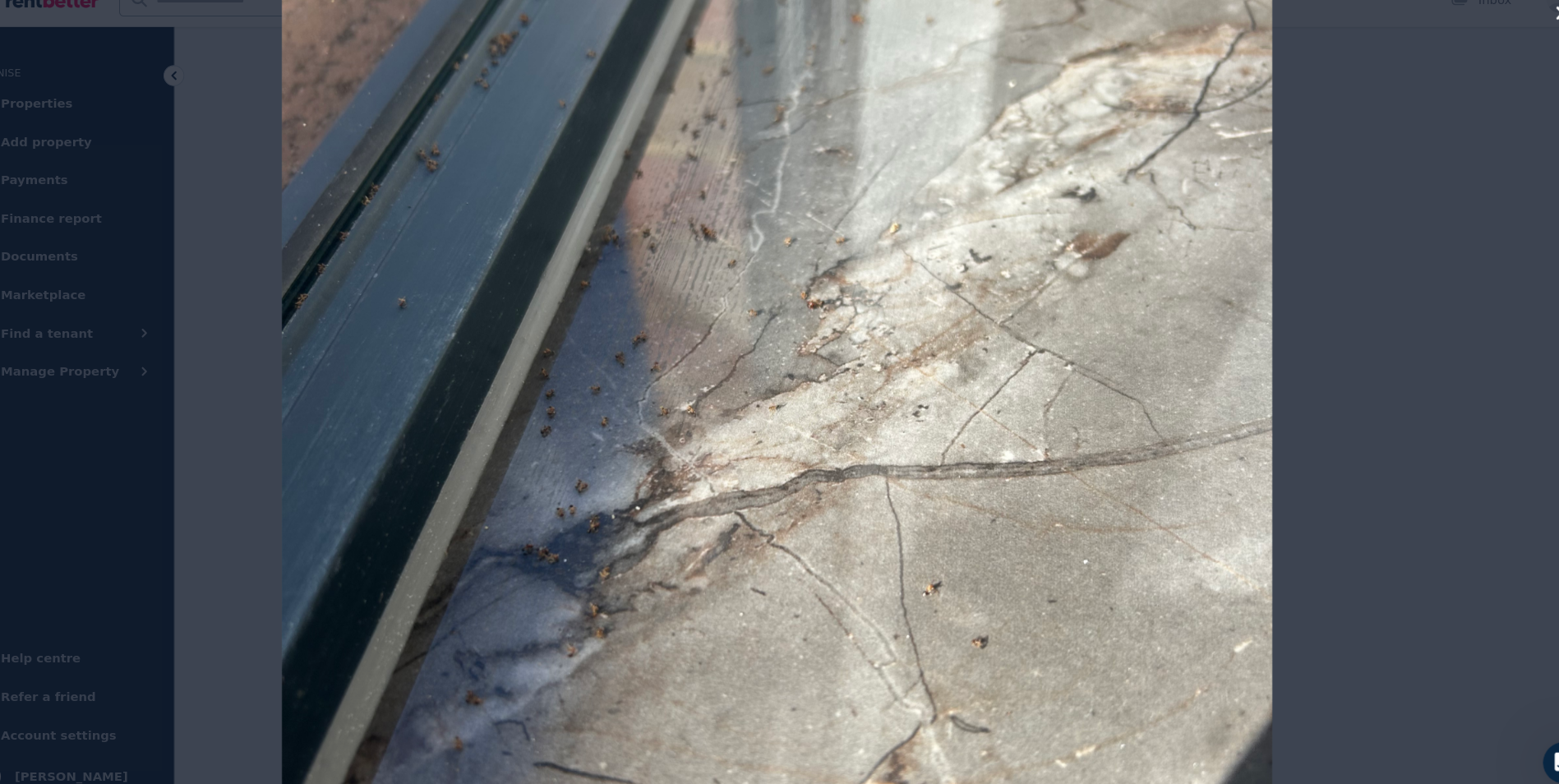
click at [1450, 147] on div at bounding box center [779, 392] width 1559 height 784
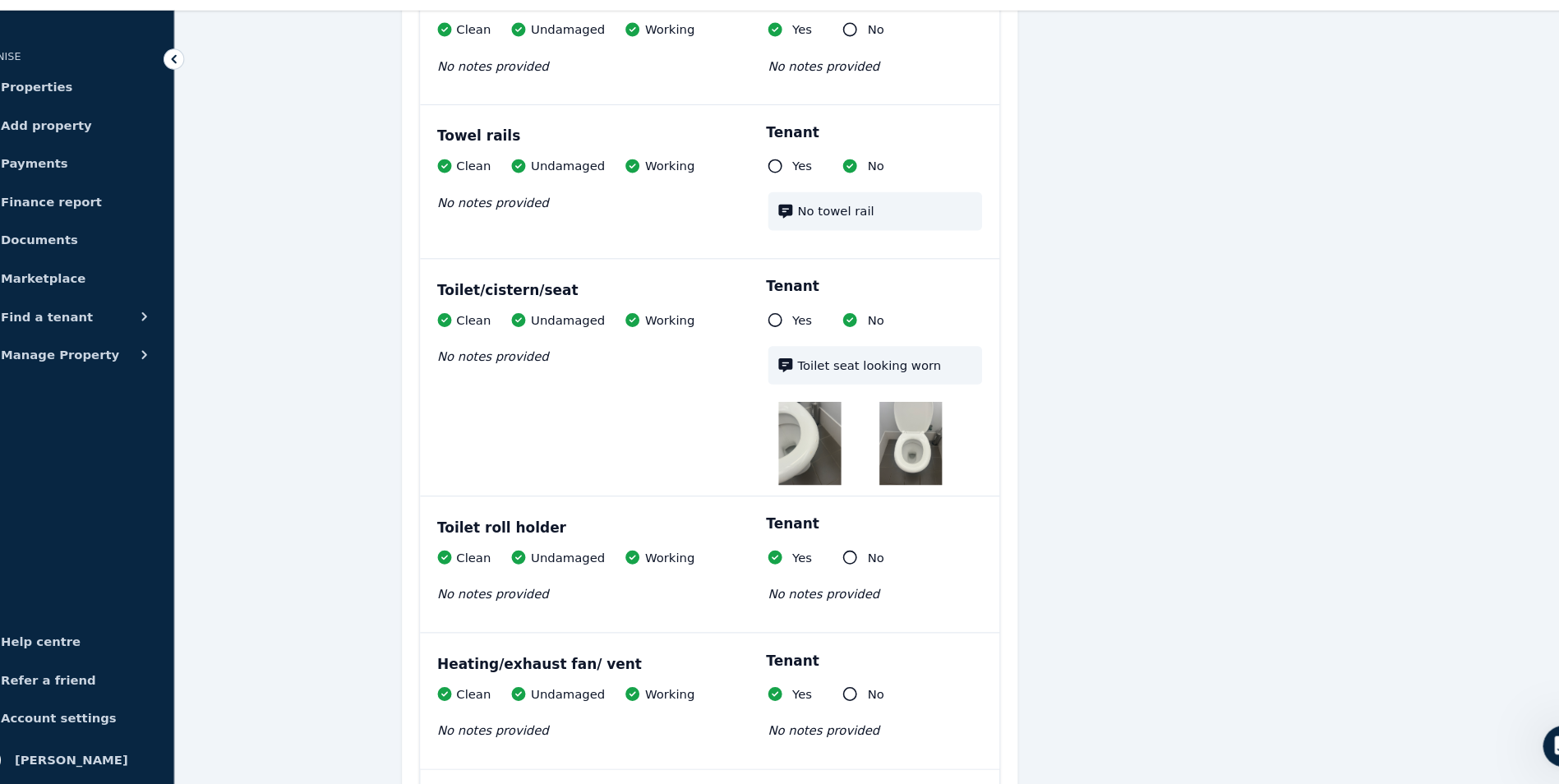
scroll to position [1864, 0]
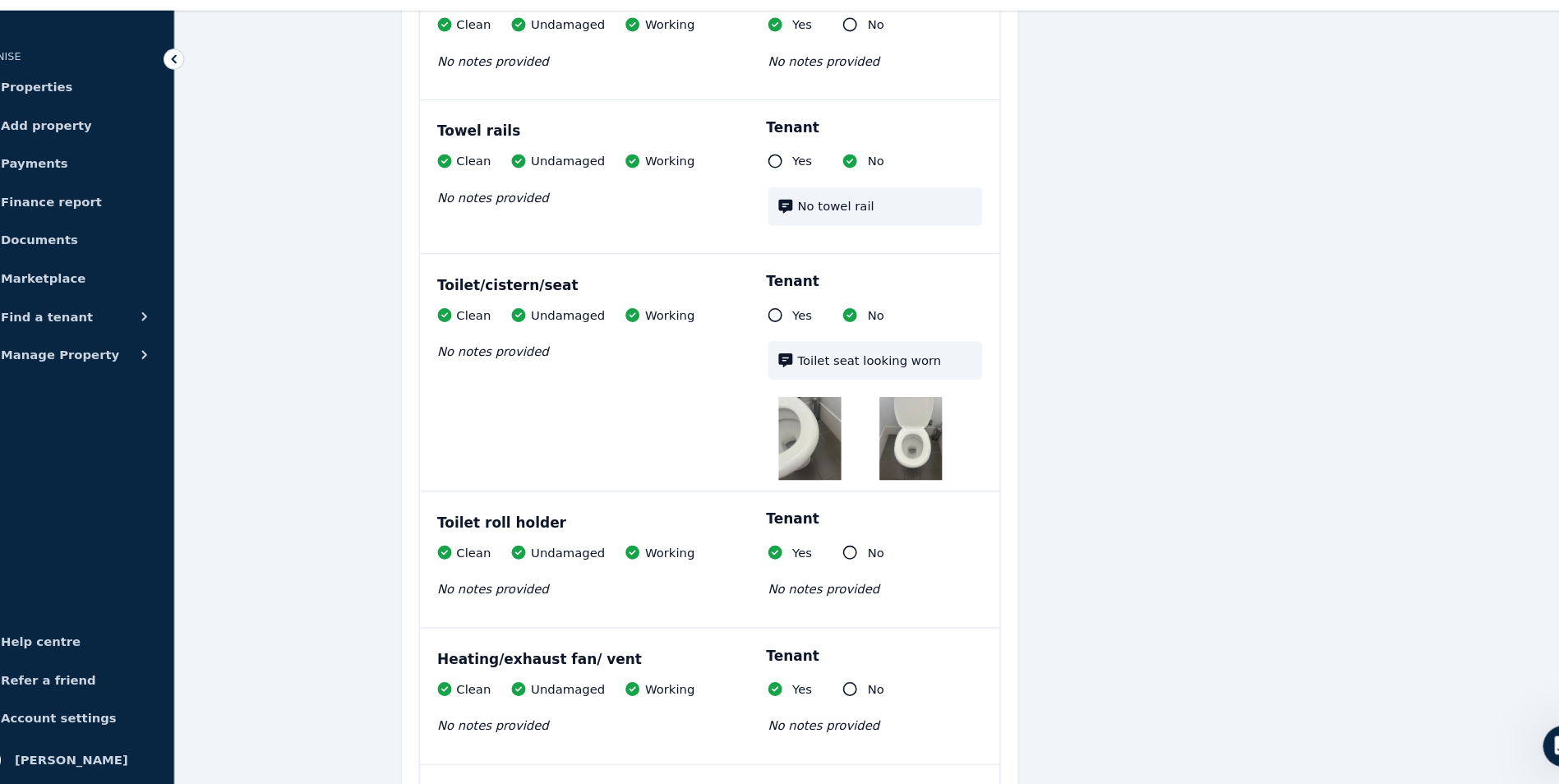
click at [812, 447] on img at bounding box center [810, 457] width 59 height 79
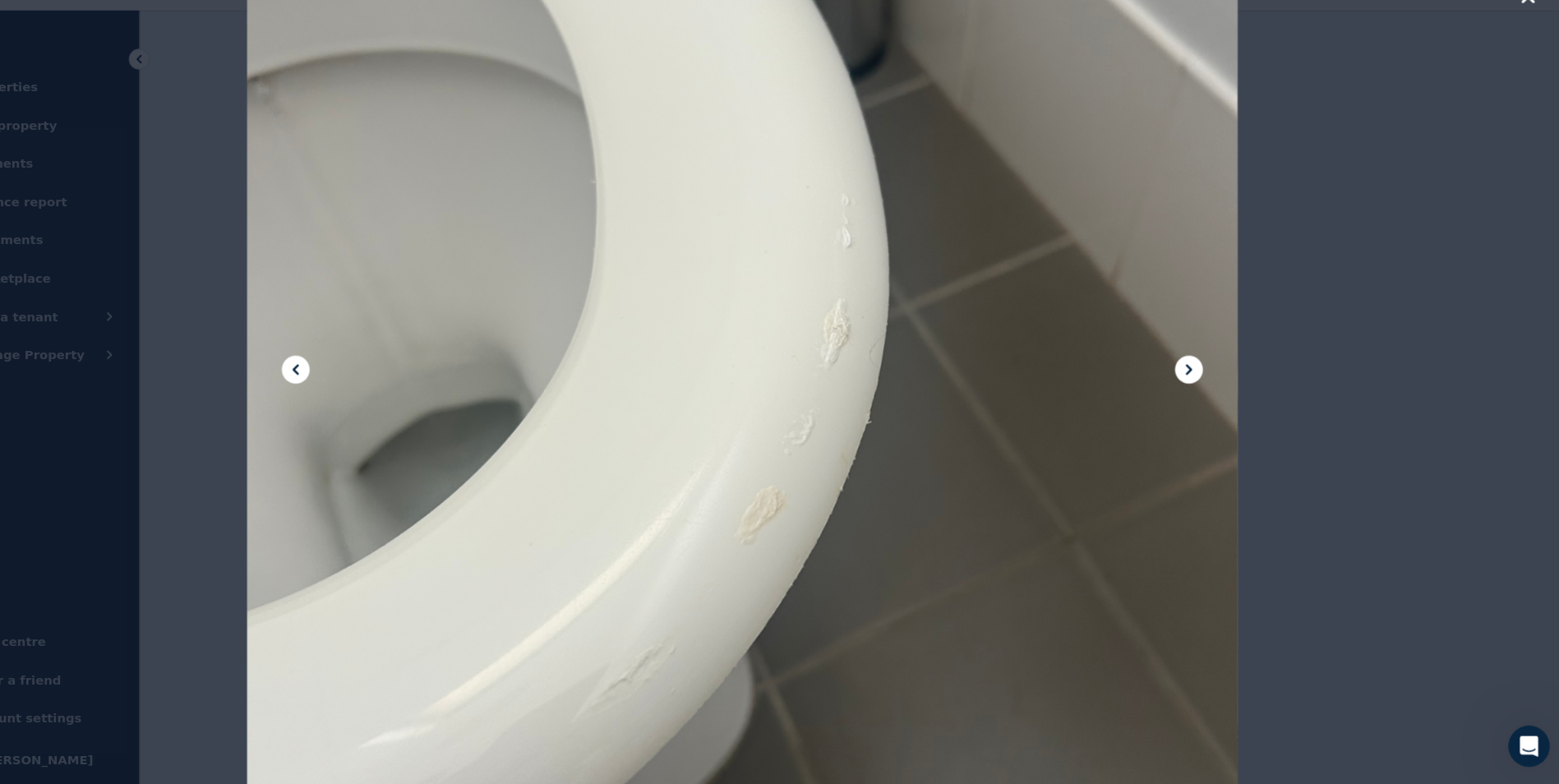
click at [1207, 390] on icon at bounding box center [1202, 392] width 20 height 20
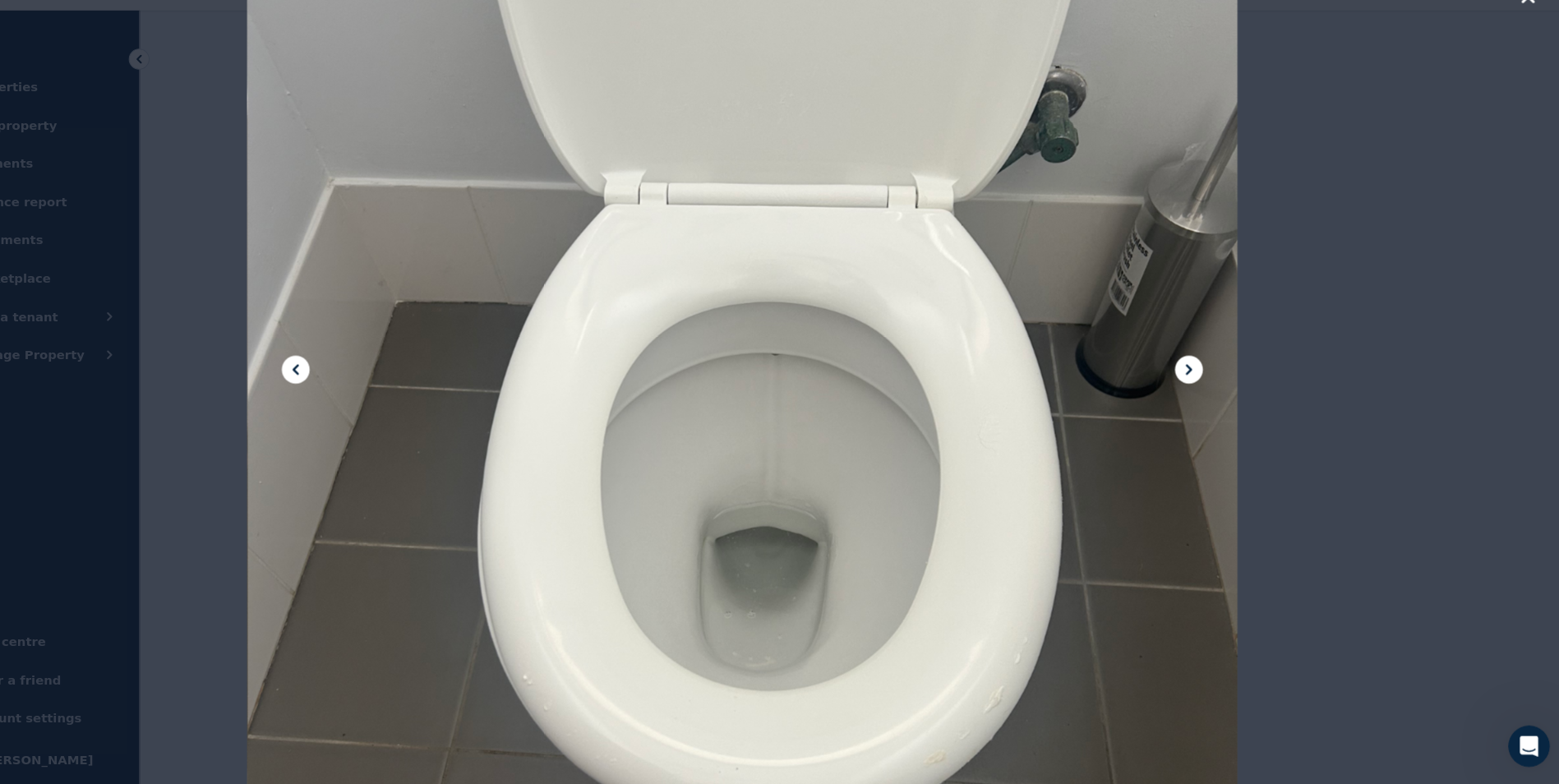
click at [1207, 390] on icon at bounding box center [1202, 392] width 20 height 20
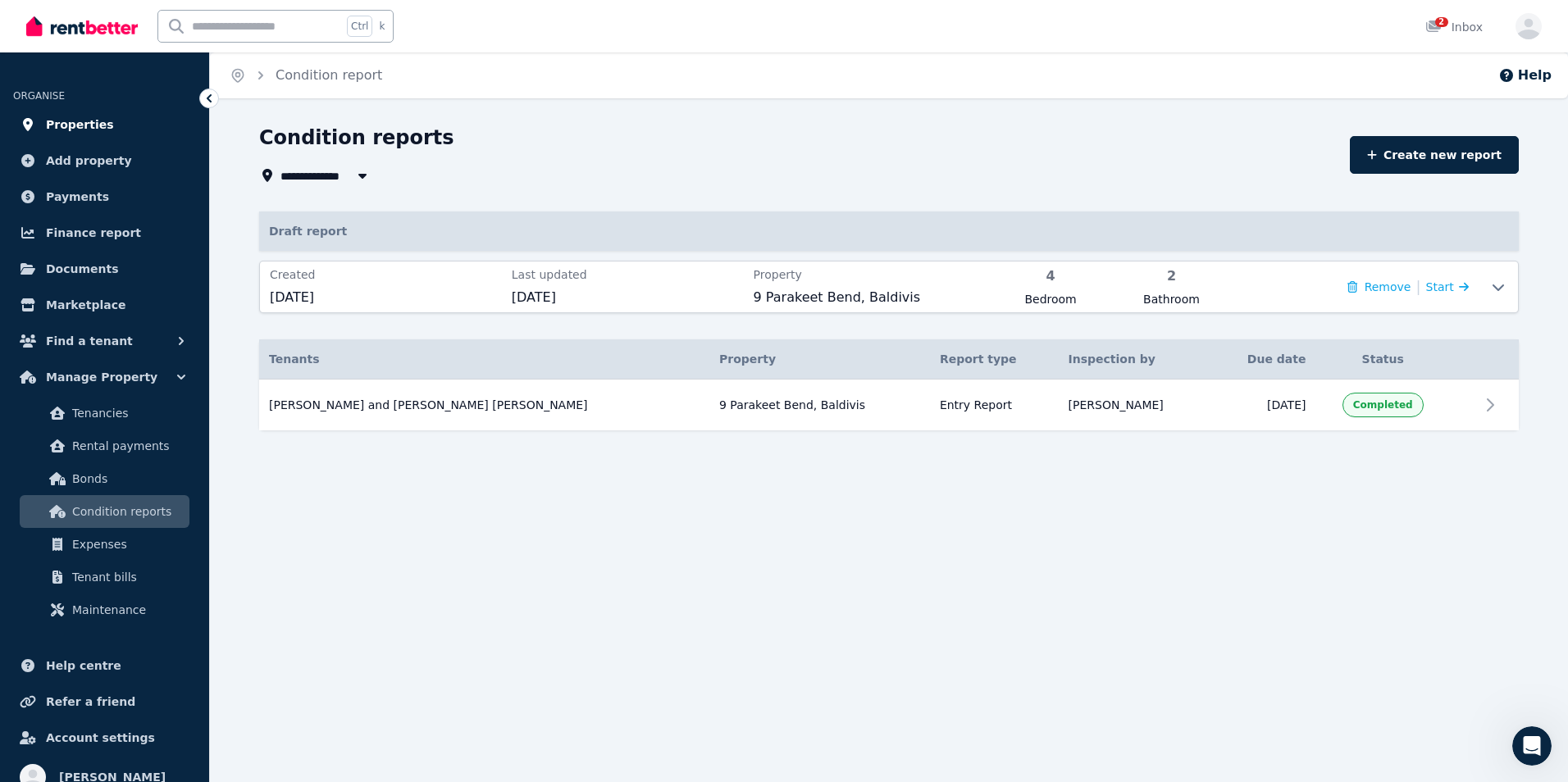
click at [76, 113] on link "Properties" at bounding box center [104, 125] width 183 height 33
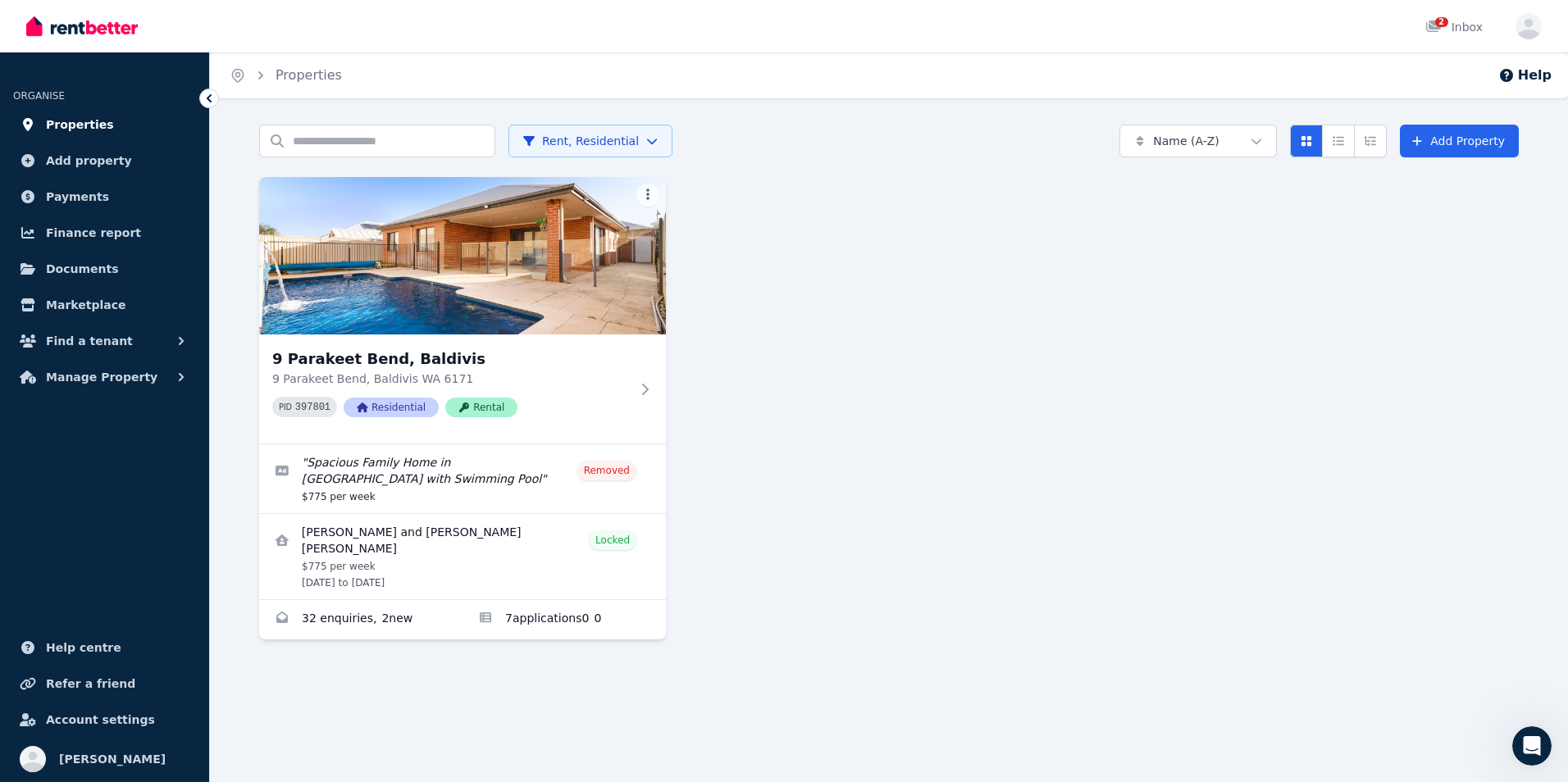
click at [106, 129] on link "Properties" at bounding box center [104, 125] width 183 height 33
click at [118, 123] on link "Properties" at bounding box center [104, 125] width 183 height 33
click at [1530, 741] on icon "Open Intercom Messenger" at bounding box center [1529, 743] width 12 height 13
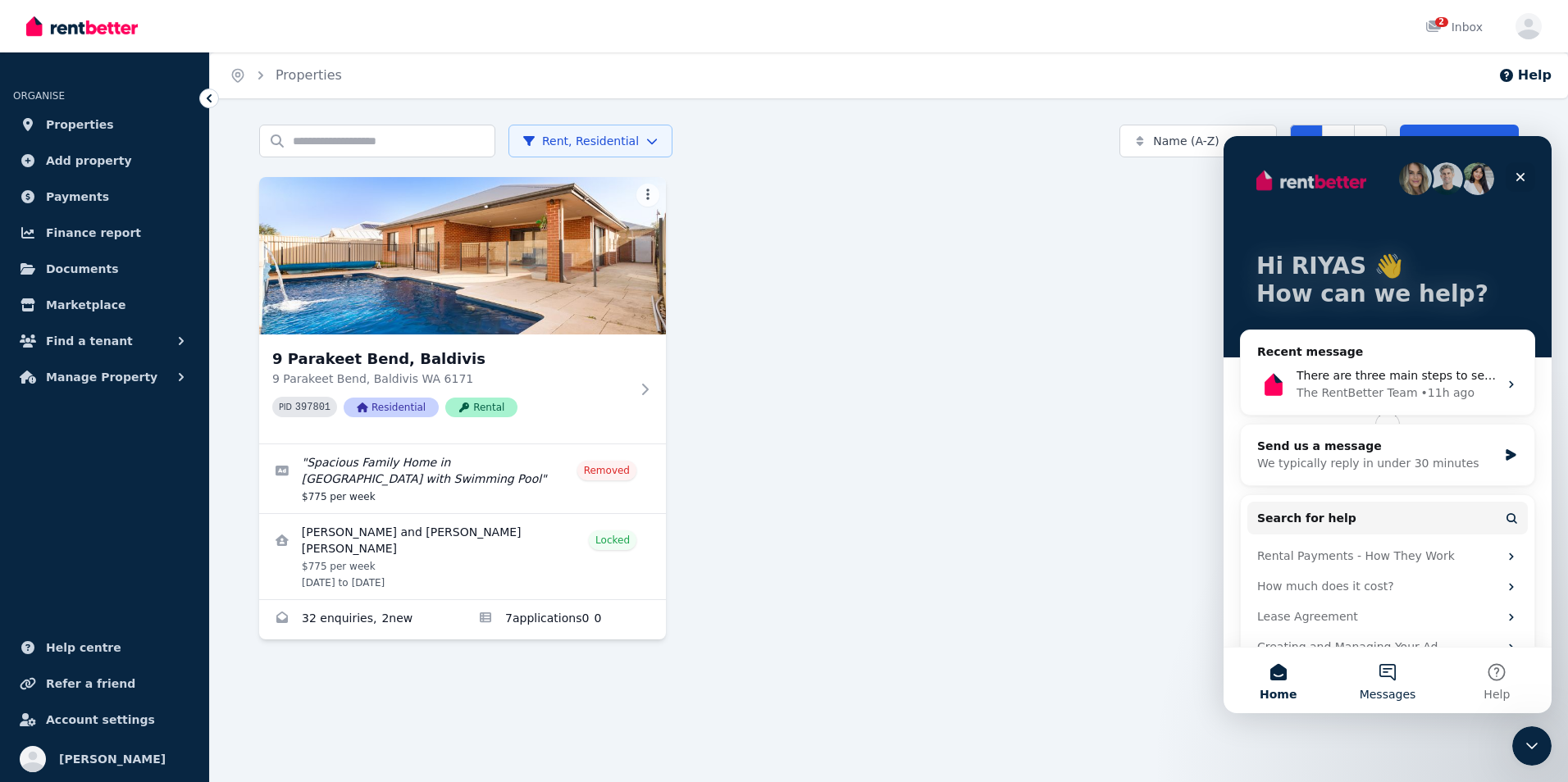
click at [1395, 678] on button "Messages" at bounding box center [1387, 680] width 109 height 66
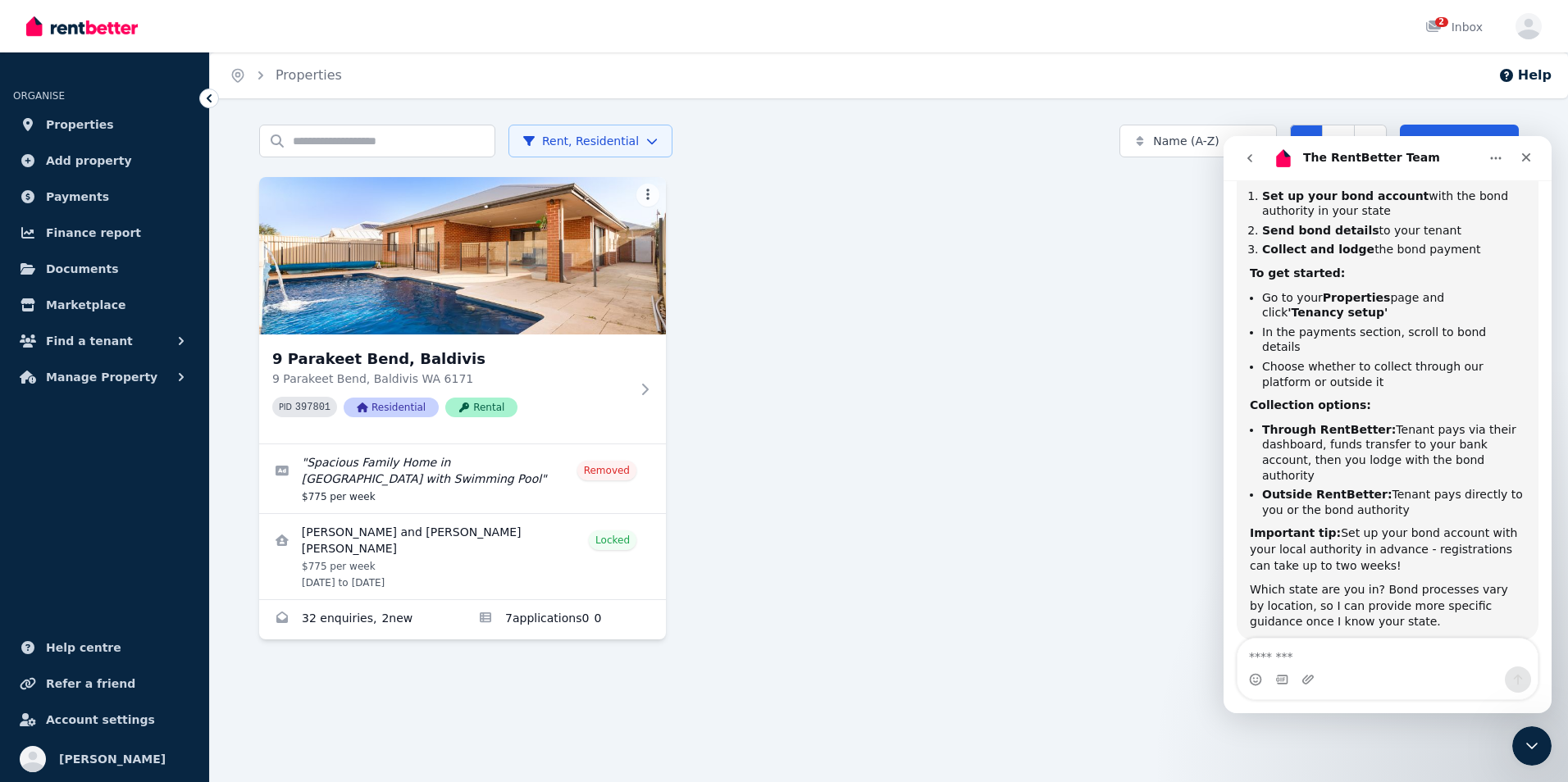
scroll to position [351, 0]
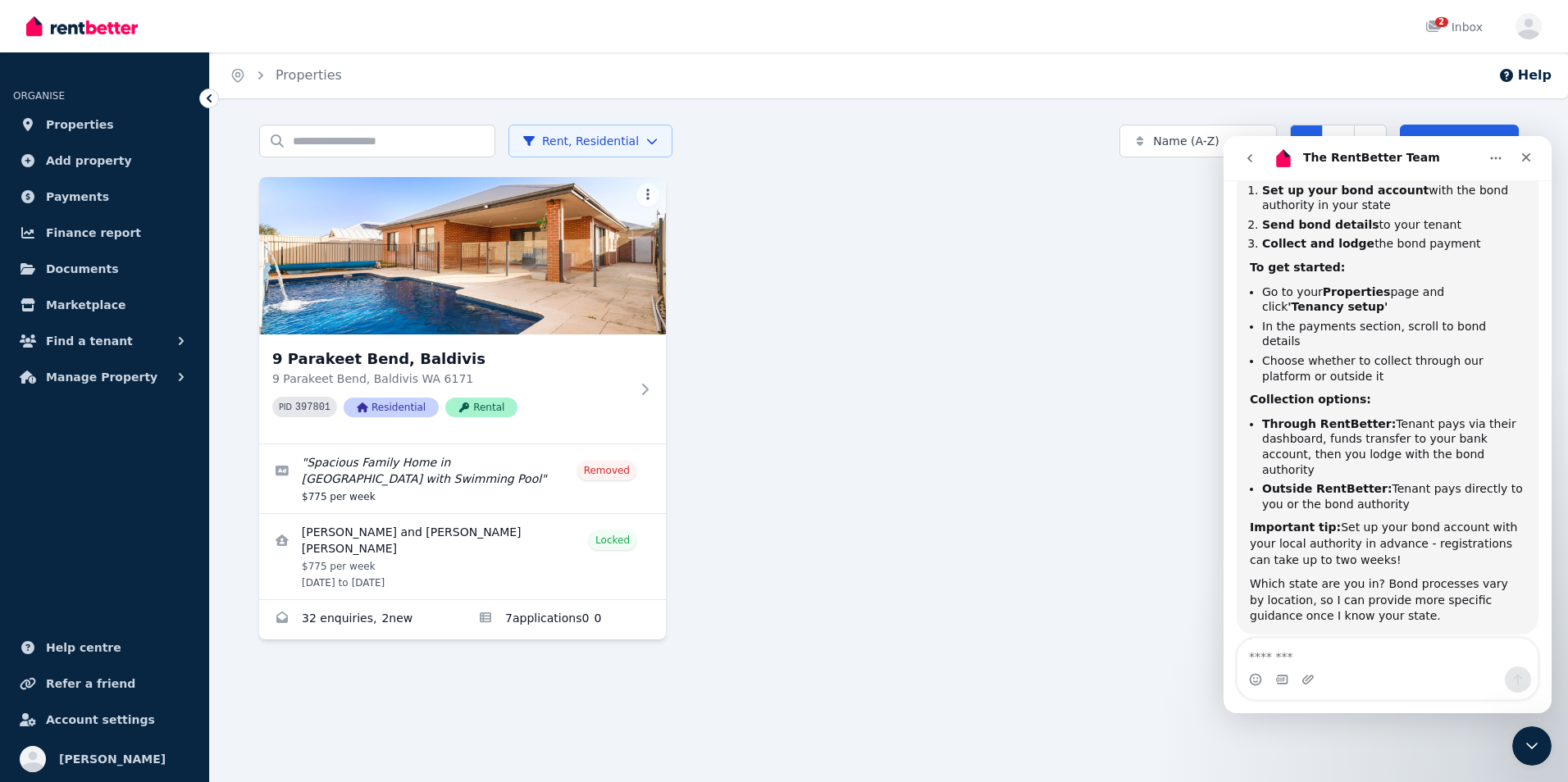
click at [1542, 226] on div "Hi there 👋 This is Fin speaking. I’m here to answer your questions, but you’ll …" at bounding box center [1387, 264] width 328 height 811
click at [71, 122] on span "Properties" at bounding box center [80, 125] width 68 height 20
click at [58, 122] on span "Properties" at bounding box center [80, 125] width 68 height 20
click at [21, 132] on link "Properties" at bounding box center [104, 125] width 183 height 33
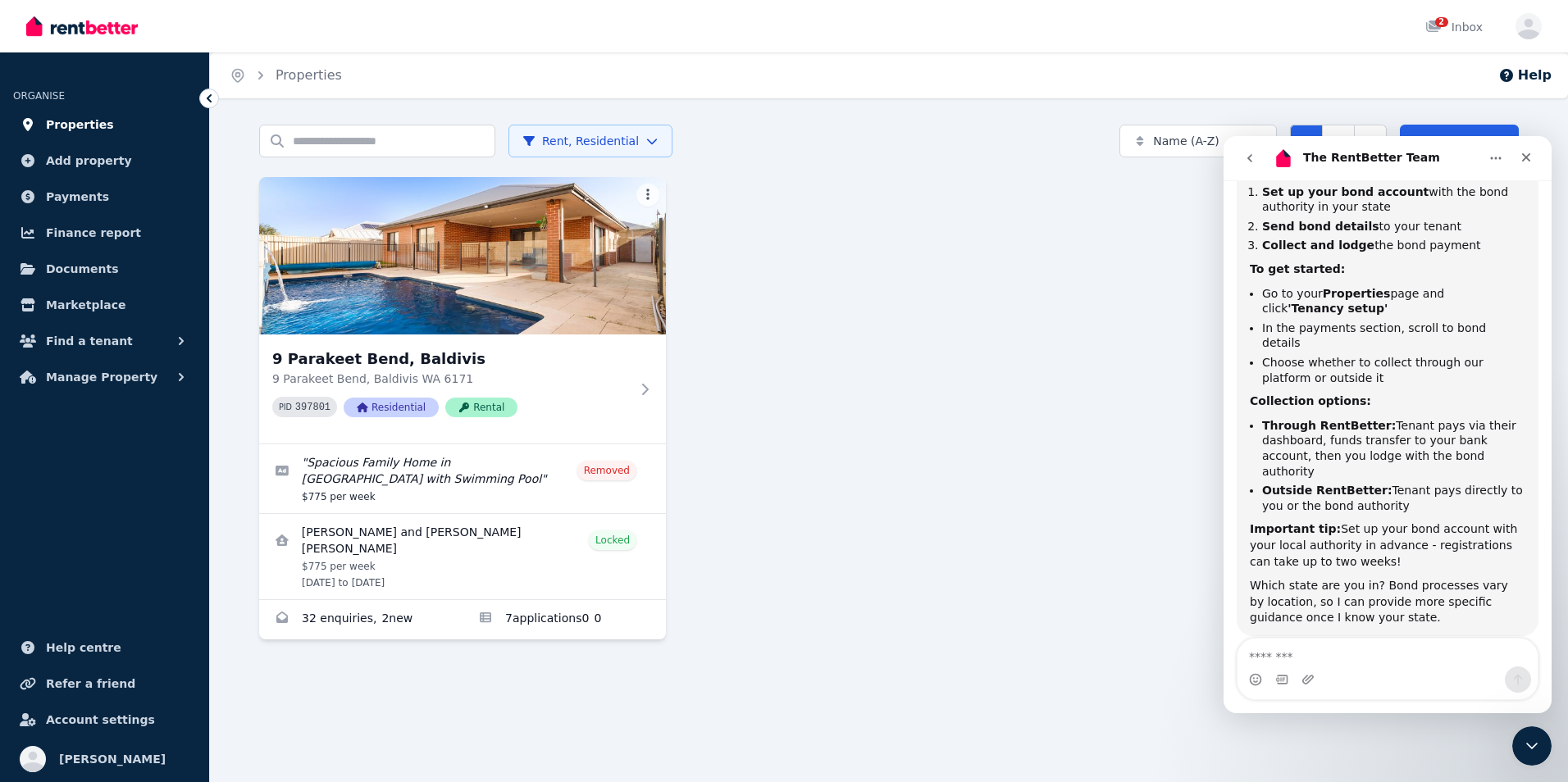
click at [67, 126] on span "Properties" at bounding box center [80, 125] width 68 height 20
click at [180, 342] on icon "button" at bounding box center [182, 341] width 16 height 16
click at [145, 512] on button "Manage Property" at bounding box center [104, 512] width 183 height 33
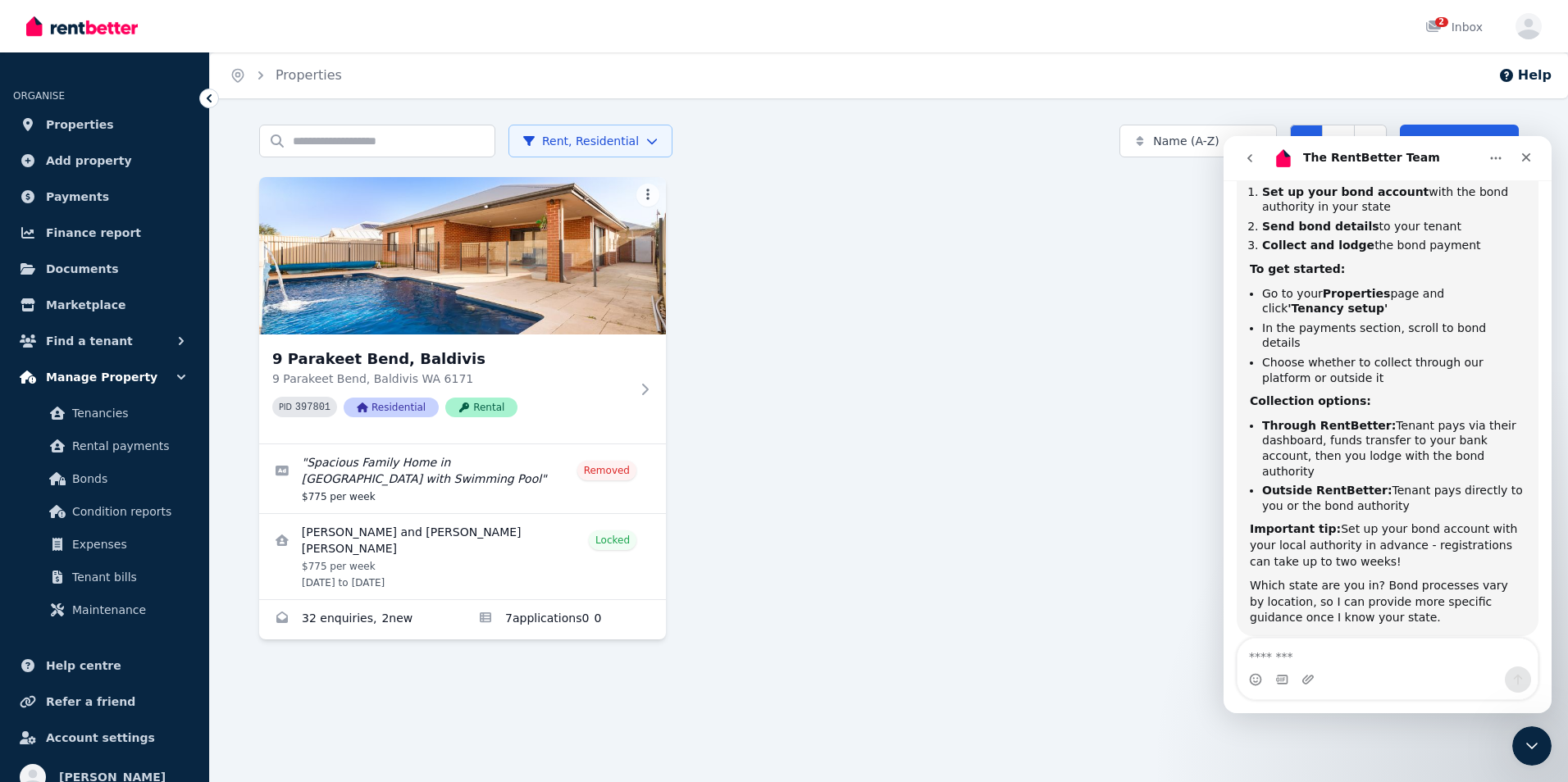
click at [145, 512] on span "Condition reports" at bounding box center [127, 512] width 111 height 20
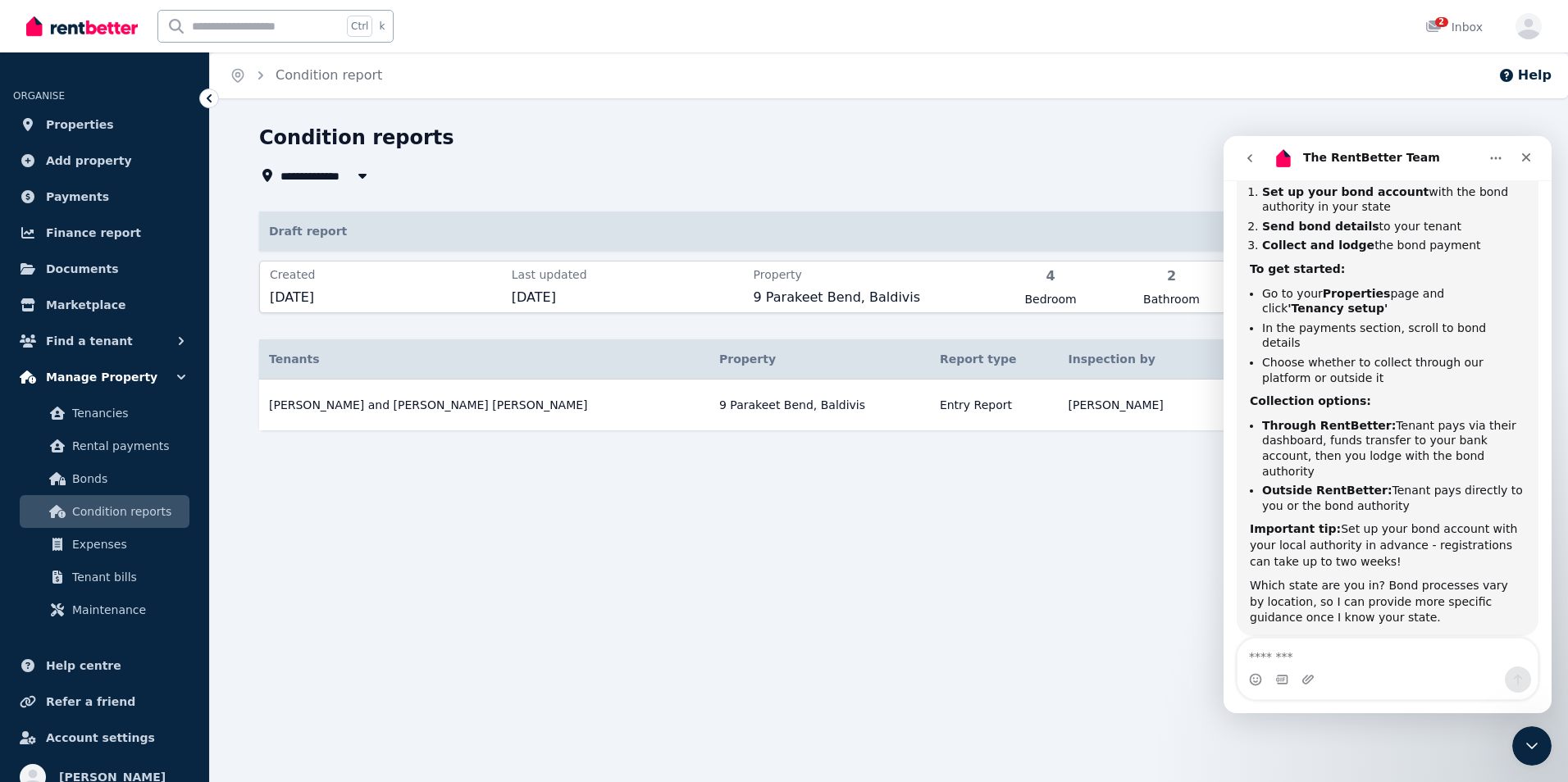
click at [118, 369] on span "Manage Property" at bounding box center [102, 377] width 112 height 20
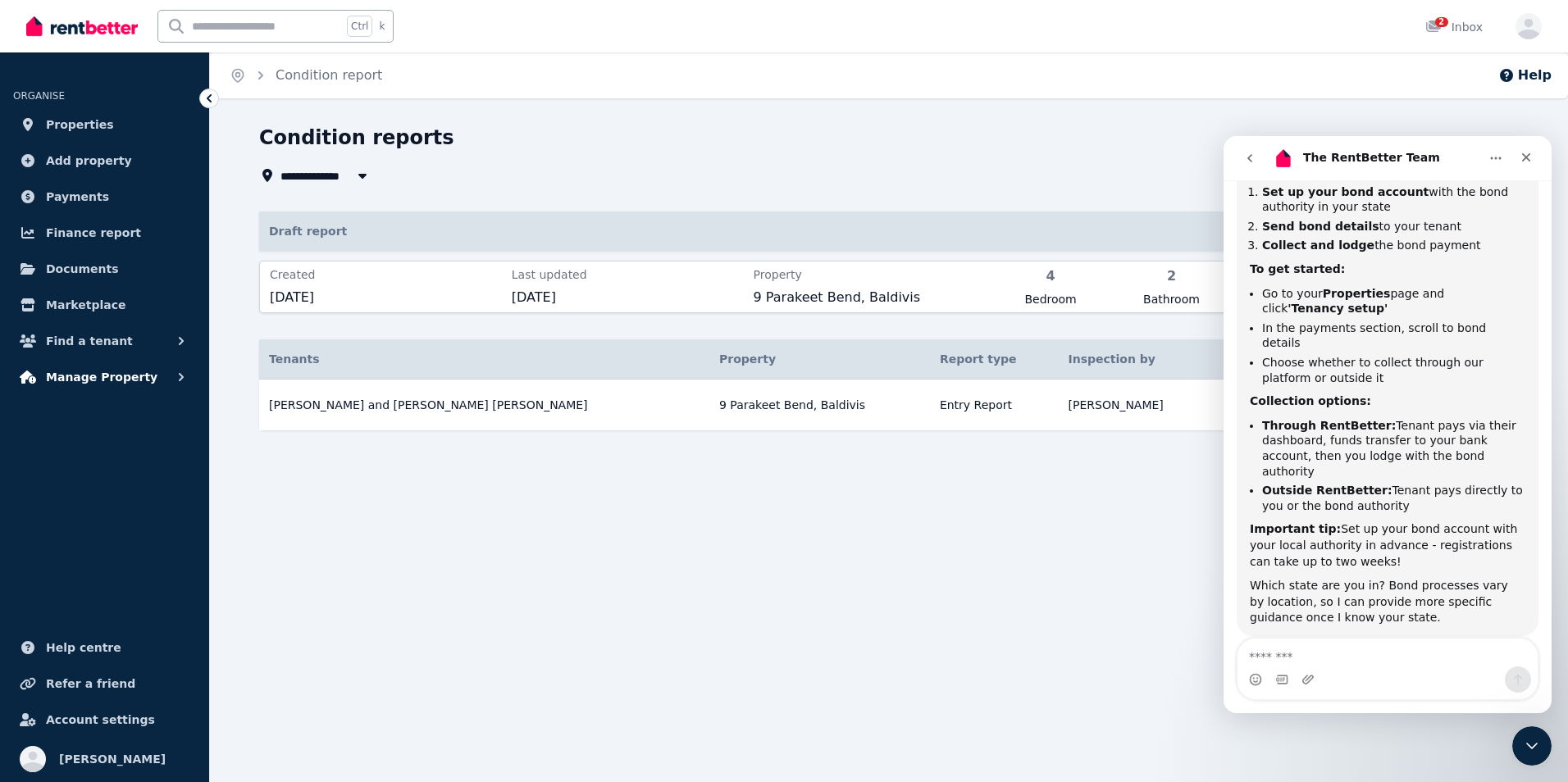
click at [118, 369] on span "Manage Property" at bounding box center [102, 377] width 112 height 20
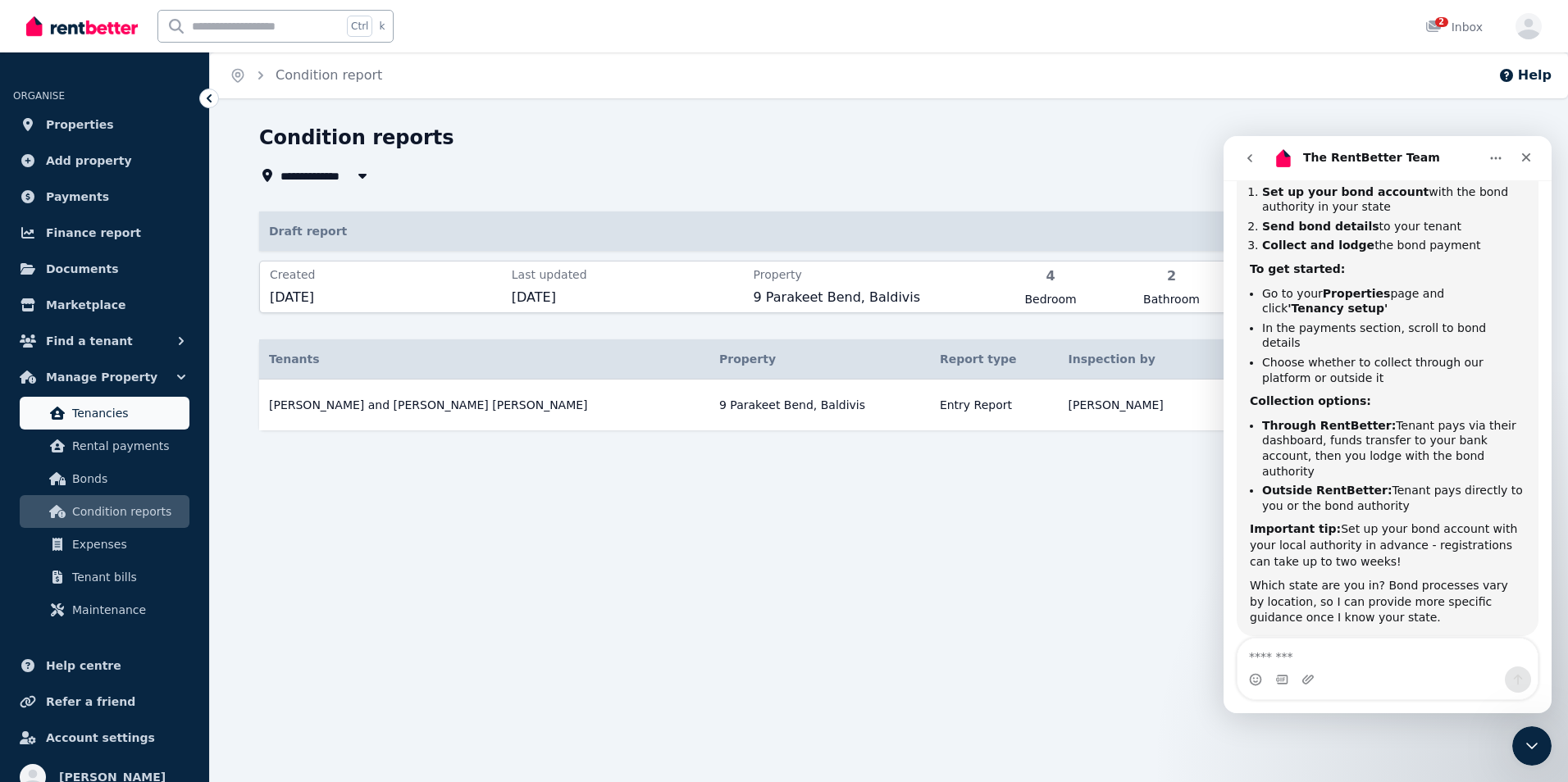
click at [95, 414] on span "Tenancies" at bounding box center [127, 413] width 111 height 20
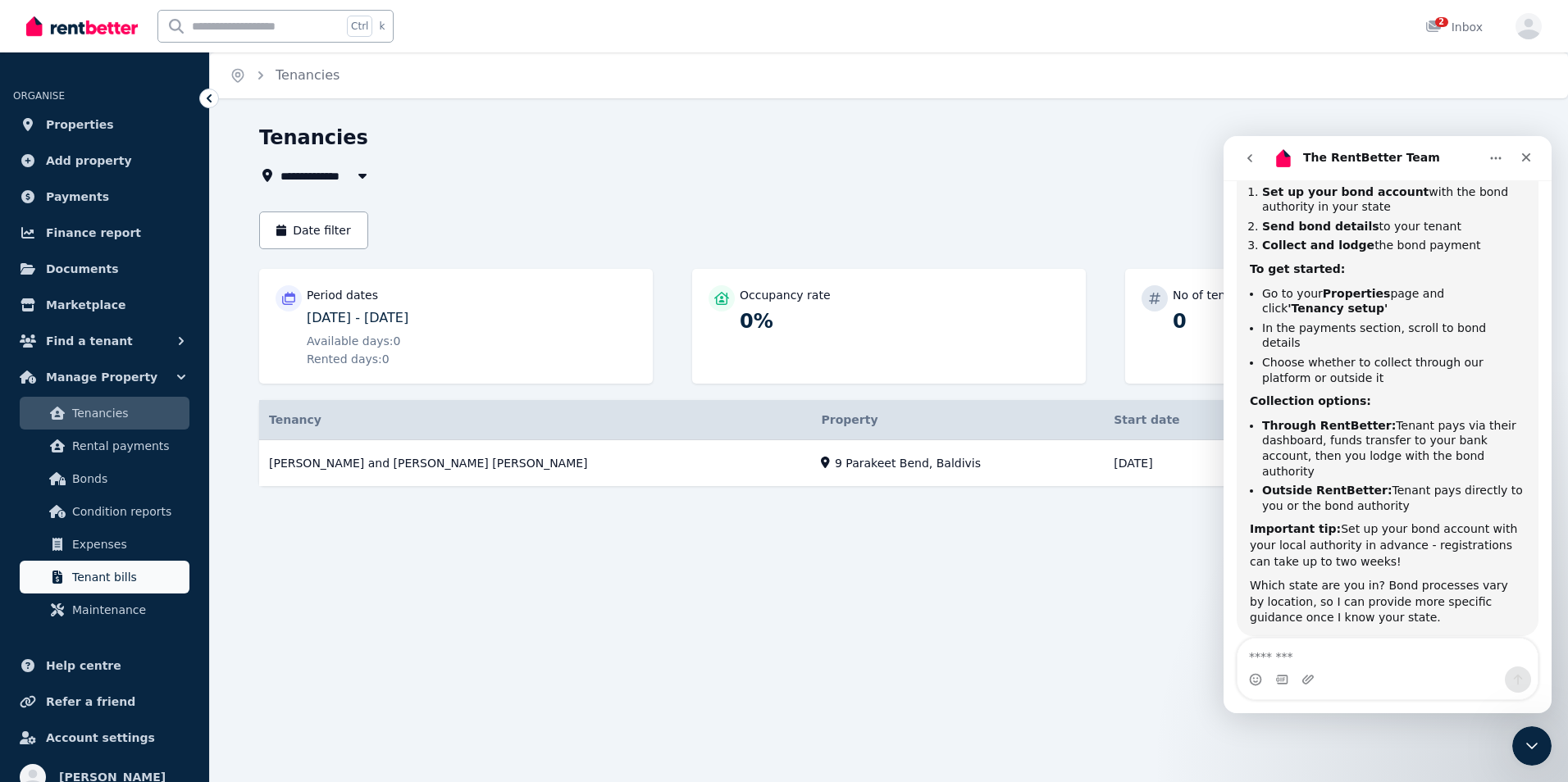
click at [131, 579] on span "Tenant bills" at bounding box center [127, 577] width 111 height 20
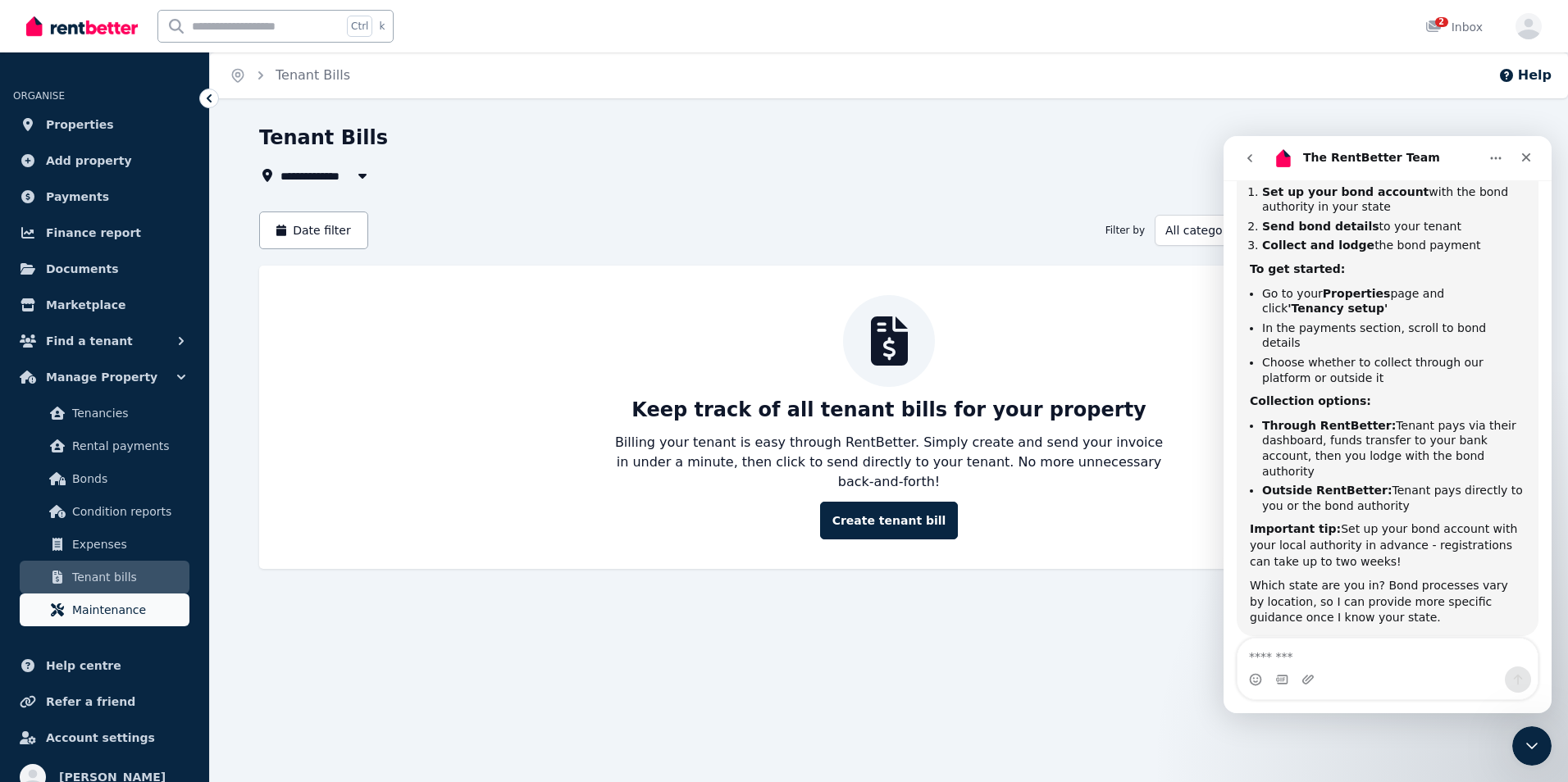
click at [118, 608] on span "Maintenance" at bounding box center [127, 610] width 111 height 20
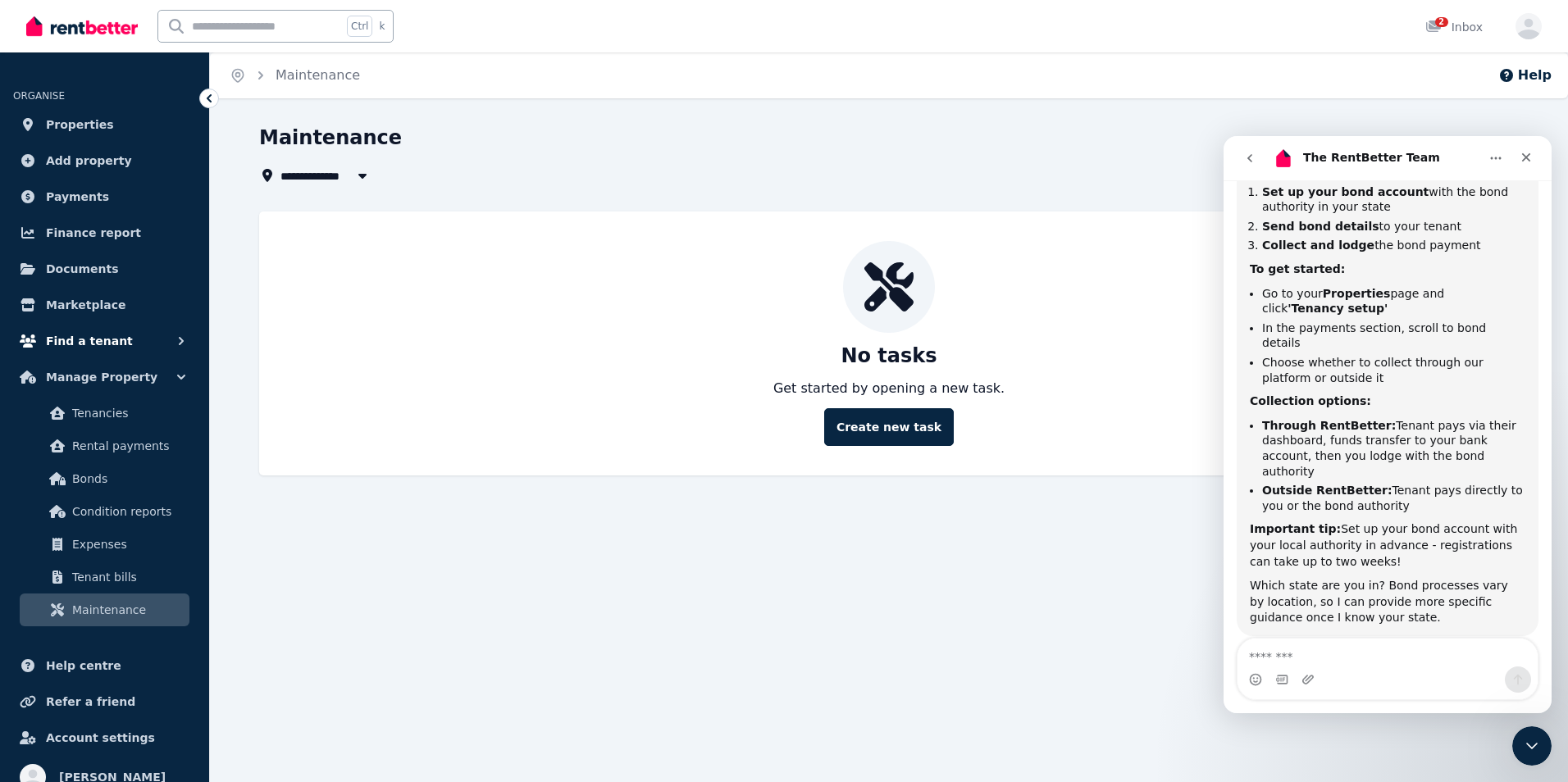
click at [114, 338] on span "Find a tenant" at bounding box center [90, 341] width 87 height 20
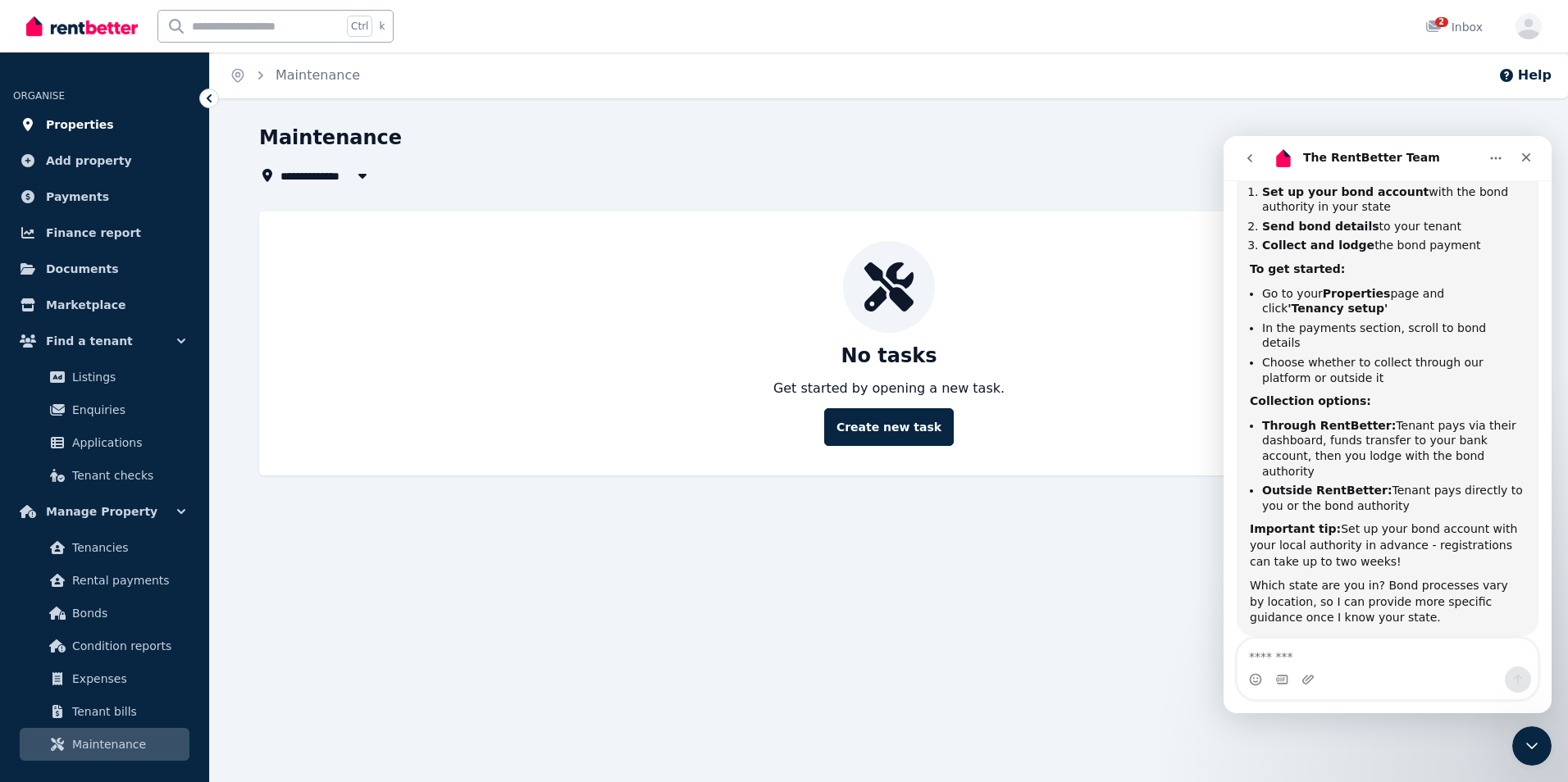
click at [46, 123] on span "Properties" at bounding box center [80, 125] width 68 height 20
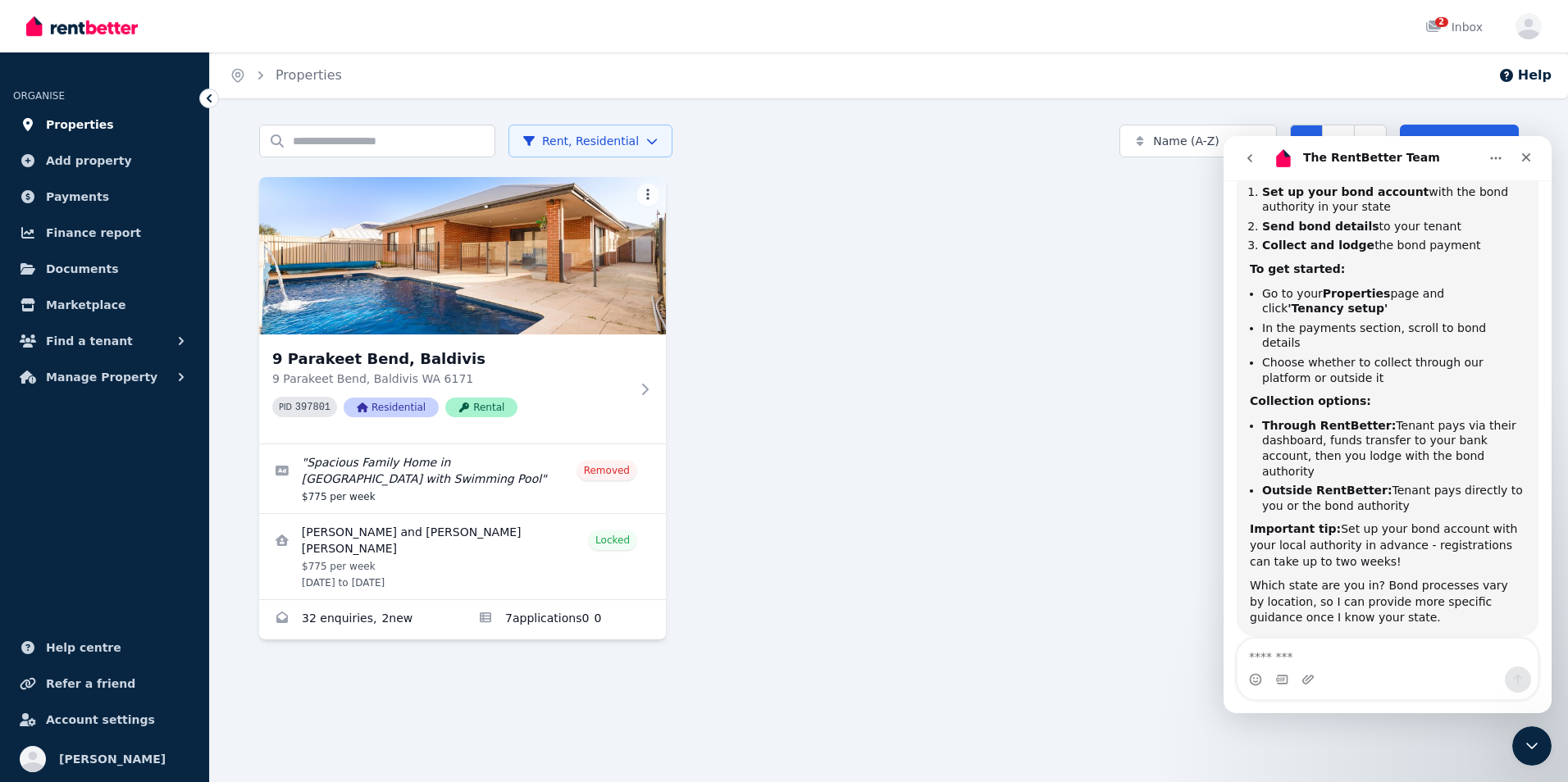
click at [102, 126] on link "Properties" at bounding box center [104, 125] width 183 height 33
click at [94, 160] on span "Add property" at bounding box center [89, 161] width 86 height 20
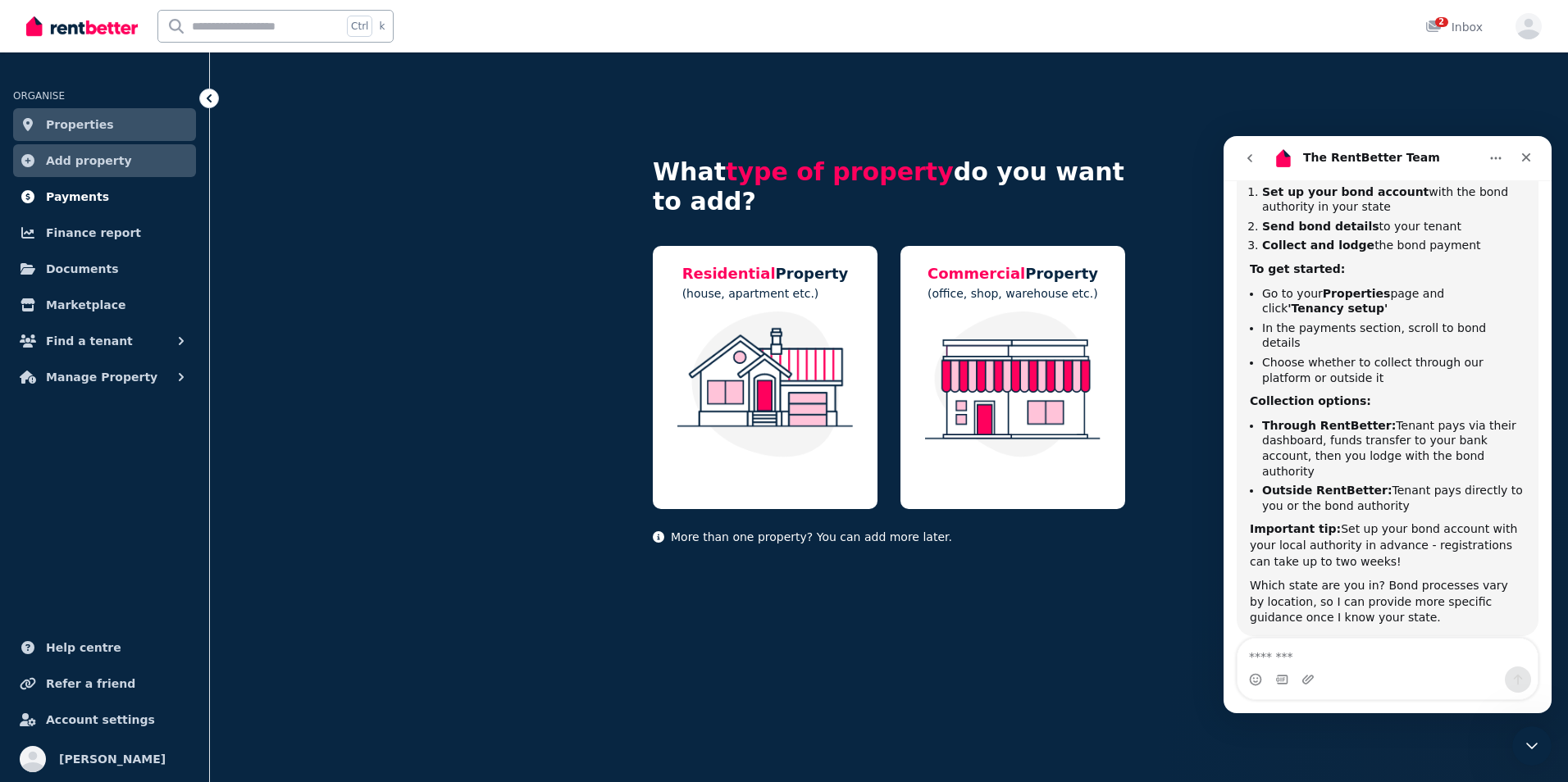
click at [68, 191] on span "Payments" at bounding box center [77, 197] width 63 height 20
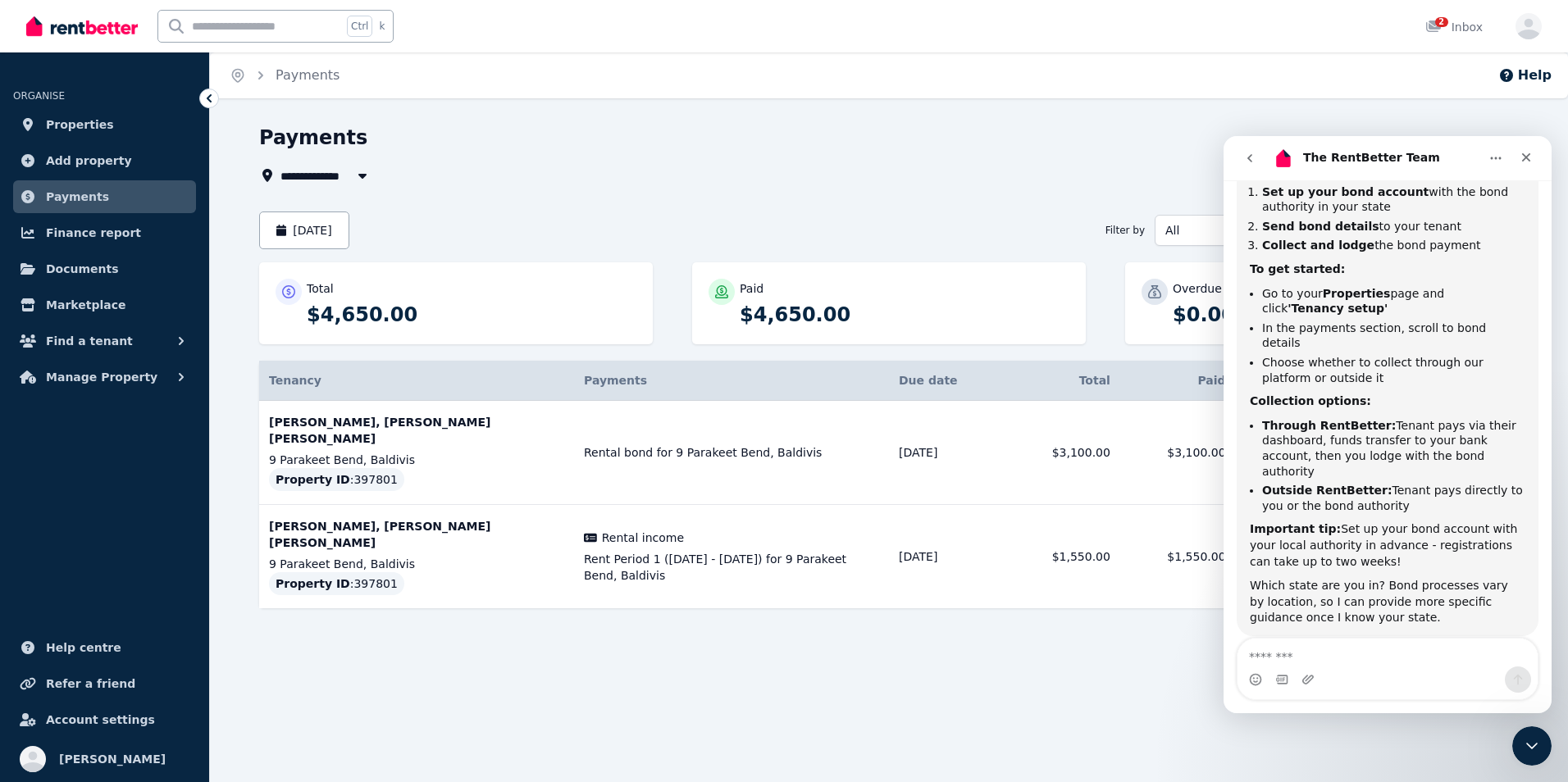
click at [857, 177] on div "**********" at bounding box center [810, 176] width 1104 height 20
click at [823, 239] on div "[DATE] Filter by All All status" at bounding box center [888, 230] width 1260 height 38
click at [736, 146] on div "Payments" at bounding box center [810, 140] width 1104 height 31
drag, startPoint x: 733, startPoint y: 145, endPoint x: 715, endPoint y: 80, distance: 67.4
click at [715, 80] on div "**********" at bounding box center [784, 391] width 1568 height 782
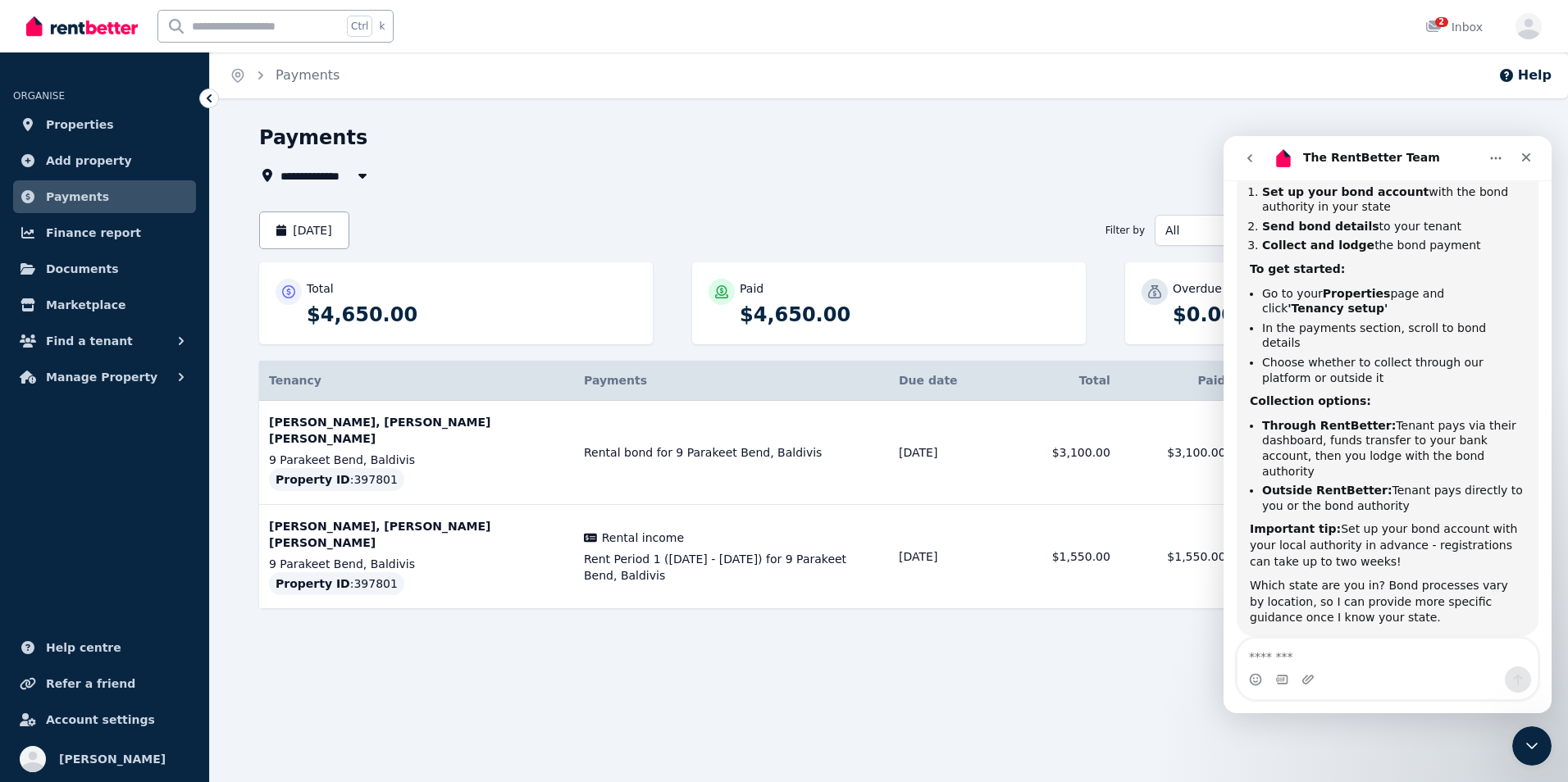
click at [357, 679] on div "**********" at bounding box center [784, 391] width 1568 height 782
drag, startPoint x: 357, startPoint y: 679, endPoint x: 341, endPoint y: 663, distance: 22.6
click at [341, 663] on div "**********" at bounding box center [784, 391] width 1568 height 782
click at [118, 714] on span "Account settings" at bounding box center [100, 720] width 109 height 20
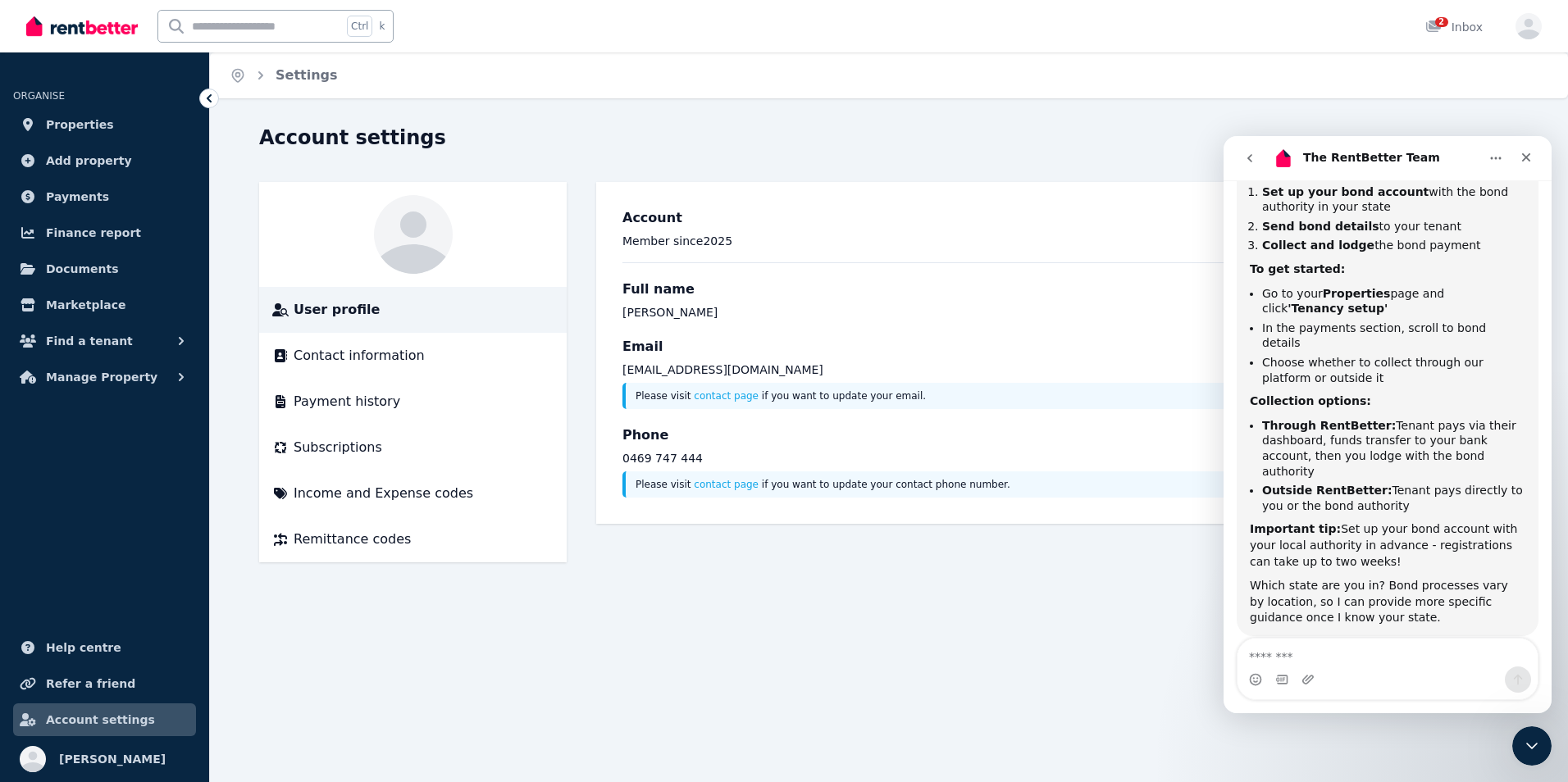
click at [234, 649] on div "Home Settings Account settings User profile Contact information Payment history…" at bounding box center [784, 391] width 1568 height 782
click at [132, 379] on span "Manage Property" at bounding box center [102, 377] width 112 height 20
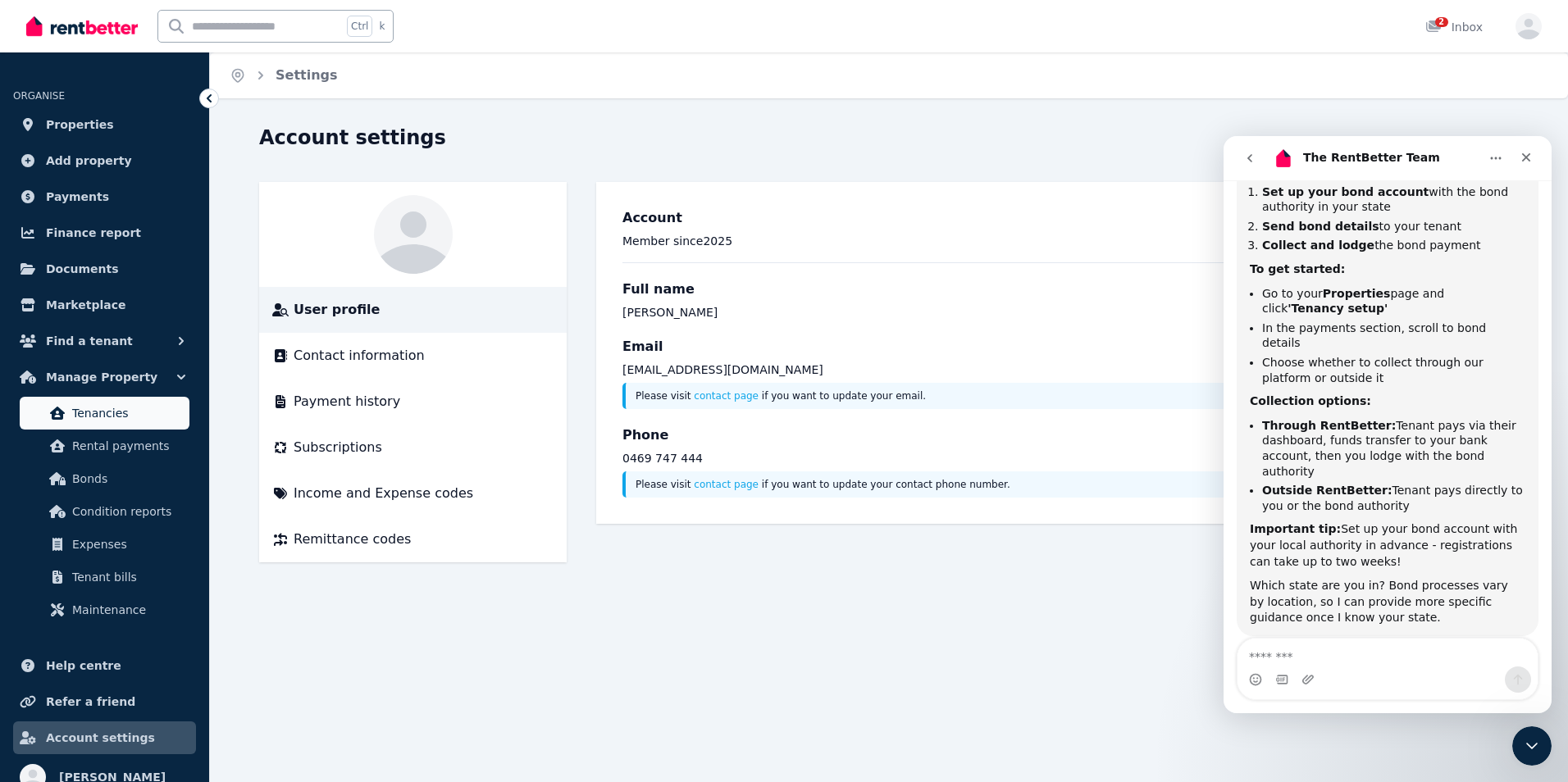
click at [100, 413] on span "Tenancies" at bounding box center [127, 413] width 111 height 20
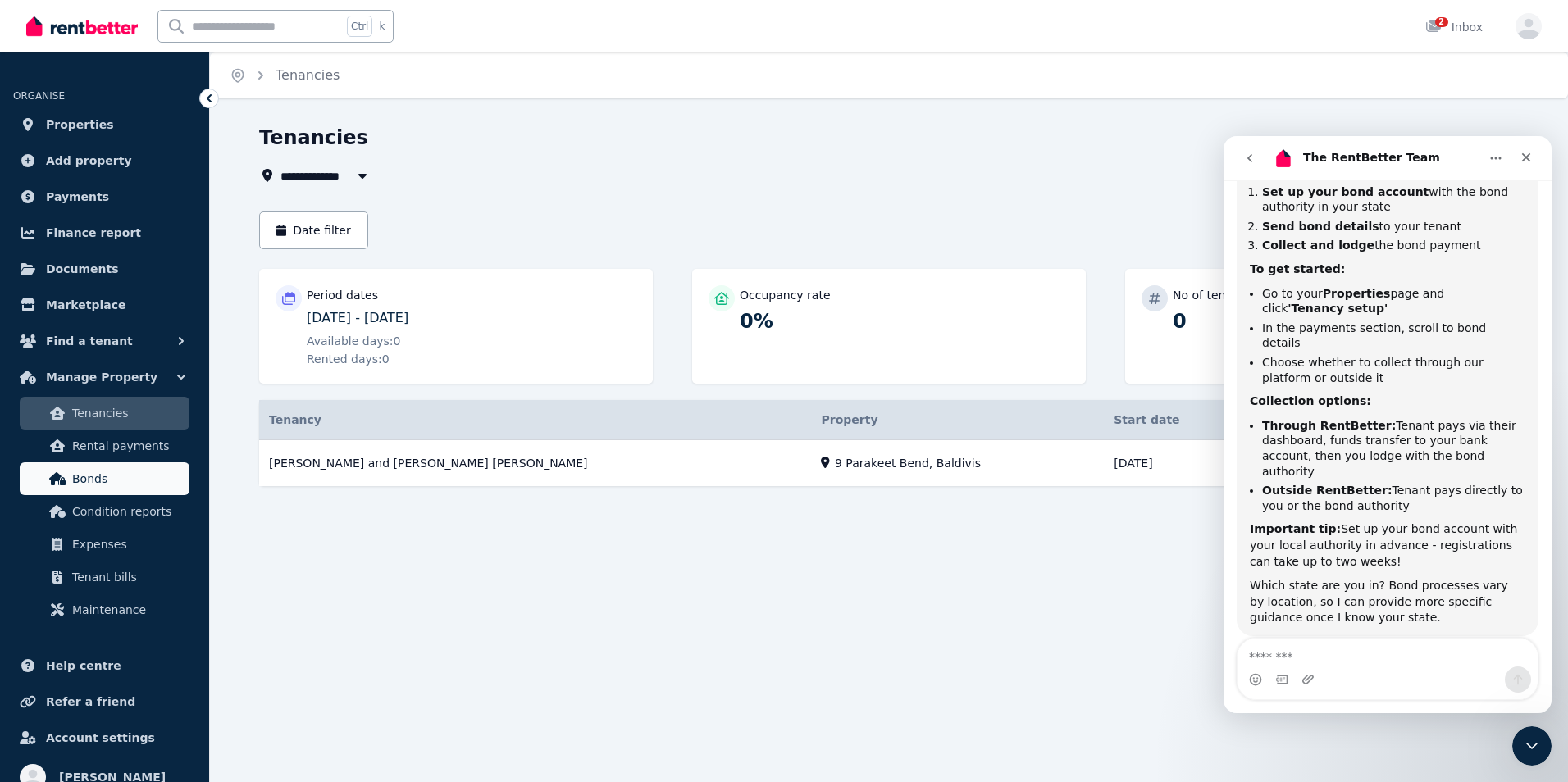
click at [125, 485] on span "Bonds" at bounding box center [127, 479] width 111 height 20
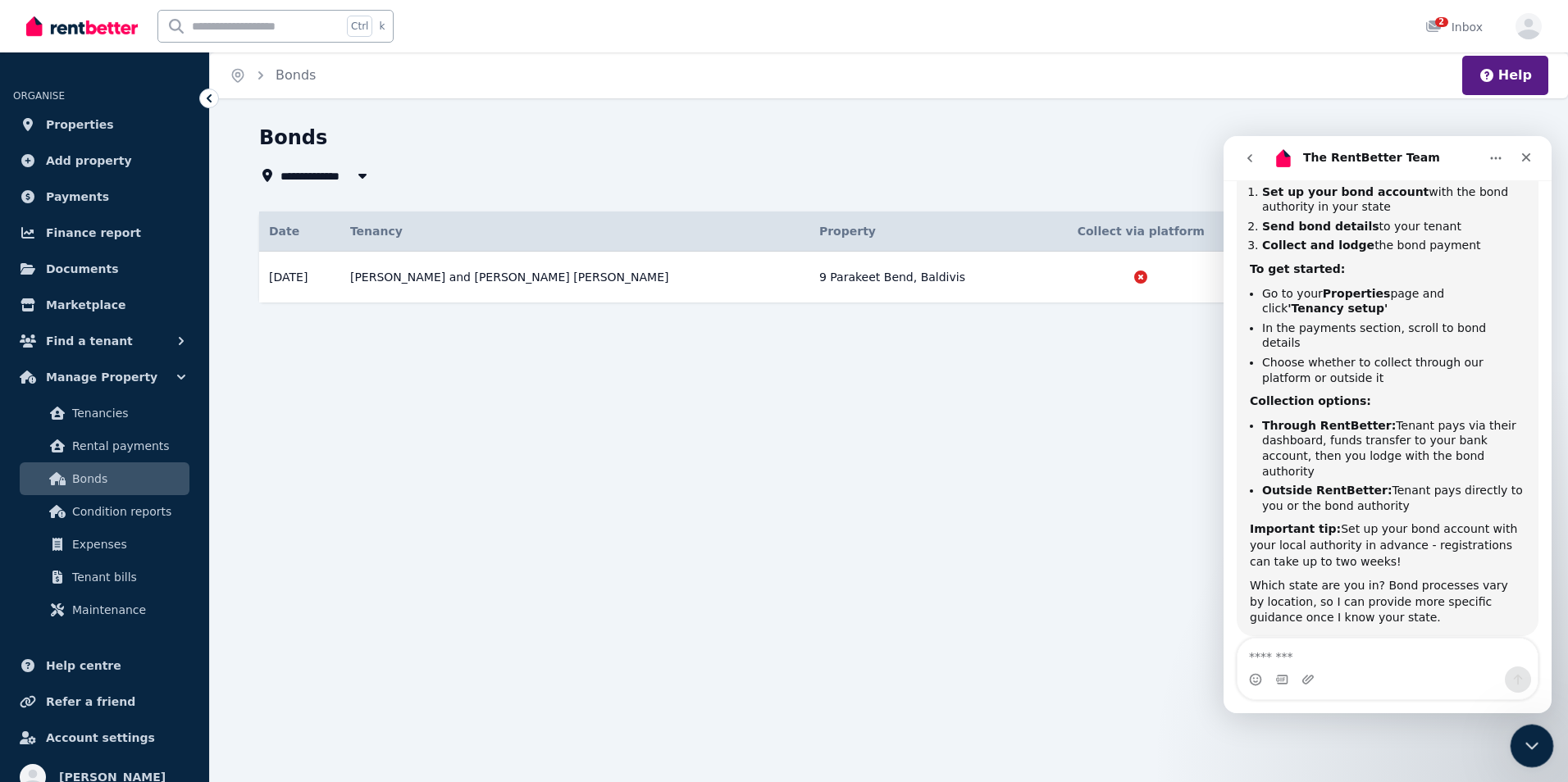
click at [1520, 745] on icon "Close Intercom Messenger" at bounding box center [1529, 743] width 20 height 20
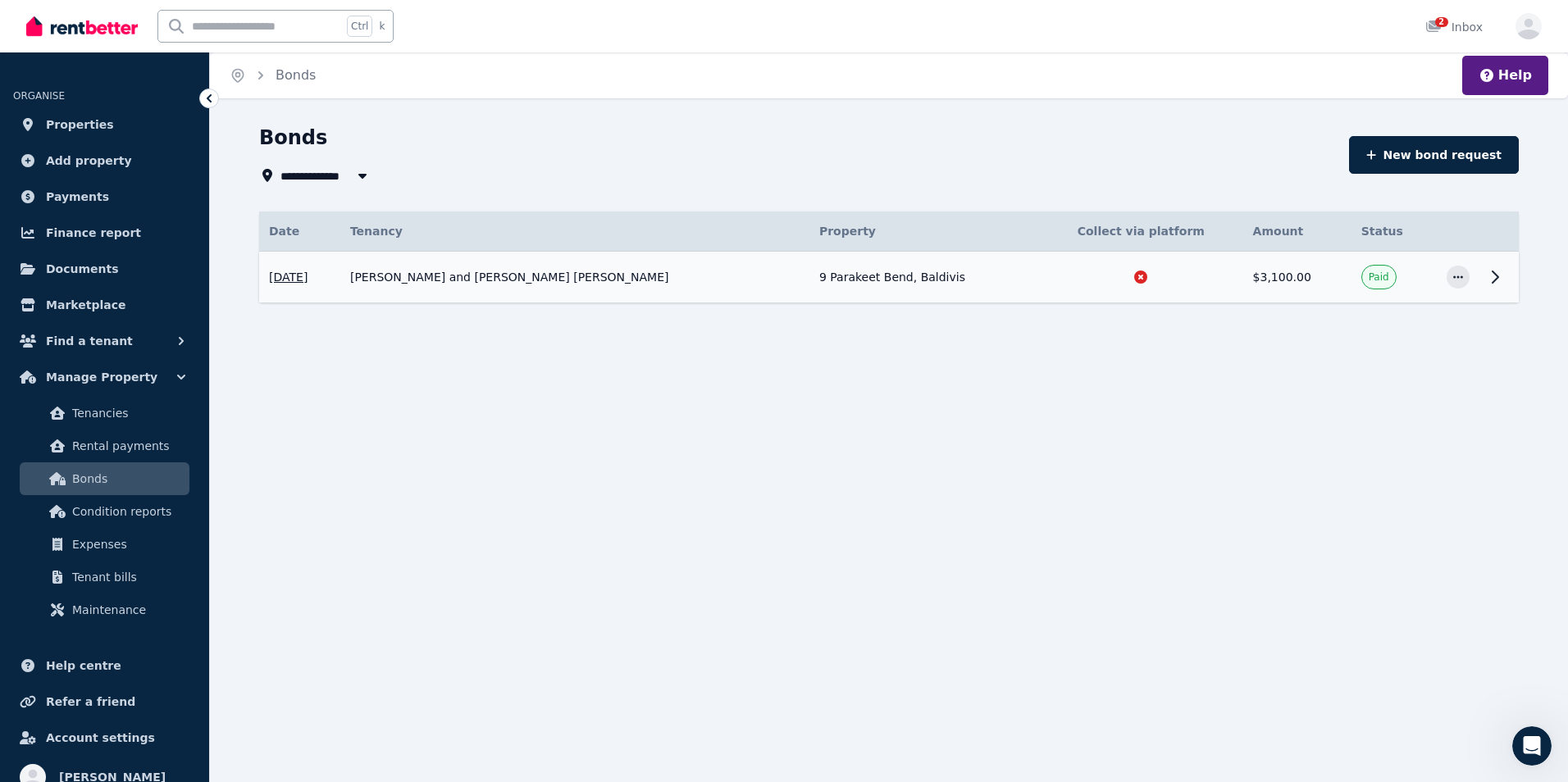
click at [1494, 274] on icon at bounding box center [1495, 277] width 6 height 12
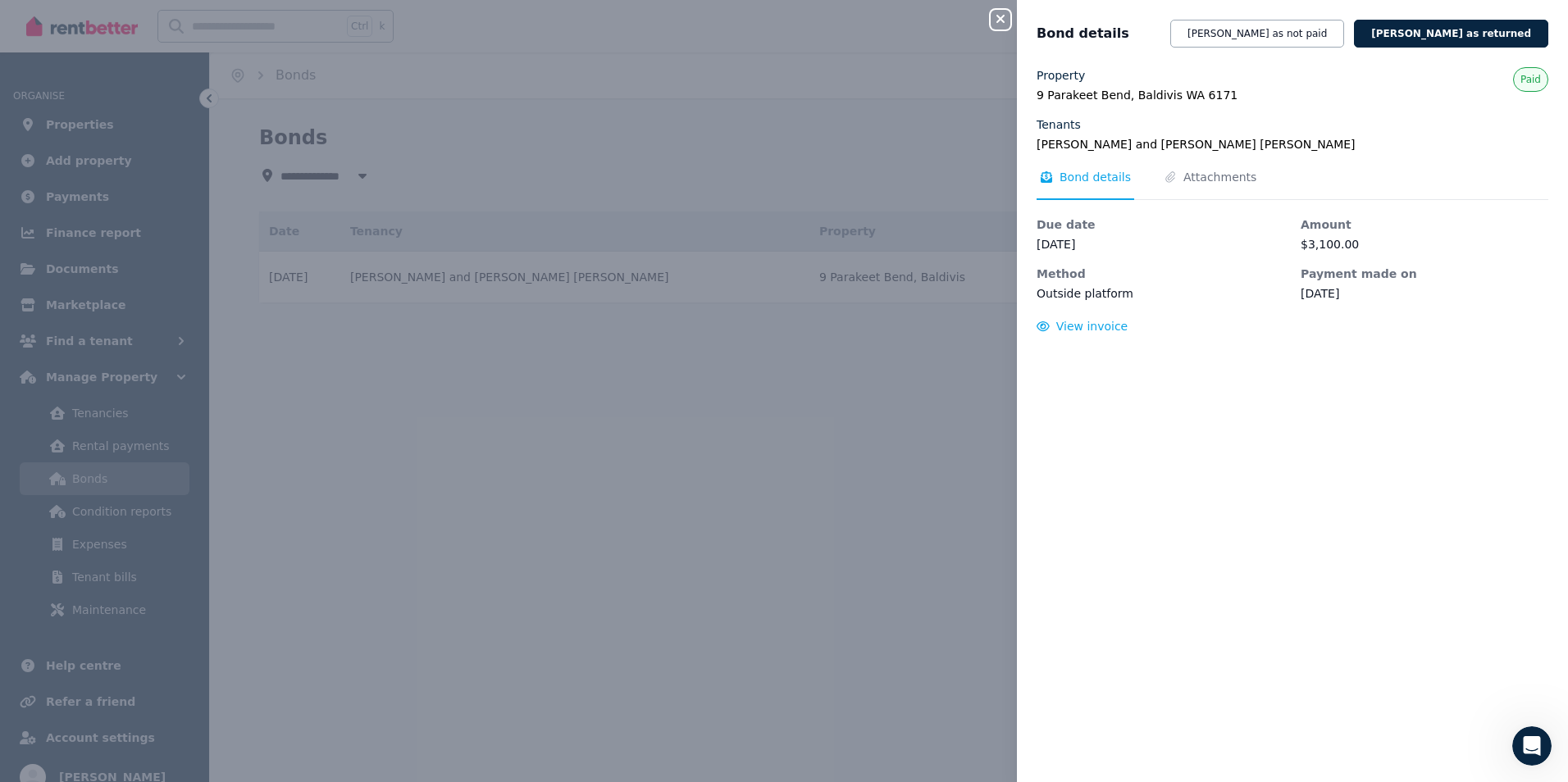
click at [997, 18] on icon "button" at bounding box center [1000, 19] width 20 height 13
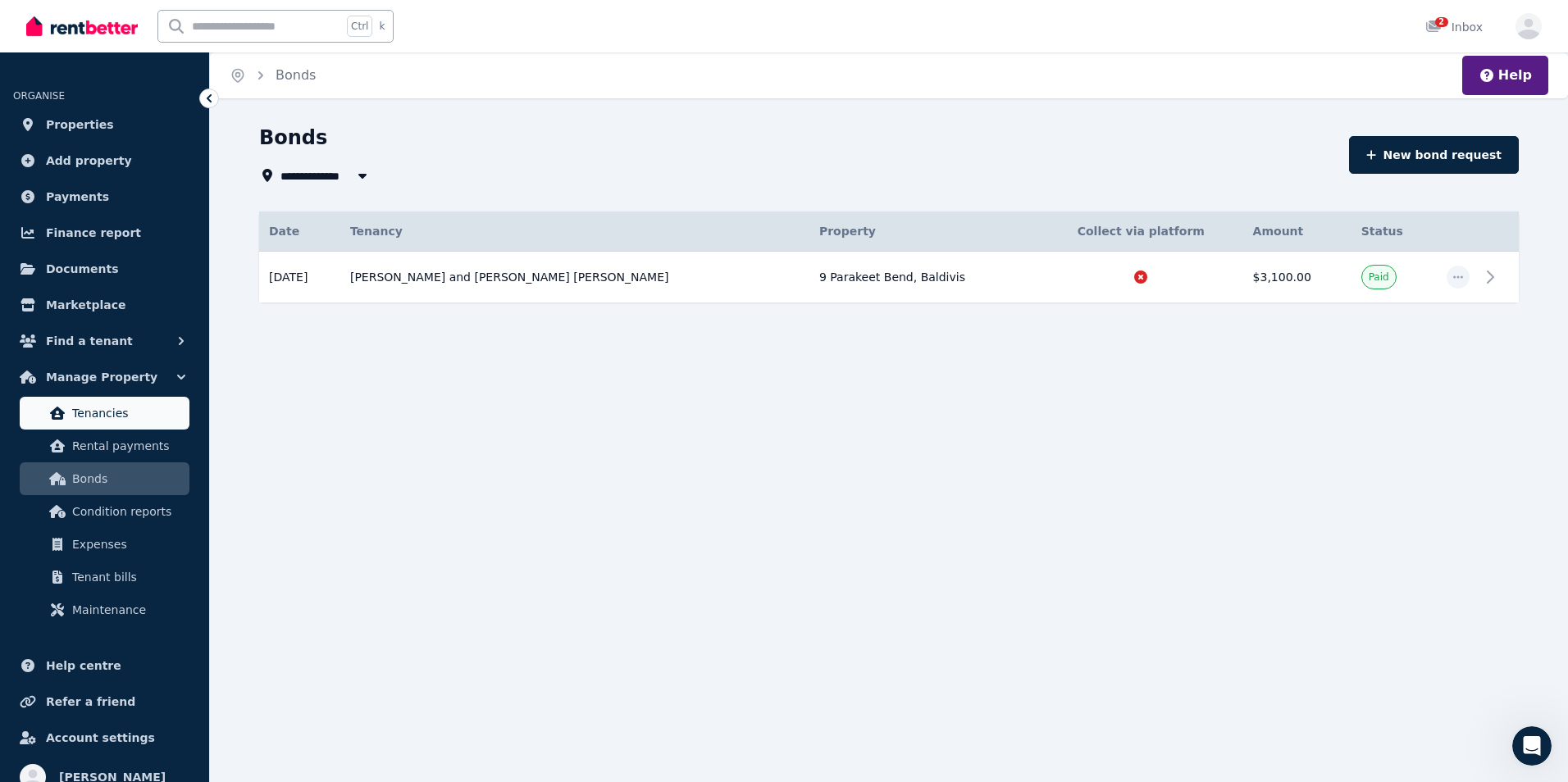
click at [107, 411] on span "Tenancies" at bounding box center [127, 413] width 111 height 20
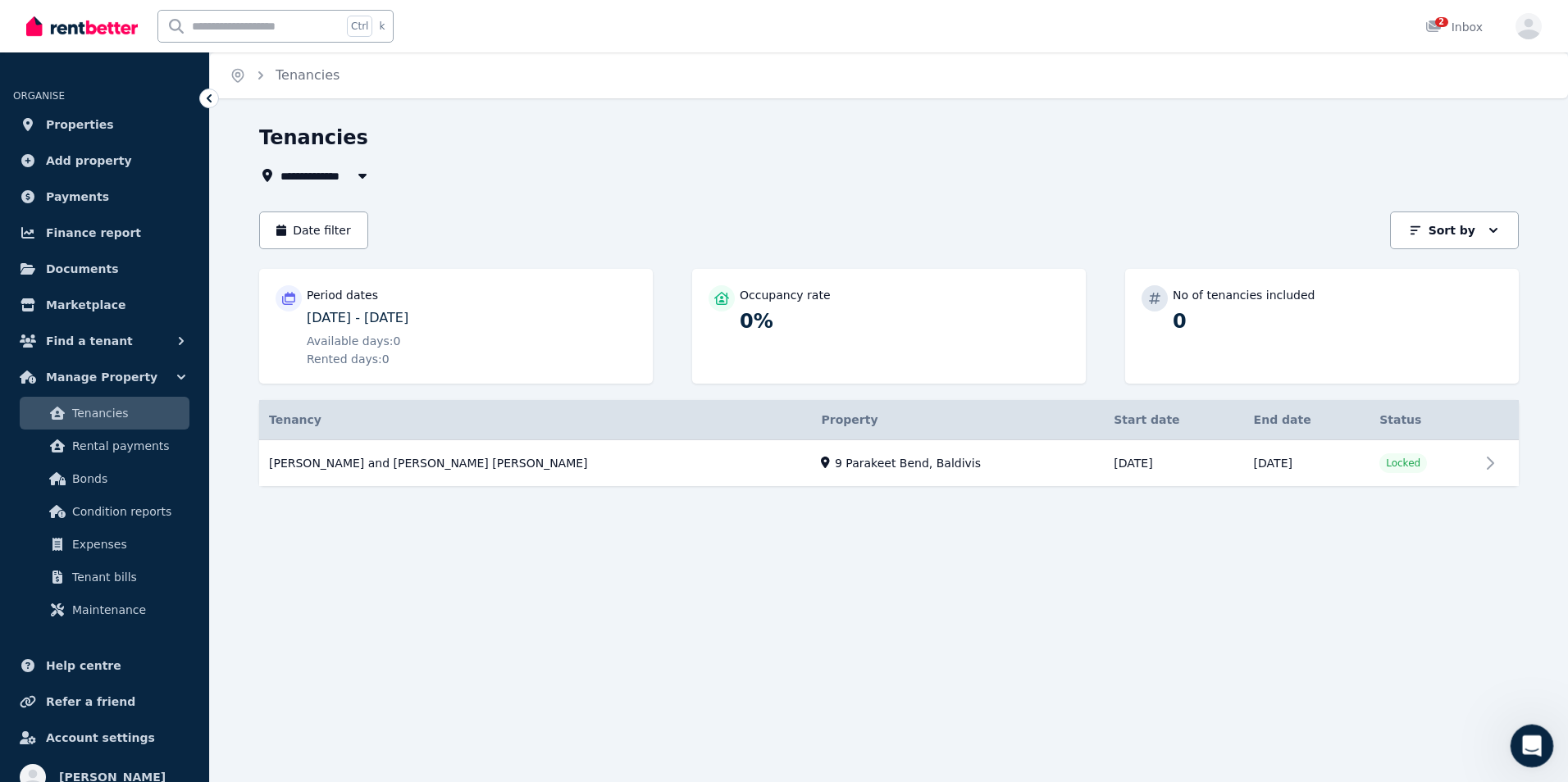
click at [1522, 747] on icon "Open Intercom Messenger" at bounding box center [1529, 743] width 27 height 27
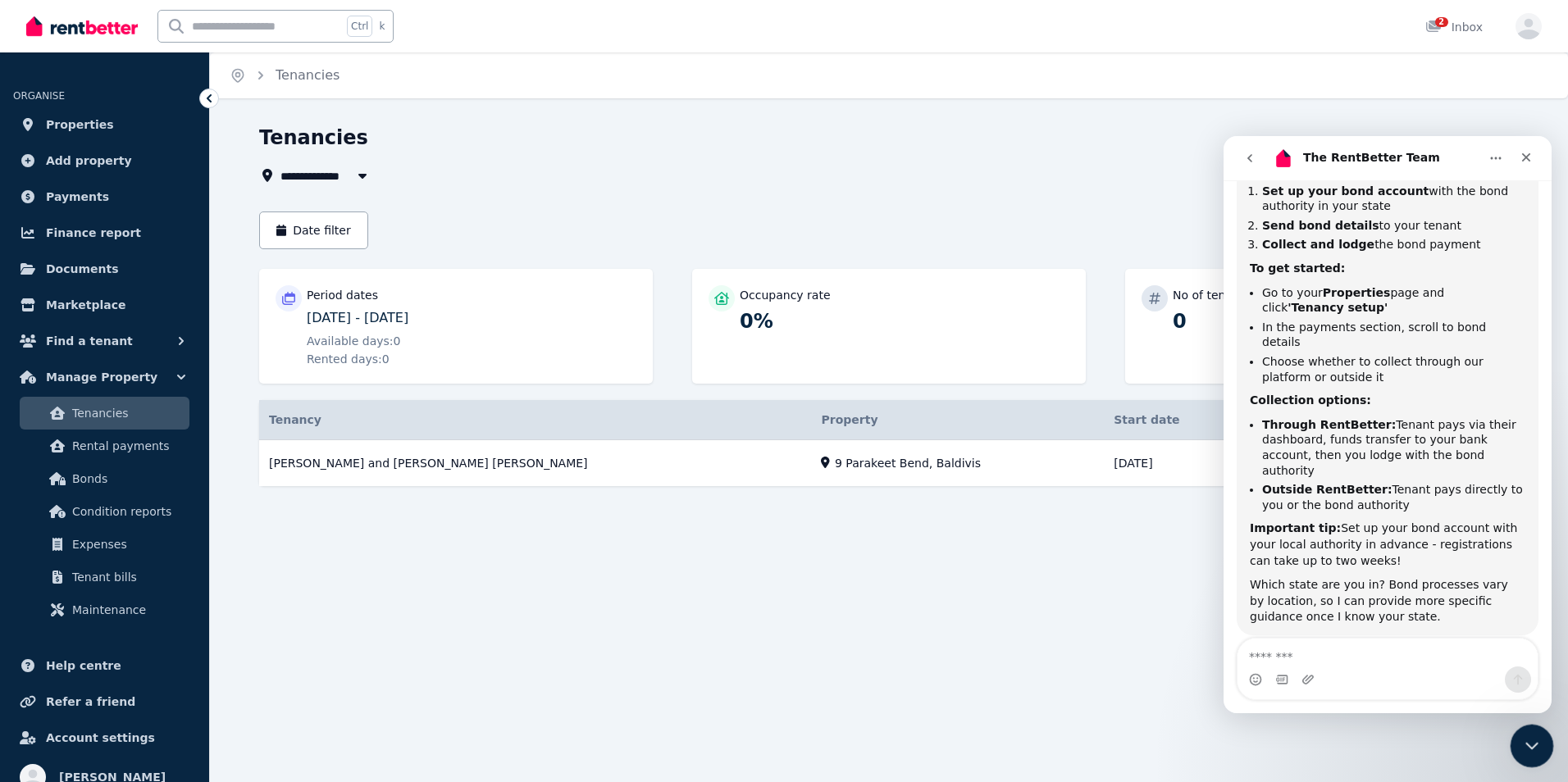
scroll to position [351, 0]
